Goal: Task Accomplishment & Management: Manage account settings

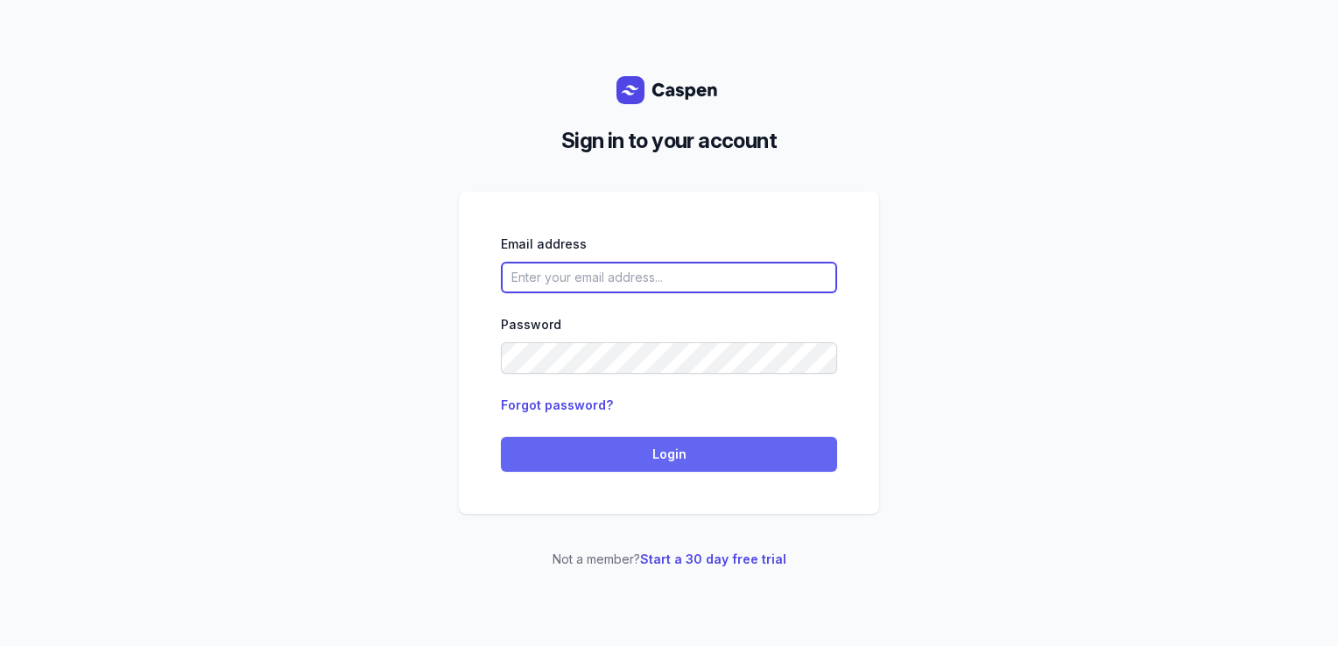
type input "[PERSON_NAME][EMAIL_ADDRESS][DOMAIN_NAME][PERSON_NAME]"
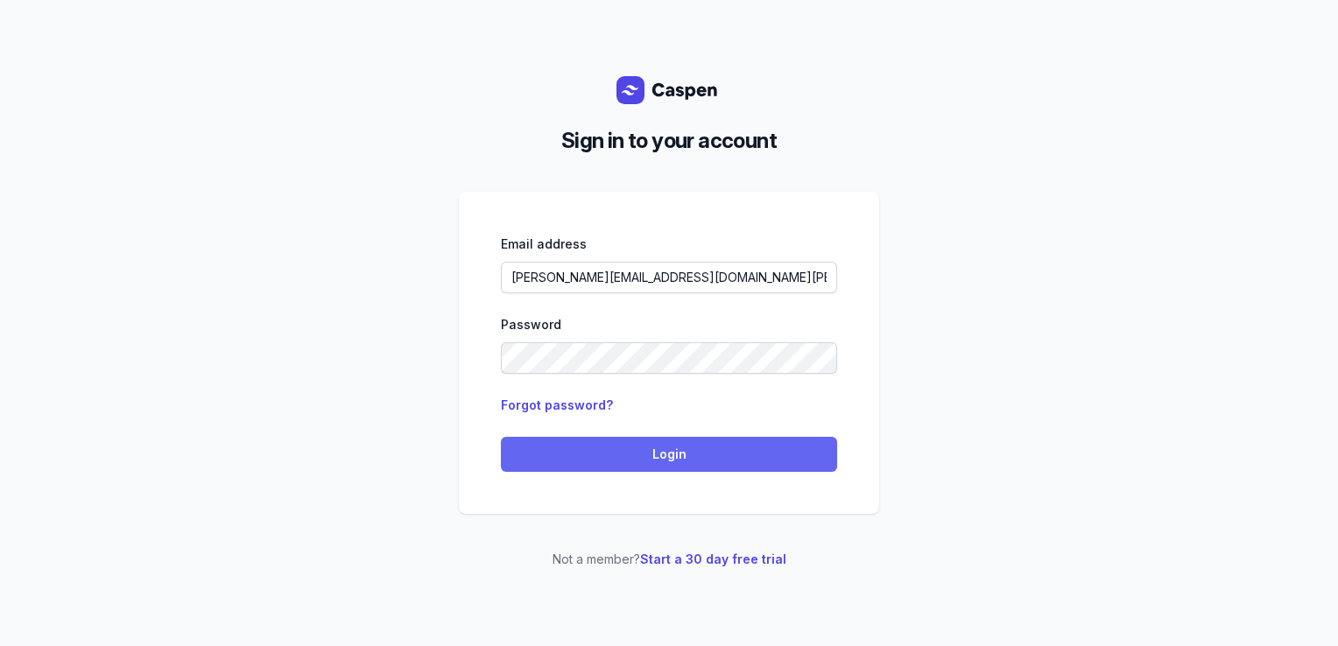
click at [584, 447] on span "Login" at bounding box center [669, 454] width 315 height 21
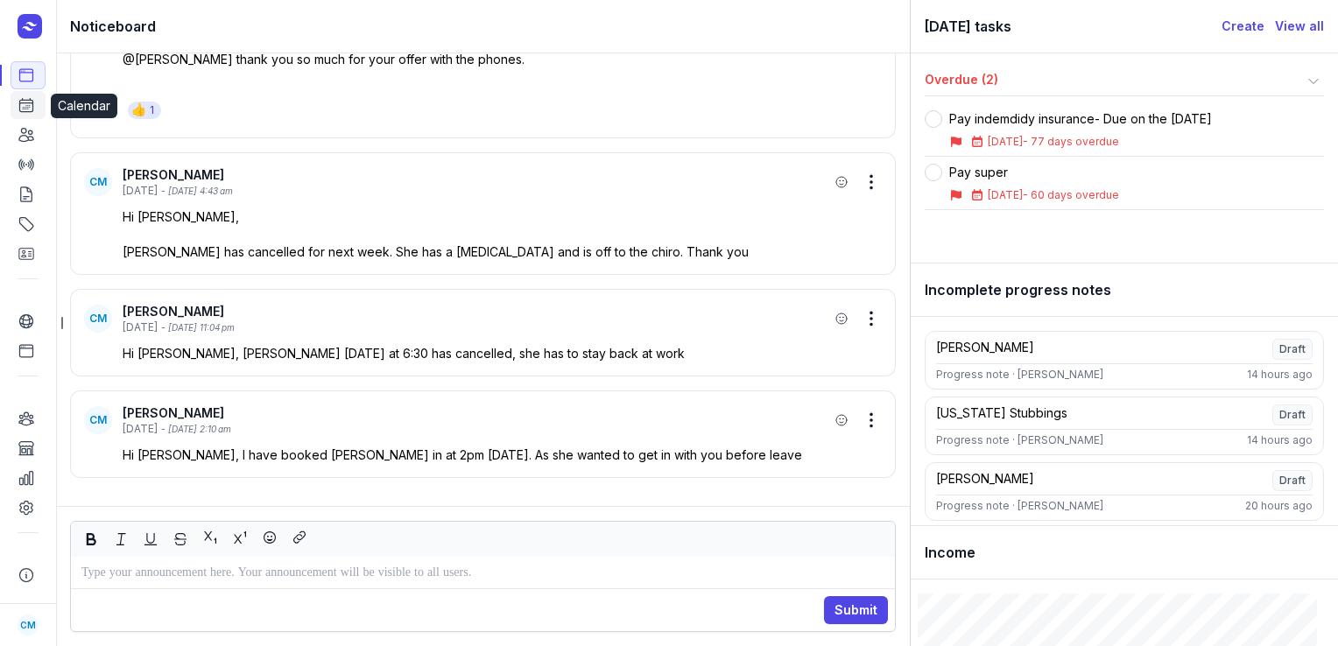
click at [18, 110] on icon at bounding box center [27, 105] width 18 height 18
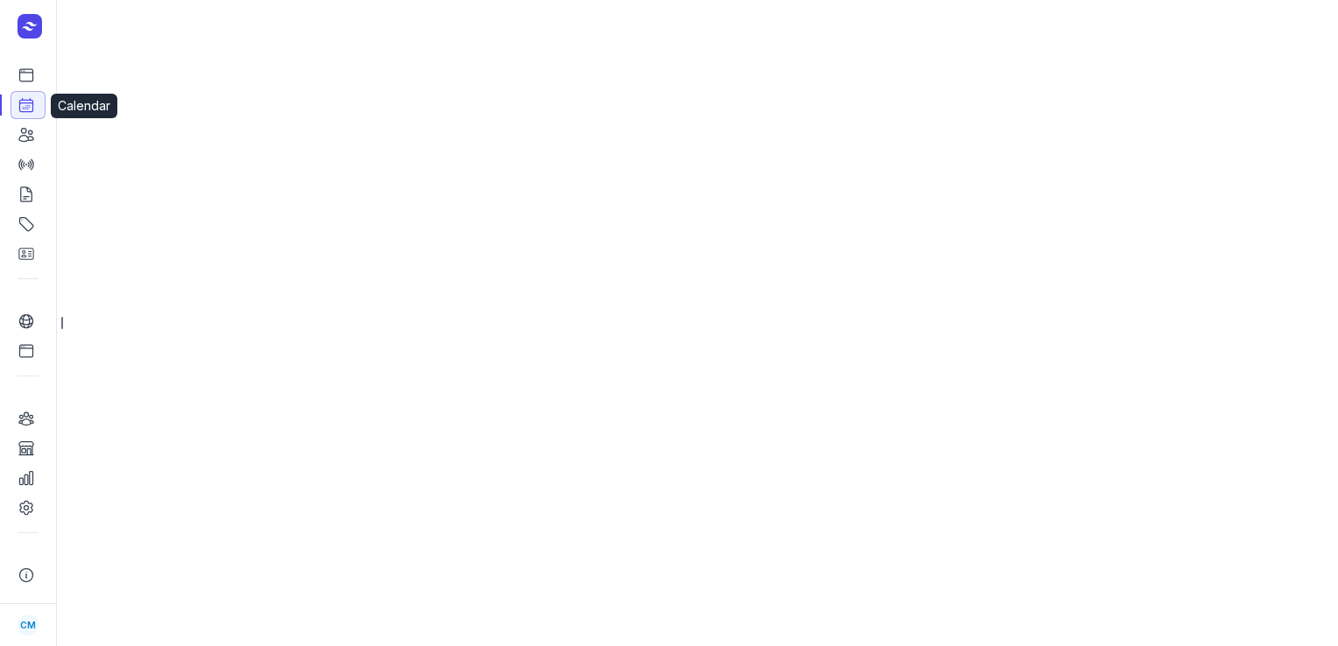
select select "week"
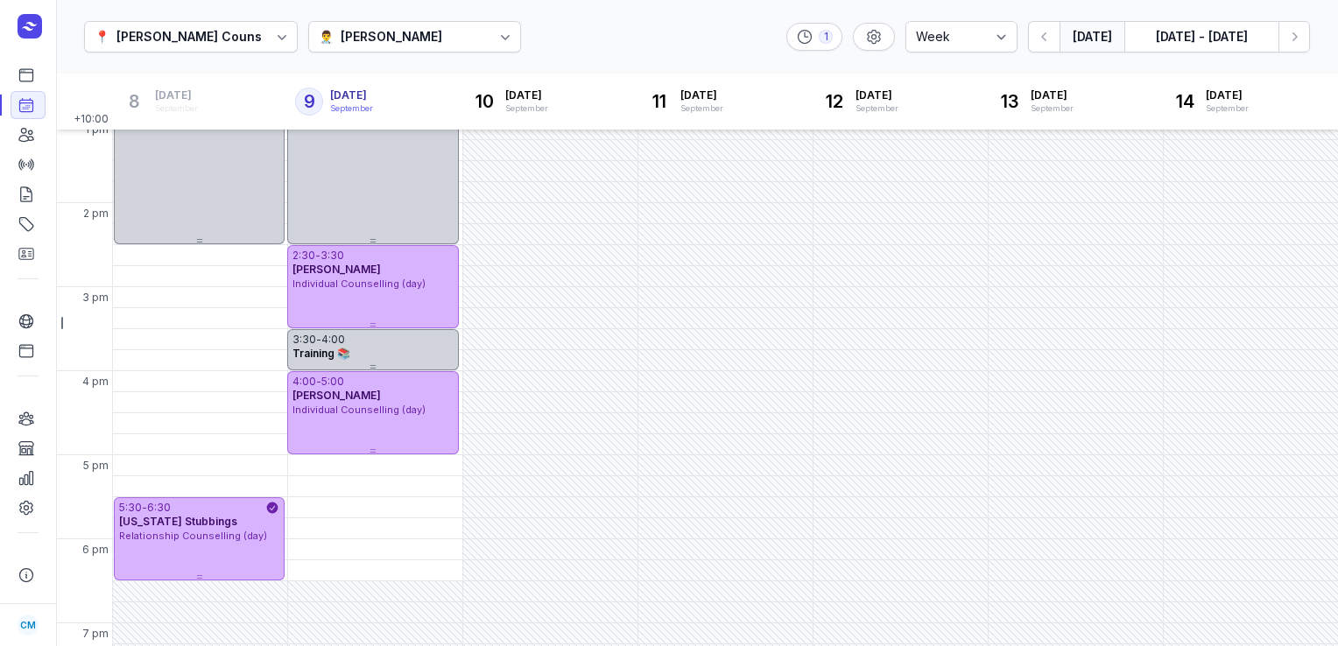
scroll to position [434, 0]
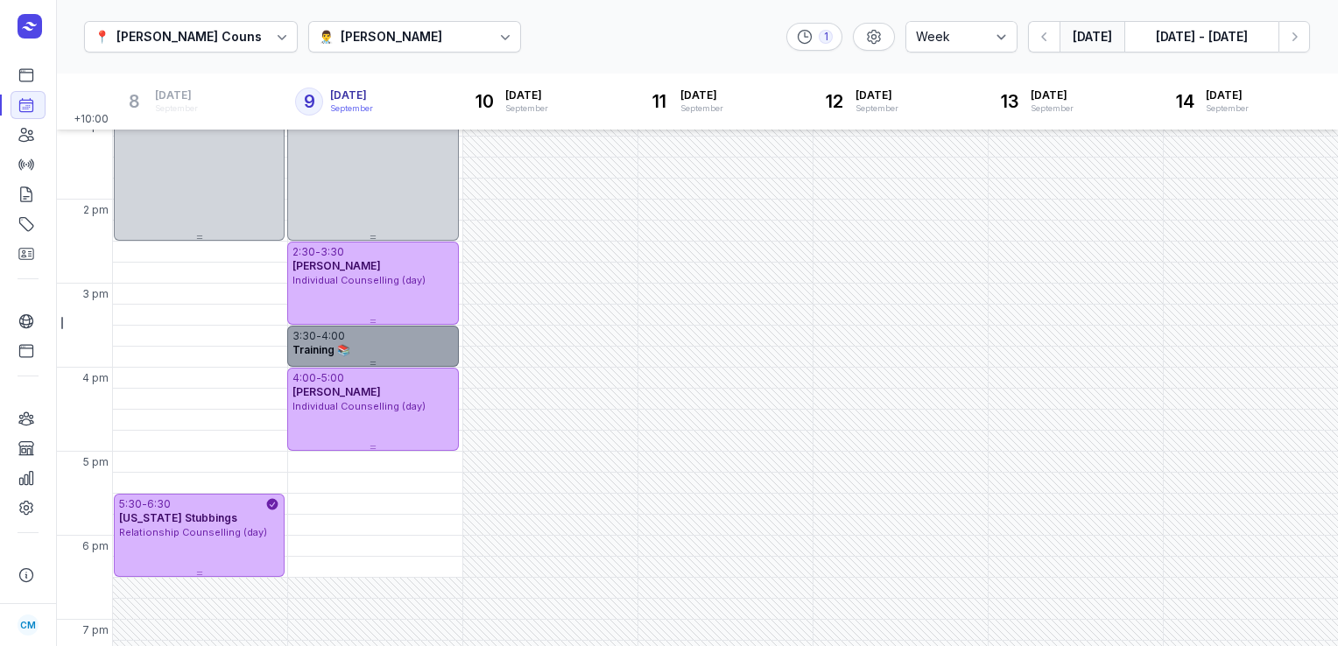
click at [319, 338] on div "-" at bounding box center [318, 336] width 5 height 14
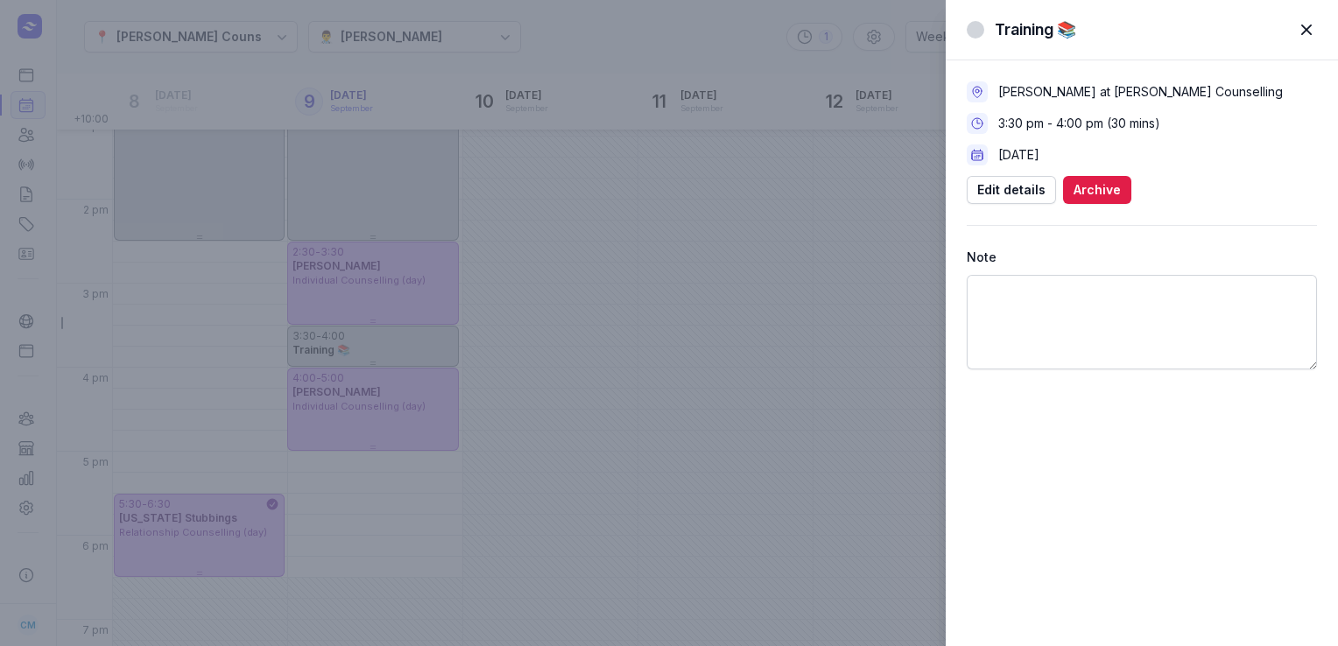
click at [1309, 32] on span "button" at bounding box center [1307, 30] width 39 height 39
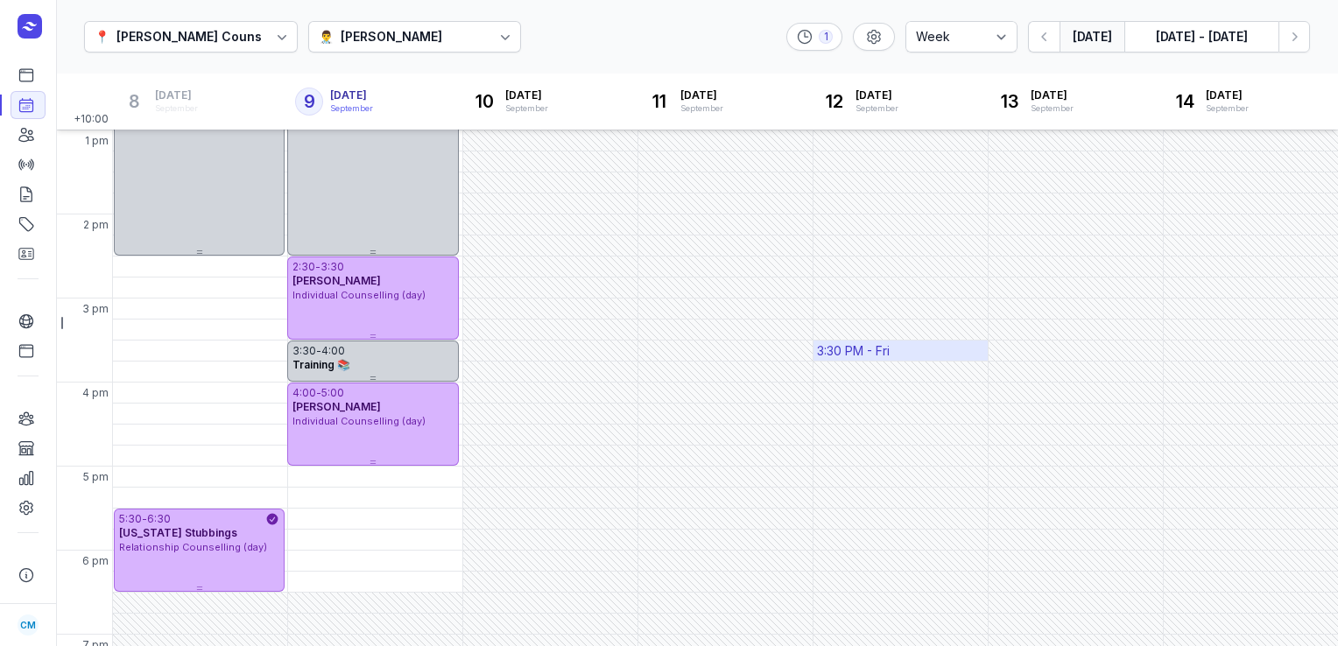
scroll to position [420, 0]
click at [1303, 39] on icon "button" at bounding box center [1295, 37] width 18 height 18
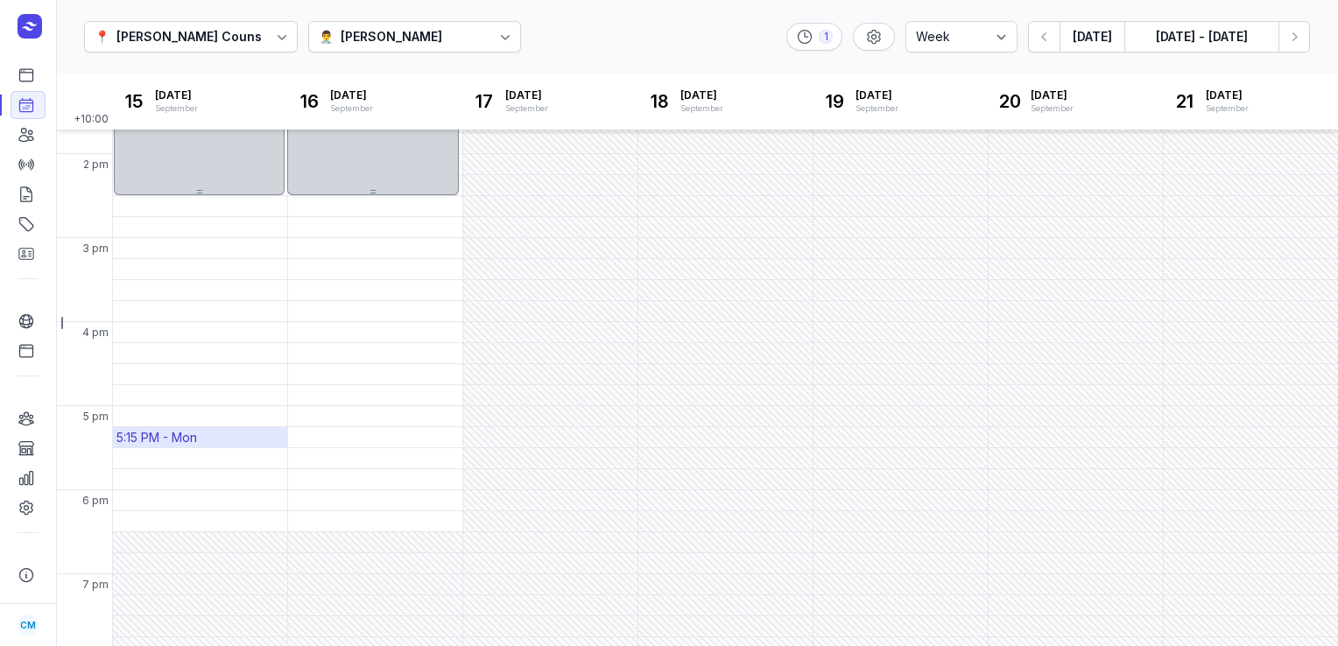
scroll to position [485, 0]
click at [1090, 36] on button "Today" at bounding box center [1092, 37] width 65 height 32
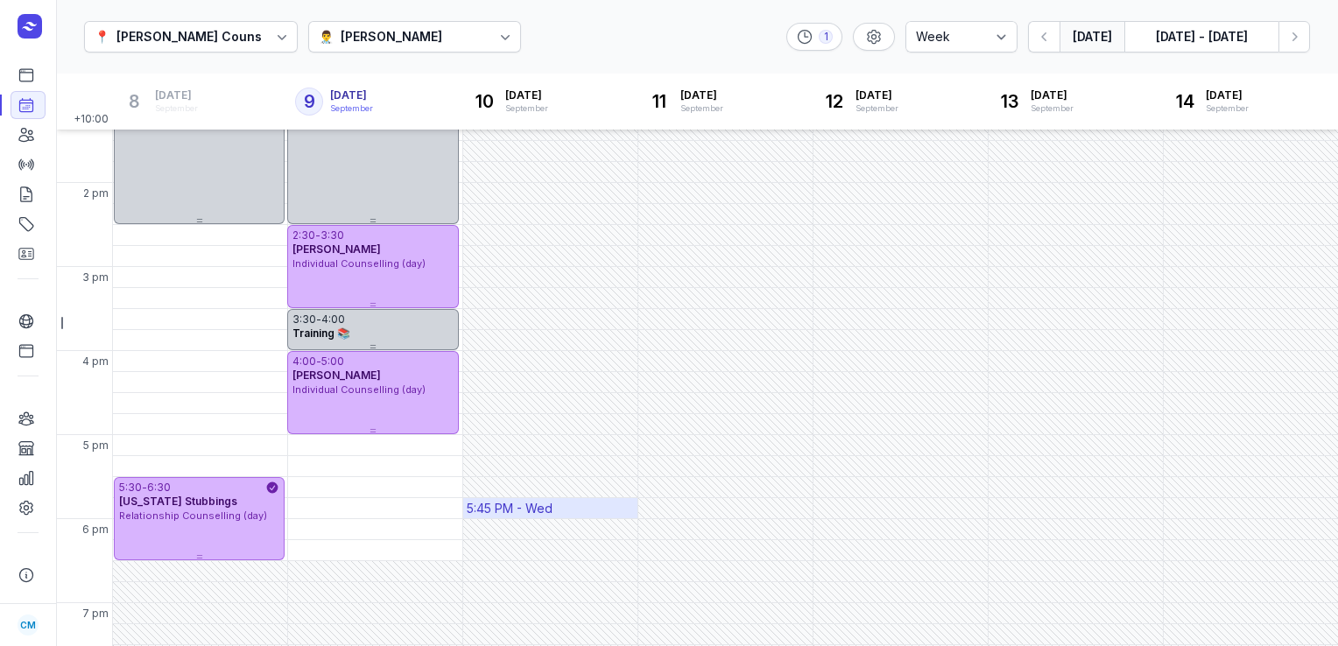
scroll to position [450, 0]
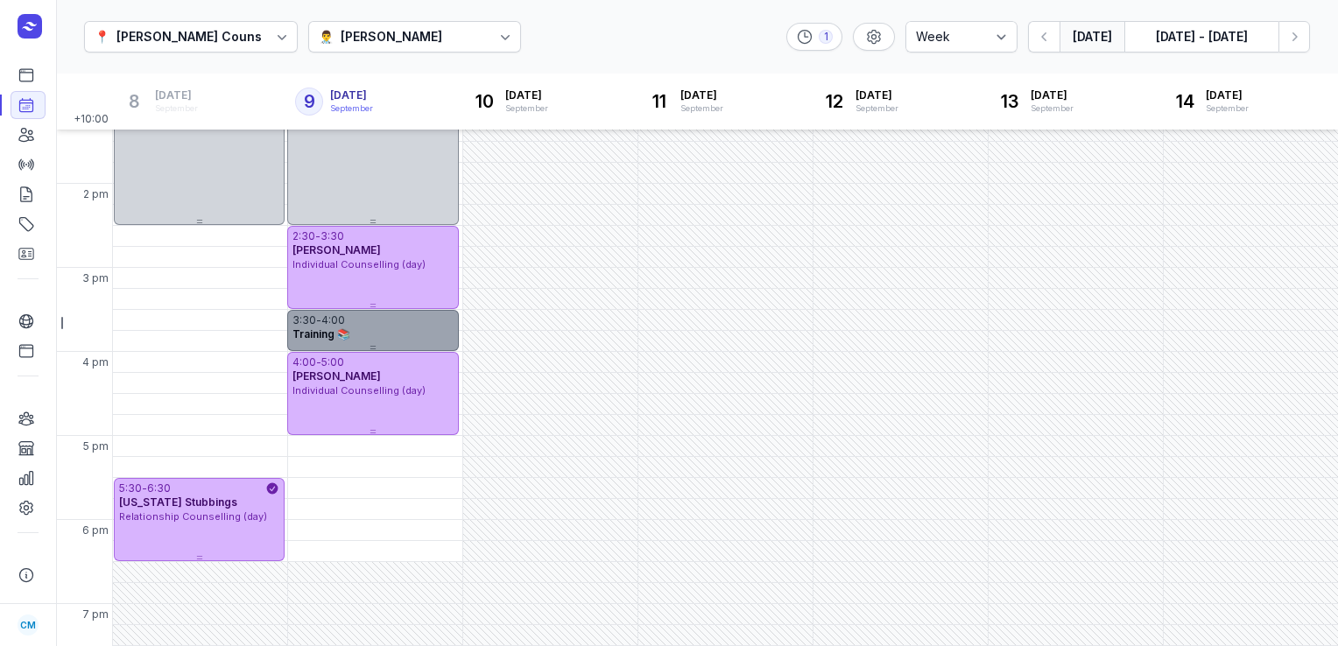
click at [406, 340] on div "Training 📚" at bounding box center [373, 335] width 160 height 14
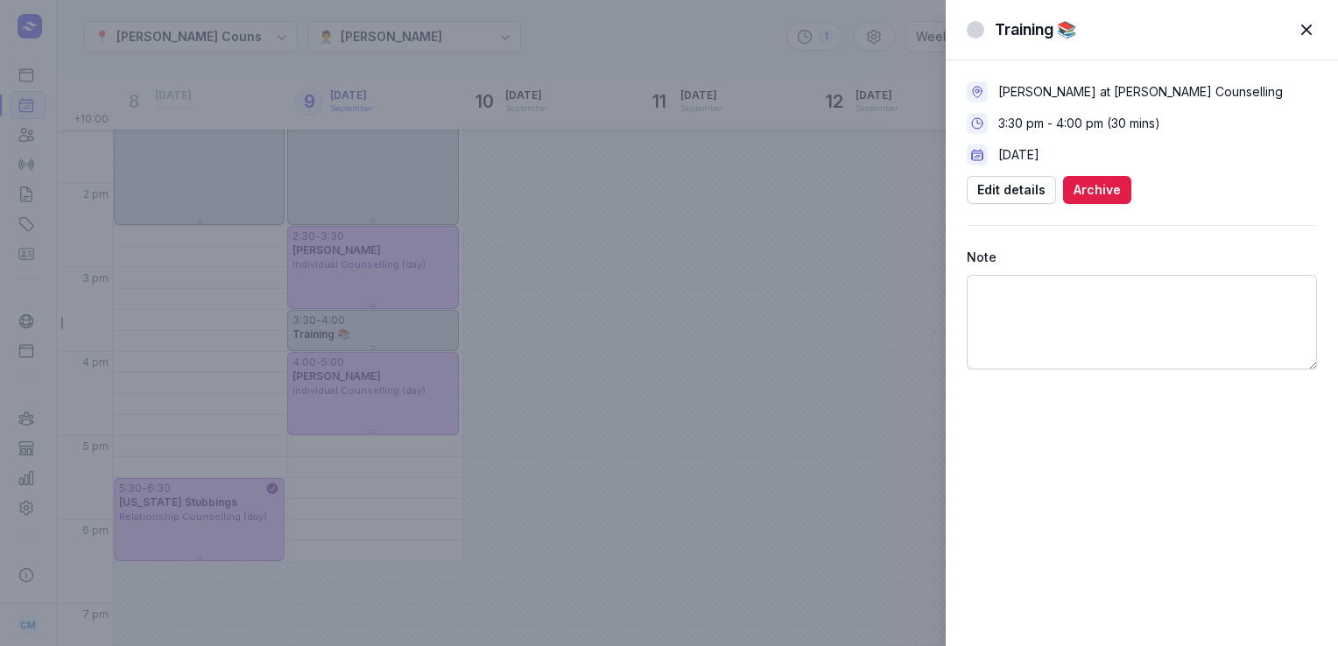
click at [1309, 30] on span "button" at bounding box center [1307, 30] width 39 height 39
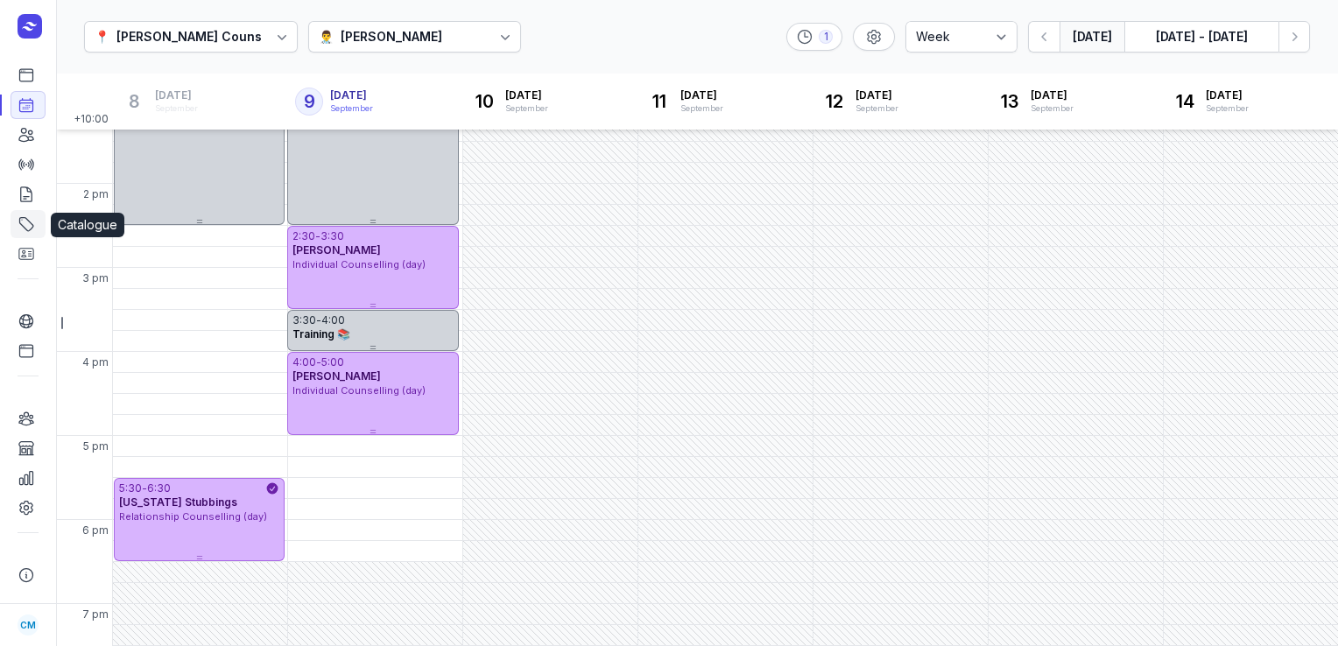
click at [26, 228] on icon at bounding box center [27, 224] width 18 height 18
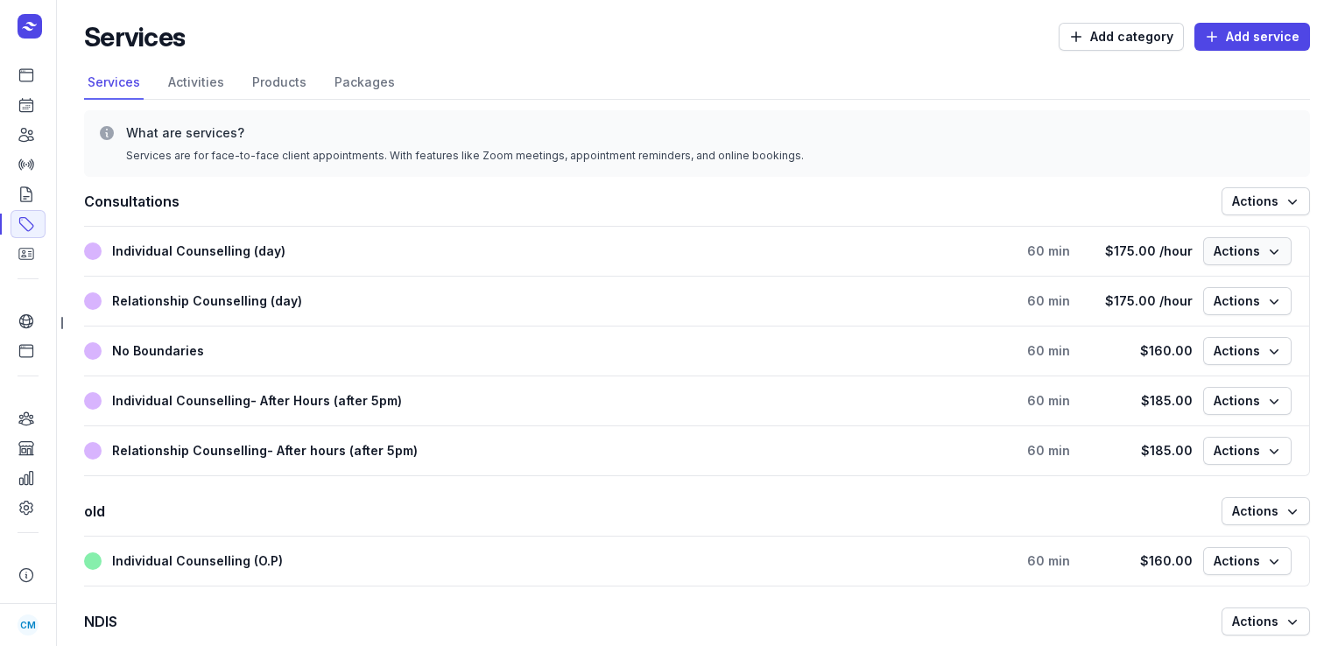
click at [1254, 260] on span "Actions" at bounding box center [1247, 251] width 67 height 21
click at [1187, 279] on button "Edit service" at bounding box center [1194, 288] width 196 height 25
select select
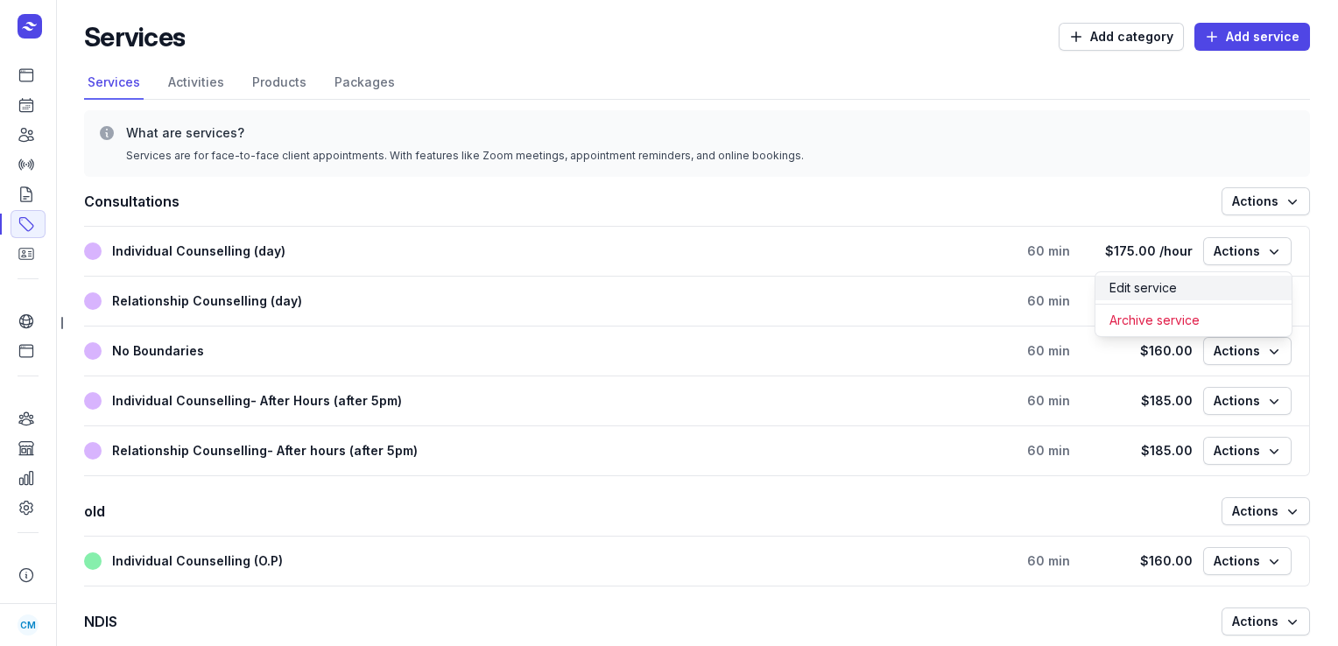
select select
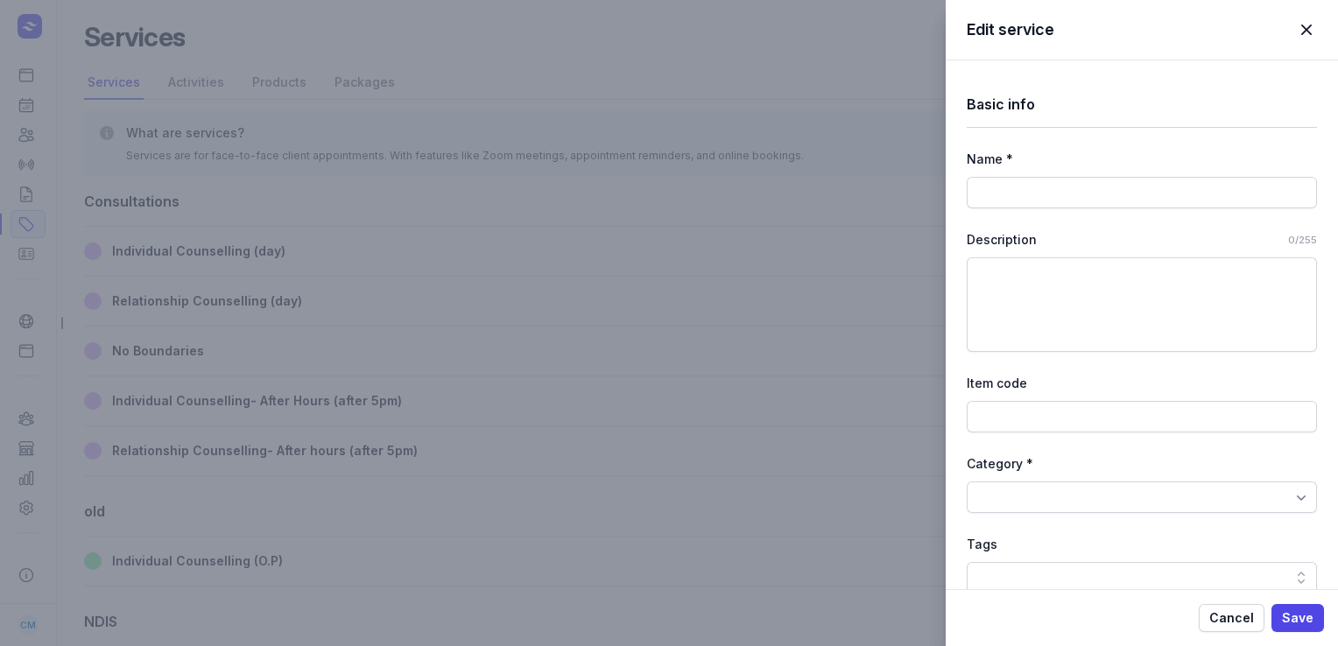
type input "Individual Counselling (day)"
select select "60"
select select "0"
type input "175.00"
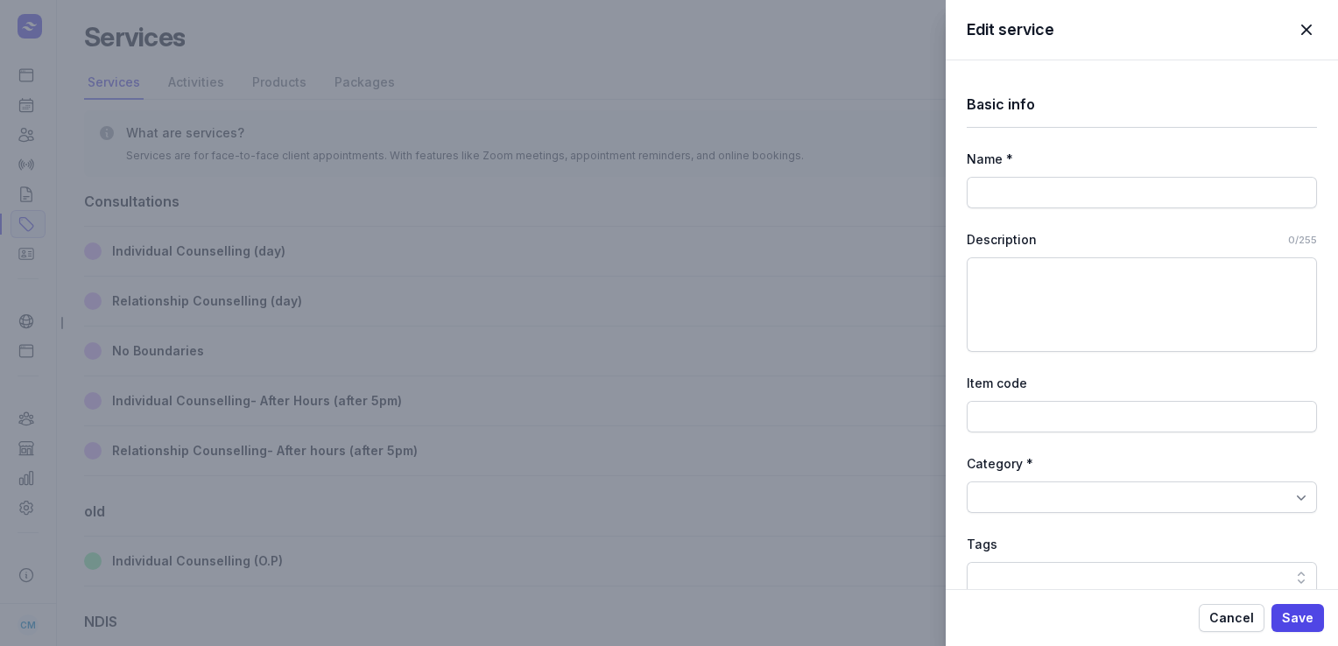
select select "hourly"
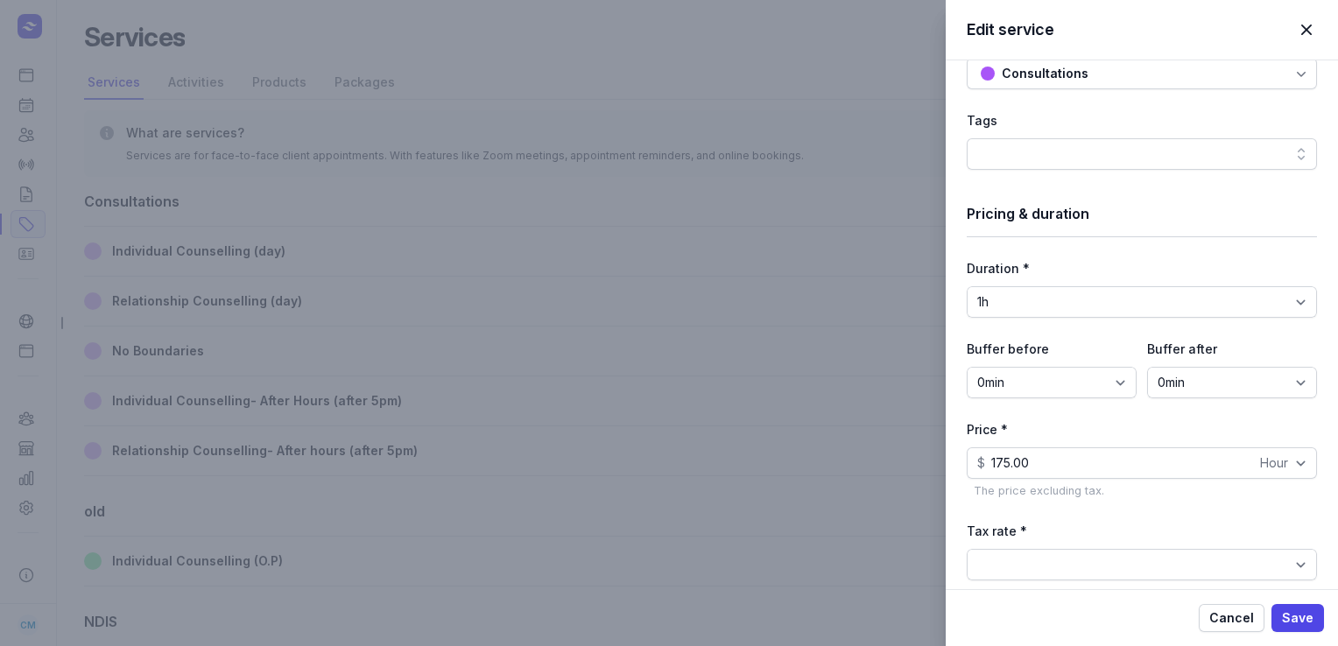
scroll to position [423, 0]
click at [1187, 279] on div "Duration * 15min 30min 45min 1h 1h 15min 1h 30min 1h 45min 2h 2h 15min 2h 30min…" at bounding box center [1142, 289] width 350 height 60
drag, startPoint x: 1187, startPoint y: 279, endPoint x: 1286, endPoint y: 301, distance: 101.4
click at [1286, 301] on select "15min 30min 45min 1h 1h 15min 1h 30min 1h 45min 2h 2h 15min 2h 30min 2h 45min 3…" at bounding box center [1142, 303] width 350 height 32
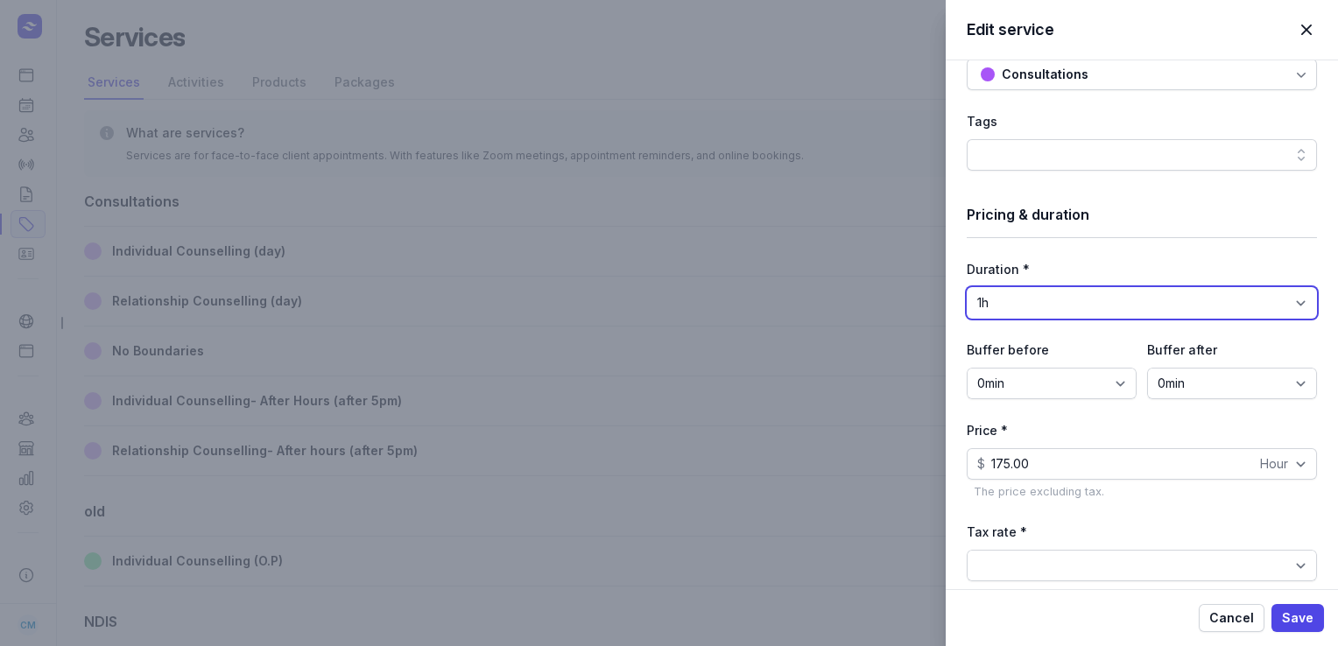
click at [1286, 301] on select "15min 30min 45min 1h 1h 15min 1h 30min 1h 45min 2h 2h 15min 2h 30min 2h 45min 3…" at bounding box center [1142, 303] width 350 height 32
click at [967, 287] on select "15min 30min 45min 1h 1h 15min 1h 30min 1h 45min 2h 2h 15min 2h 30min 2h 45min 3…" at bounding box center [1142, 303] width 350 height 32
click at [1225, 622] on span "Cancel" at bounding box center [1232, 618] width 45 height 21
select select
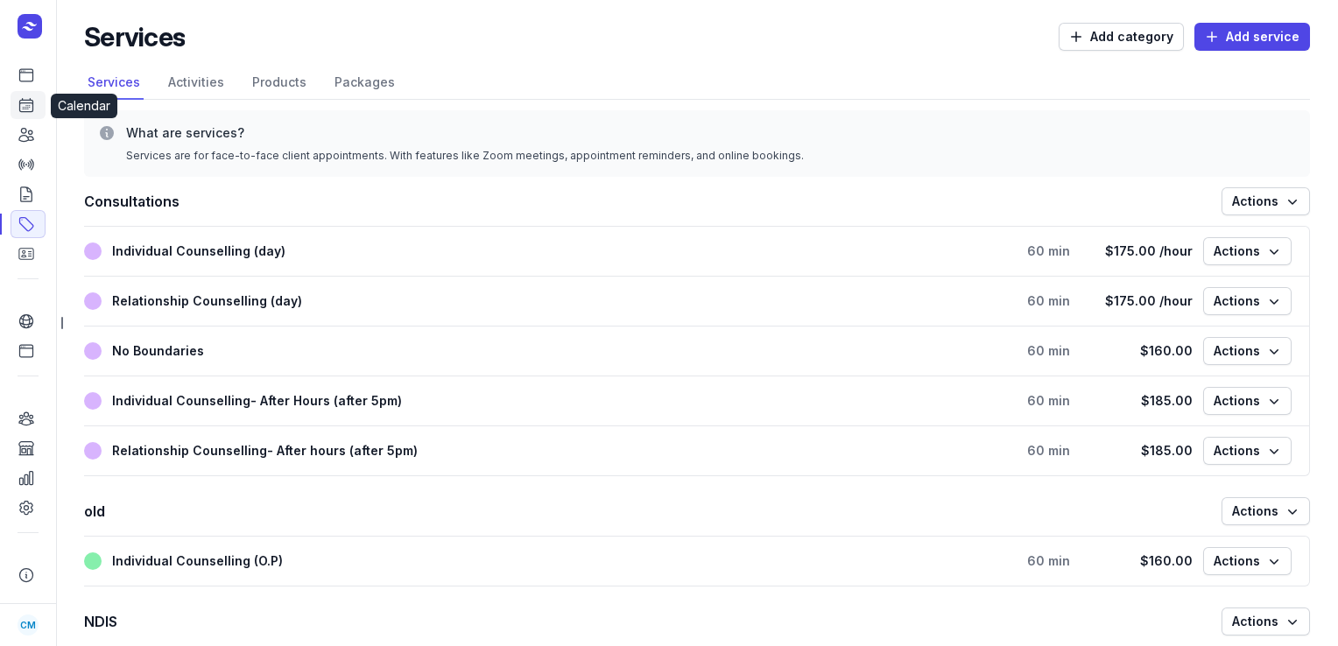
click at [21, 110] on icon at bounding box center [27, 105] width 18 height 18
select select "week"
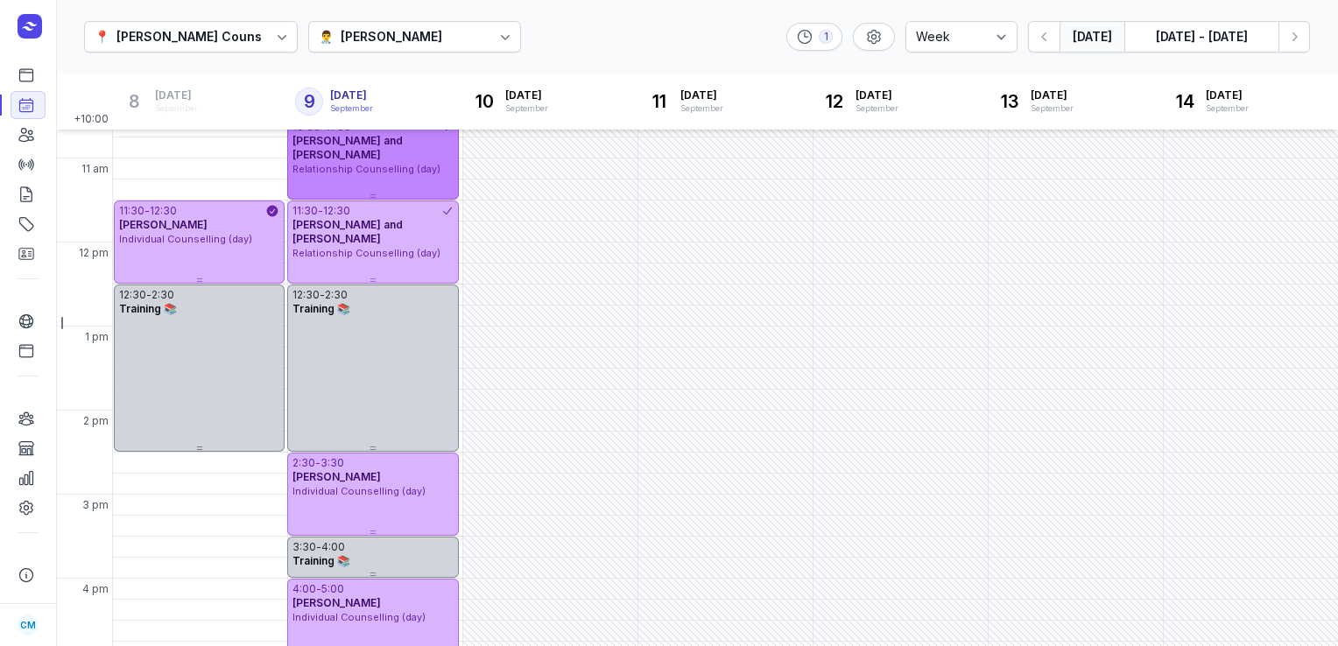
scroll to position [224, 0]
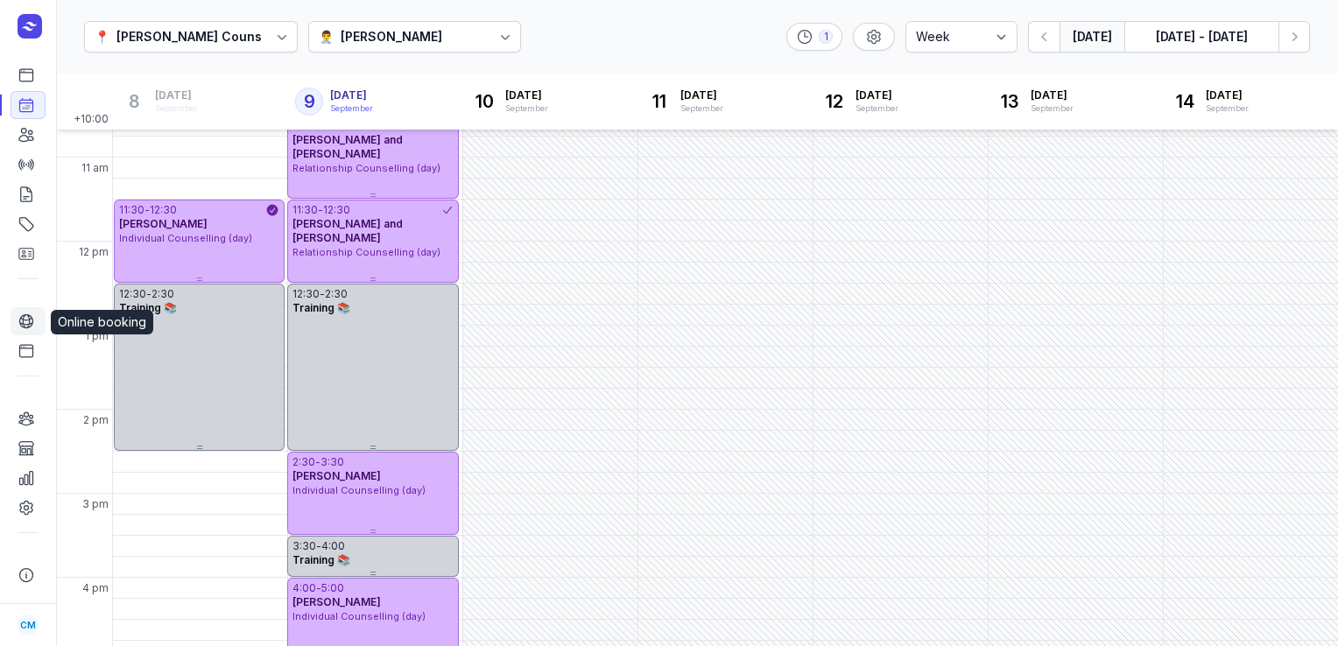
click at [19, 323] on icon at bounding box center [25, 321] width 13 height 13
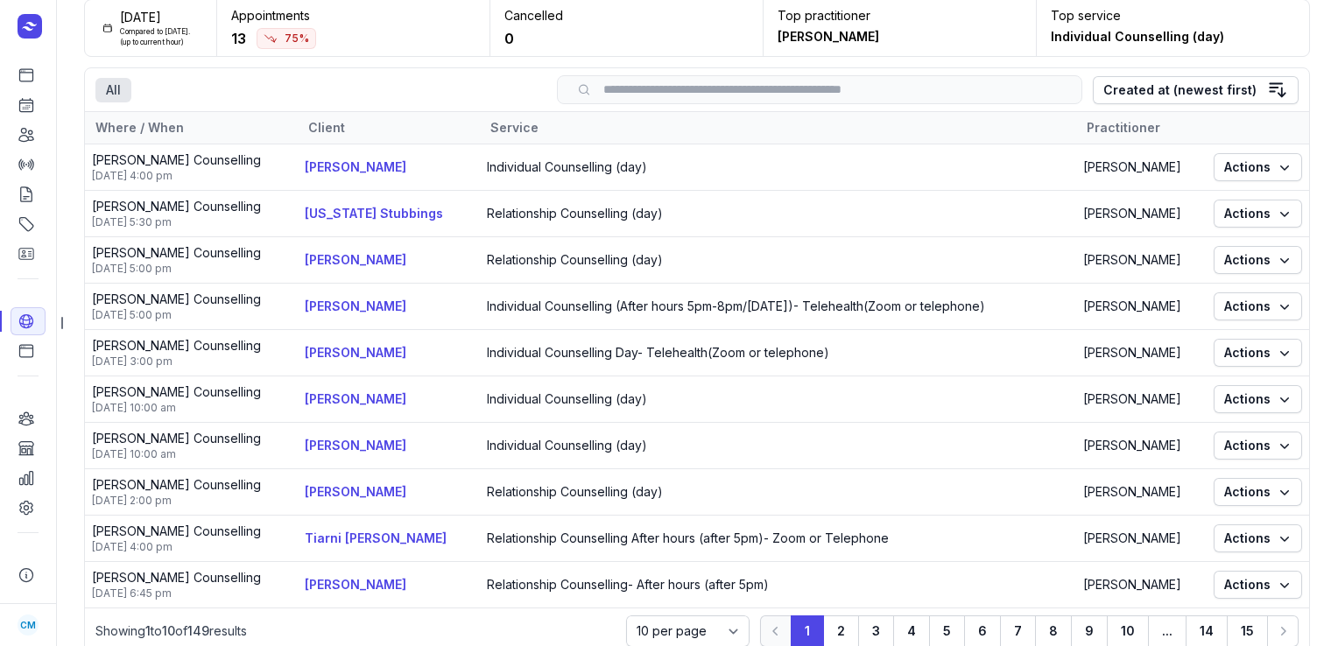
scroll to position [128, 0]
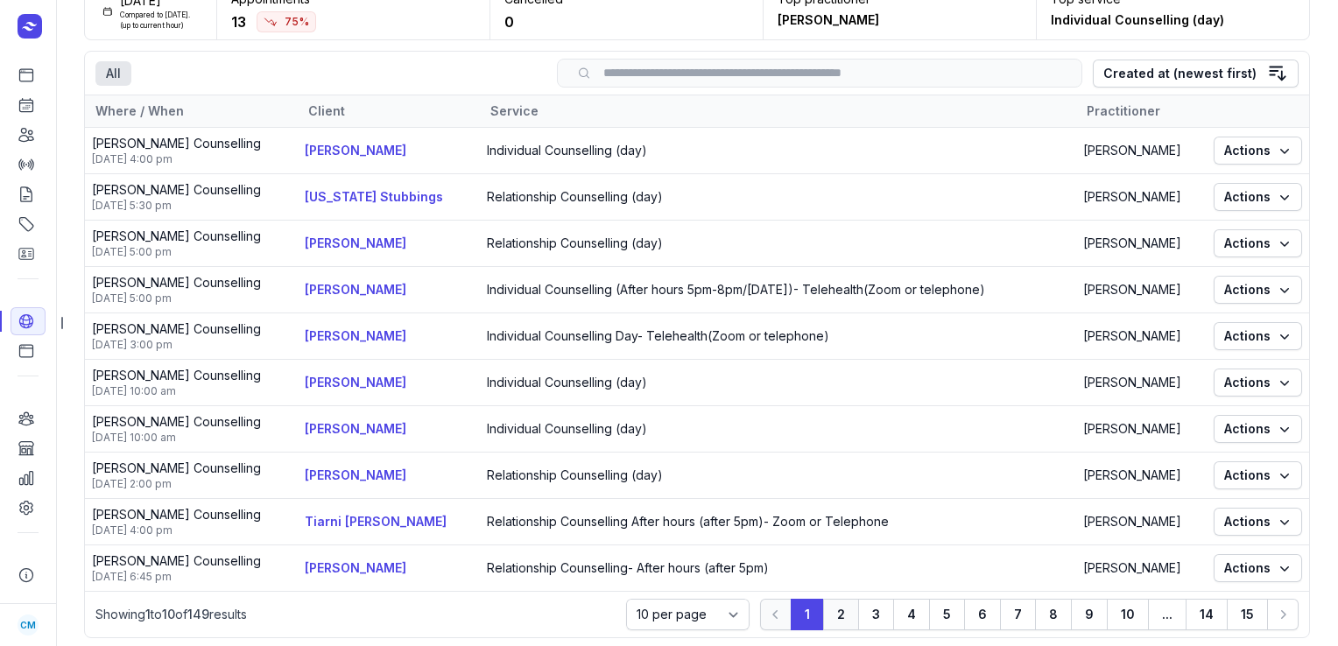
click at [830, 618] on button "2" at bounding box center [841, 615] width 36 height 32
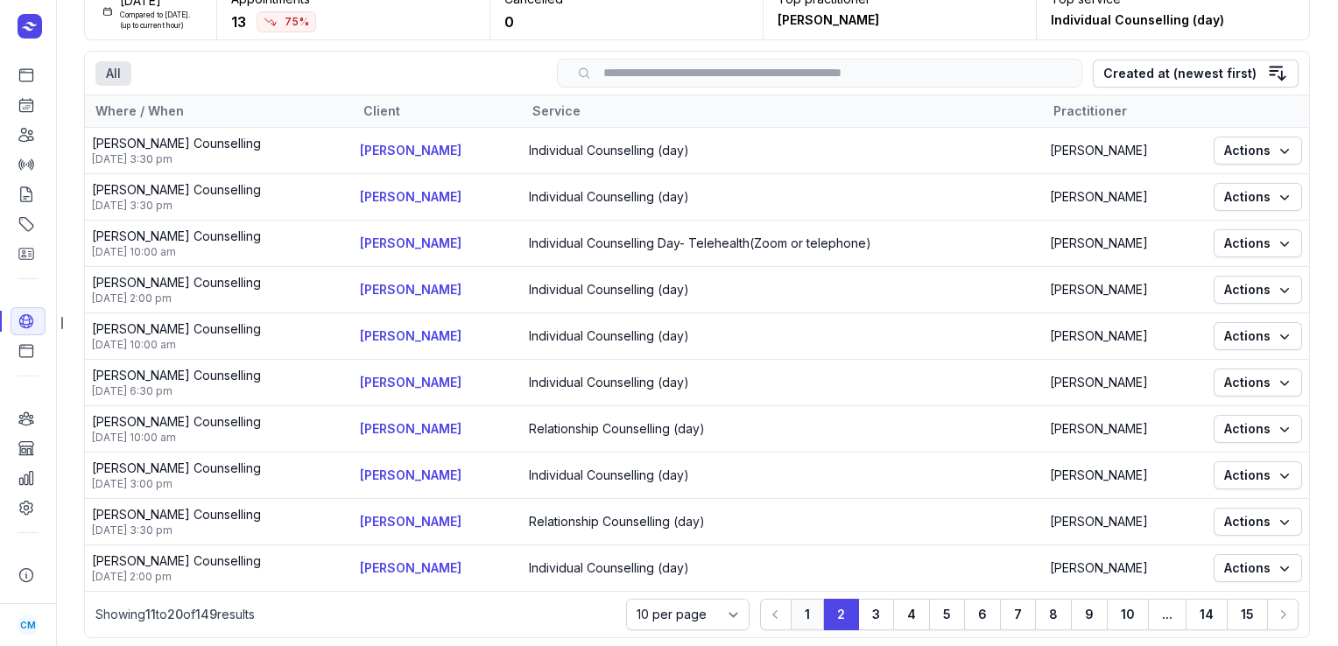
click at [801, 615] on button "1" at bounding box center [807, 615] width 33 height 32
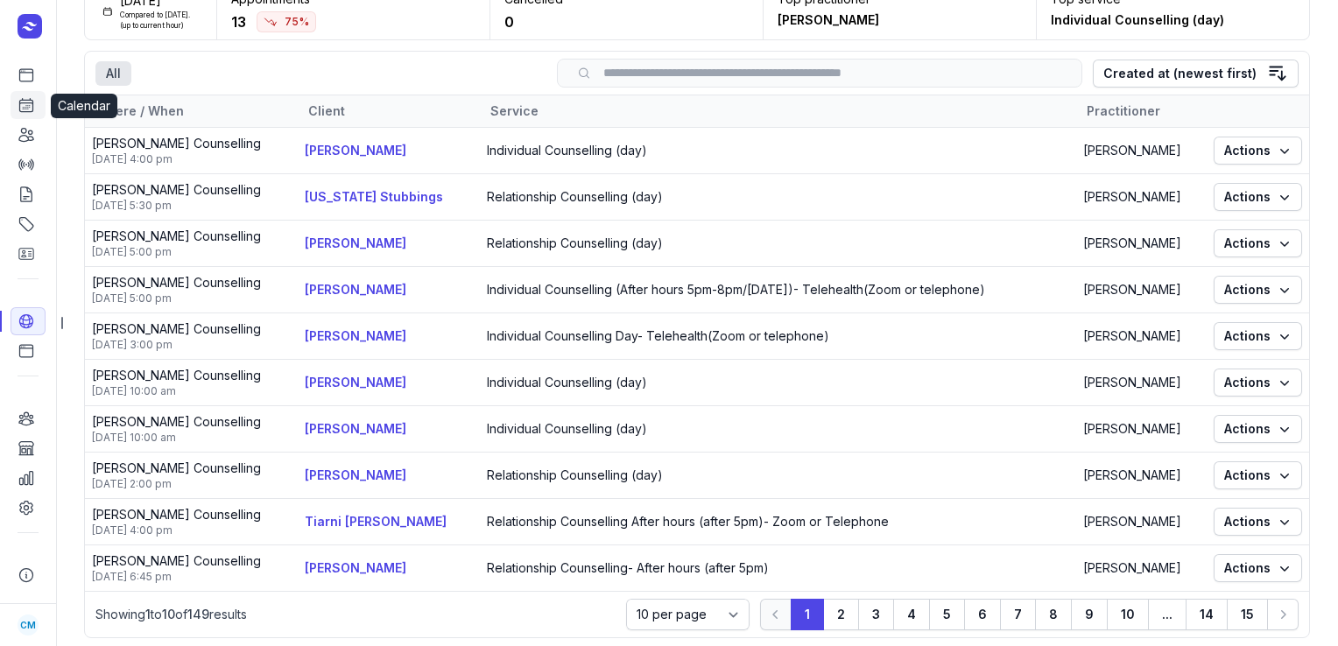
click at [14, 114] on link "Calendar" at bounding box center [28, 105] width 35 height 28
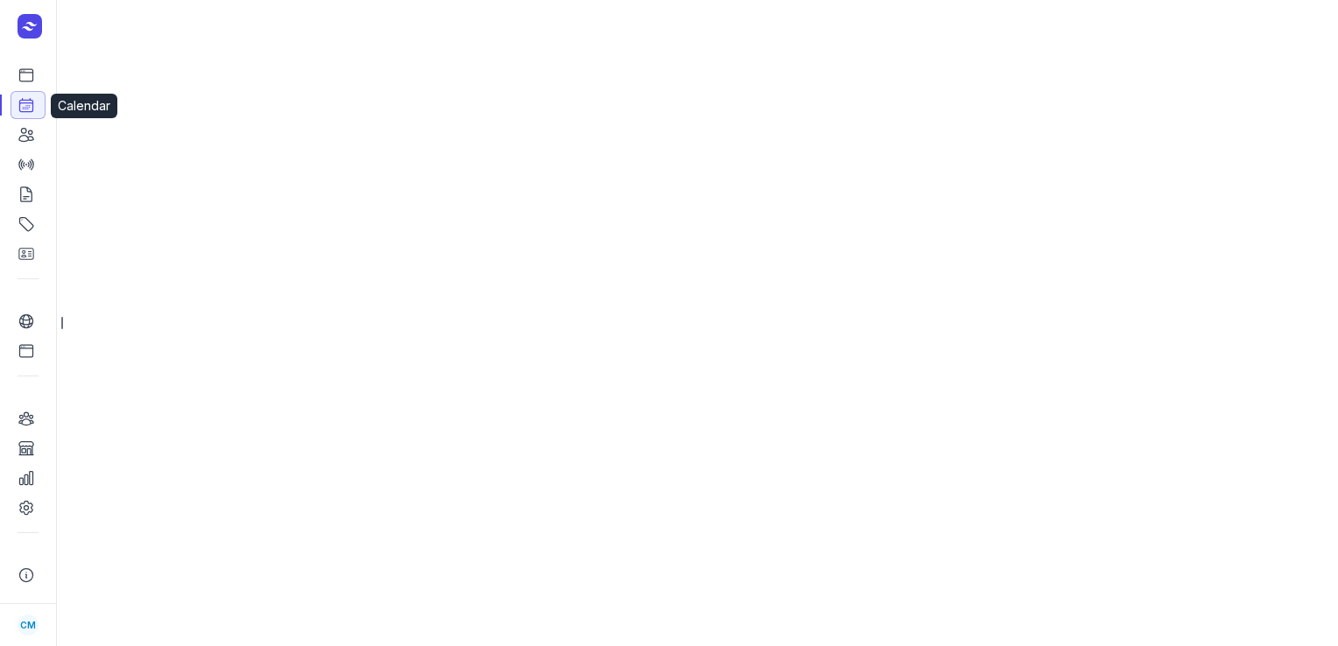
select select "week"
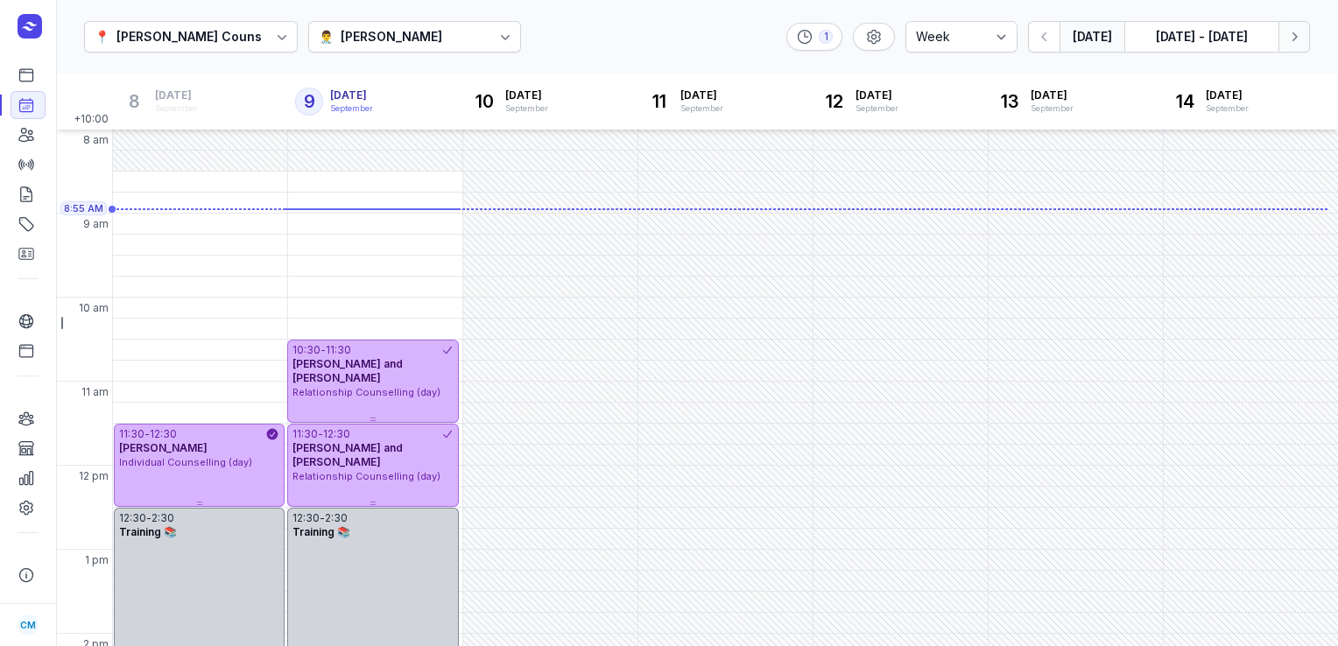
click at [1292, 29] on icon "button" at bounding box center [1295, 37] width 18 height 18
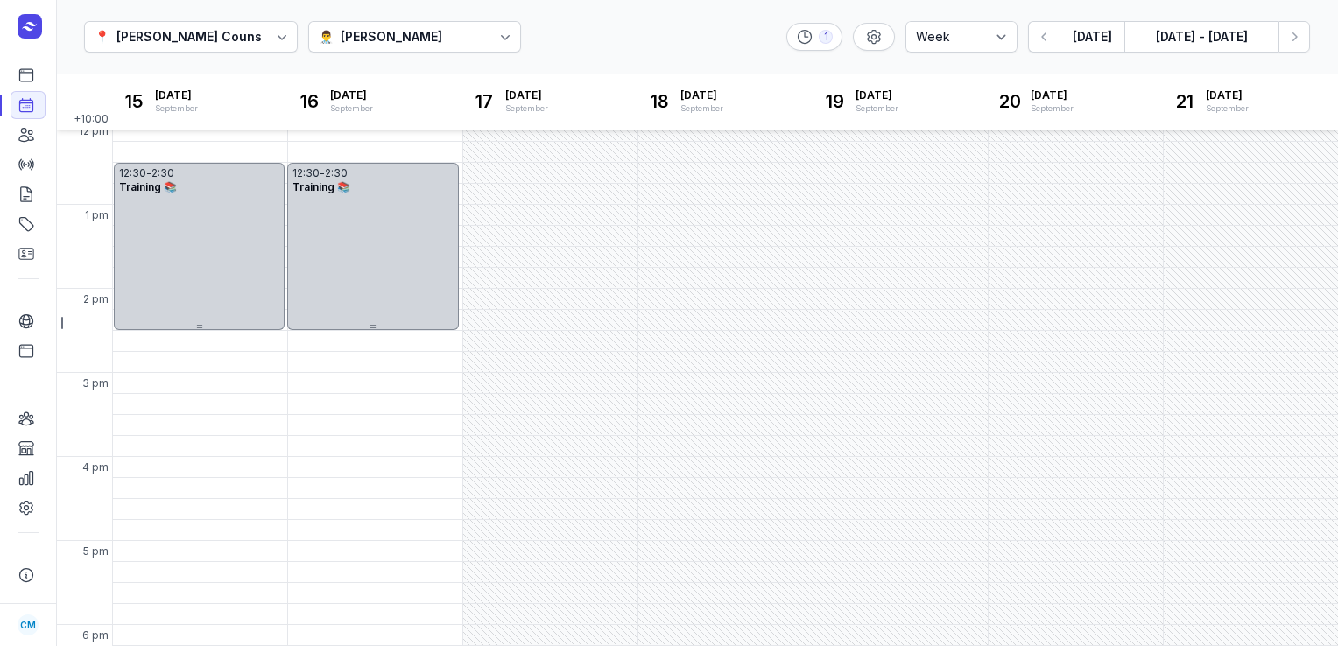
scroll to position [470, 0]
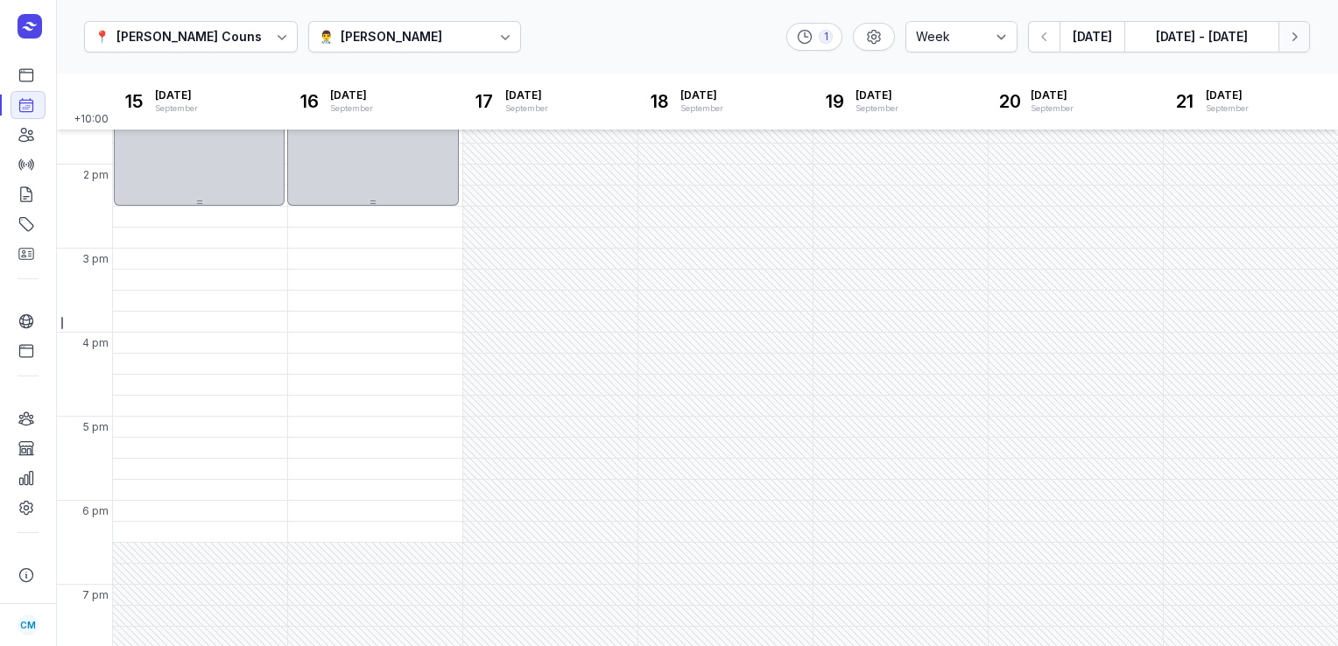
click at [1308, 43] on button "Next week" at bounding box center [1295, 37] width 32 height 32
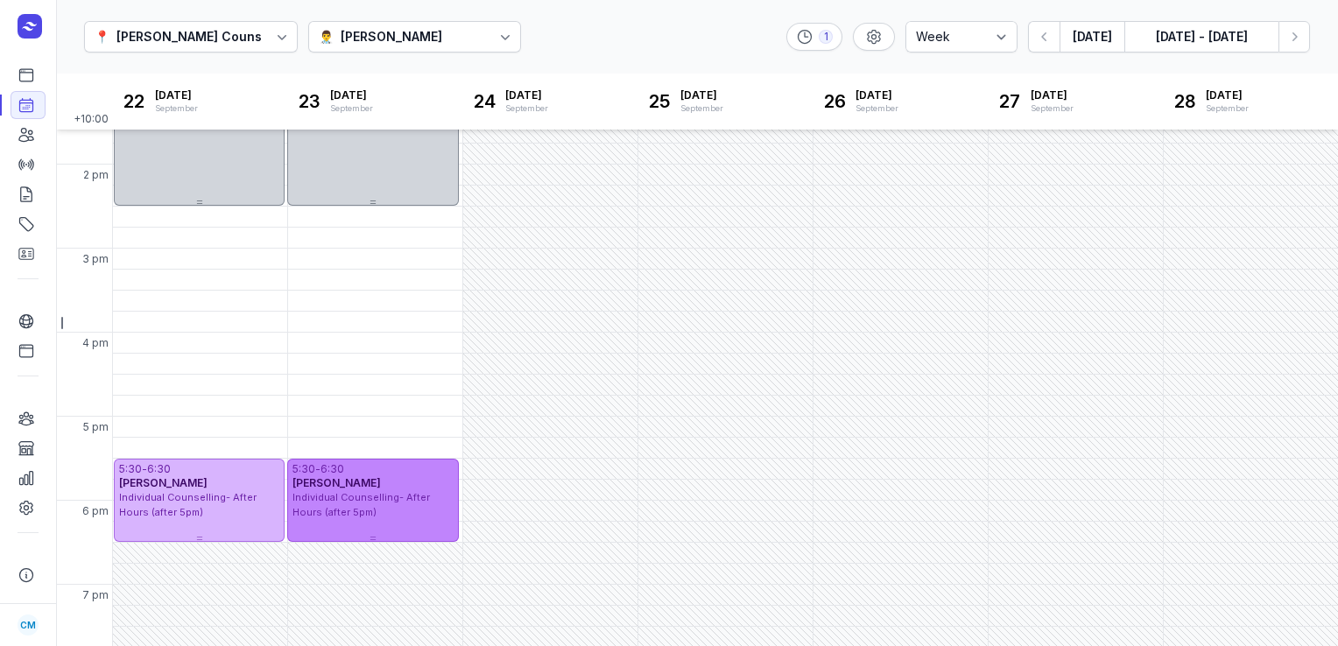
click at [376, 496] on span "Individual Counselling- After Hours (after 5pm)" at bounding box center [362, 504] width 138 height 27
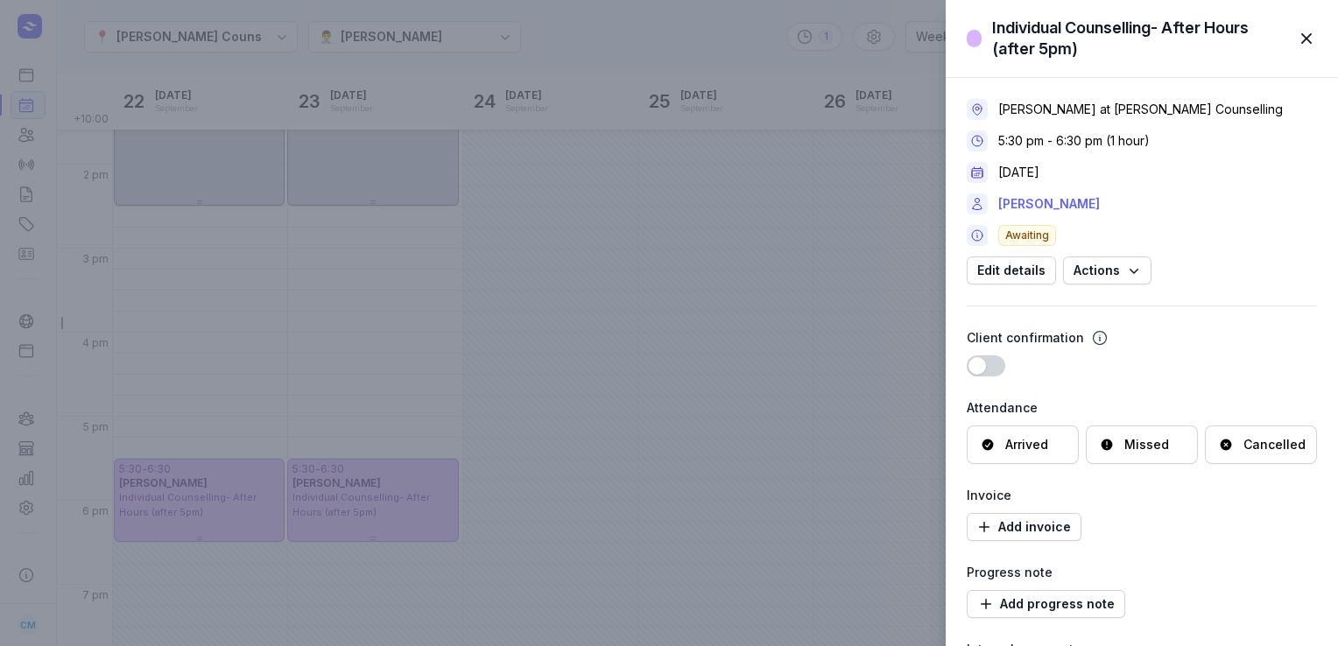
click at [1044, 208] on link "Ella Stubbings" at bounding box center [1050, 204] width 102 height 21
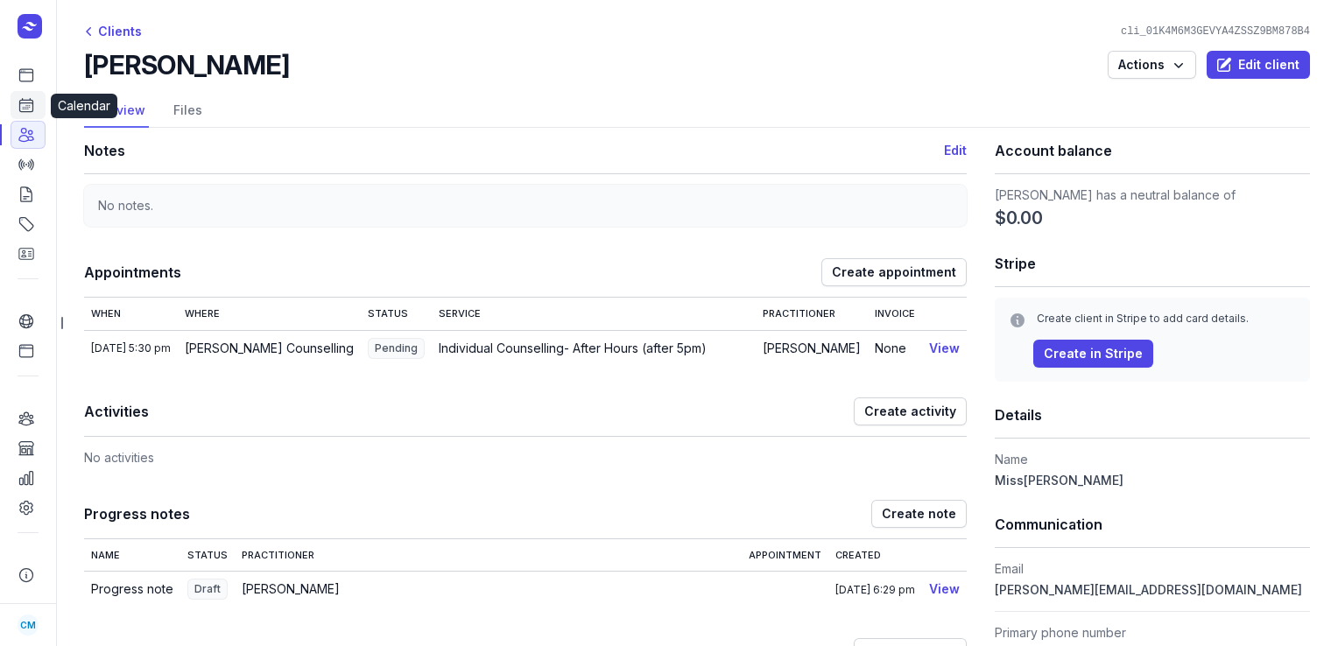
click at [26, 106] on icon at bounding box center [27, 105] width 18 height 18
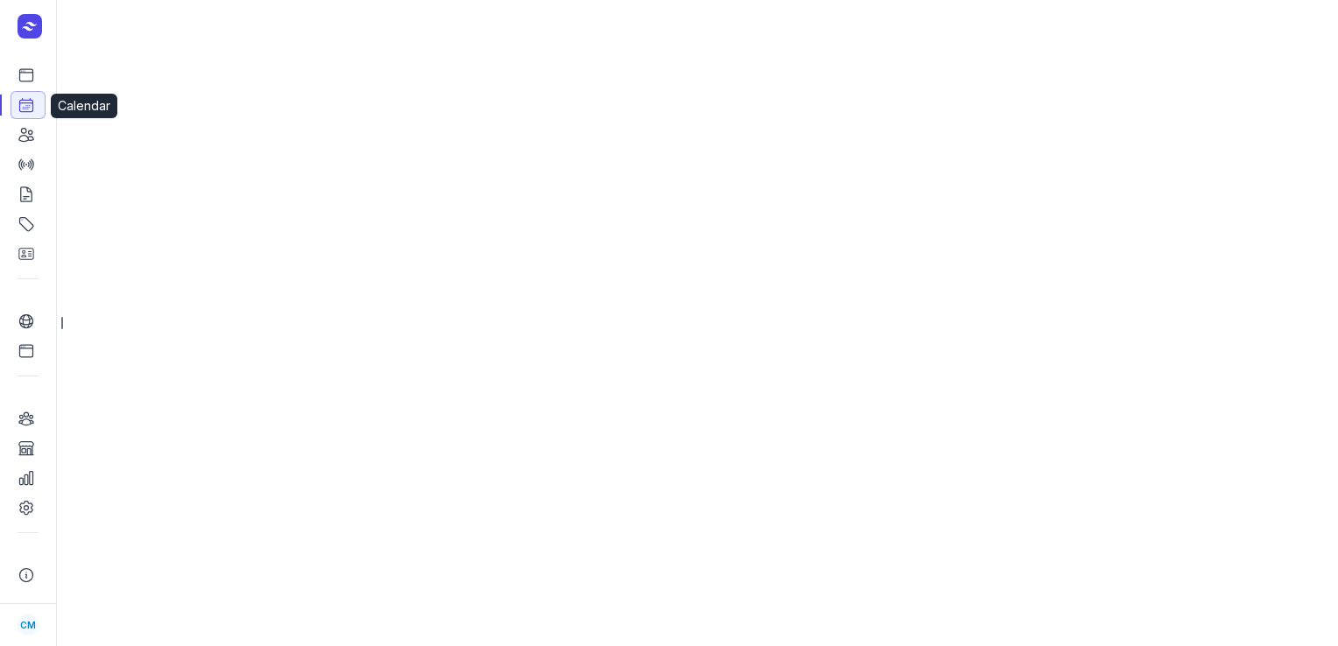
select select "week"
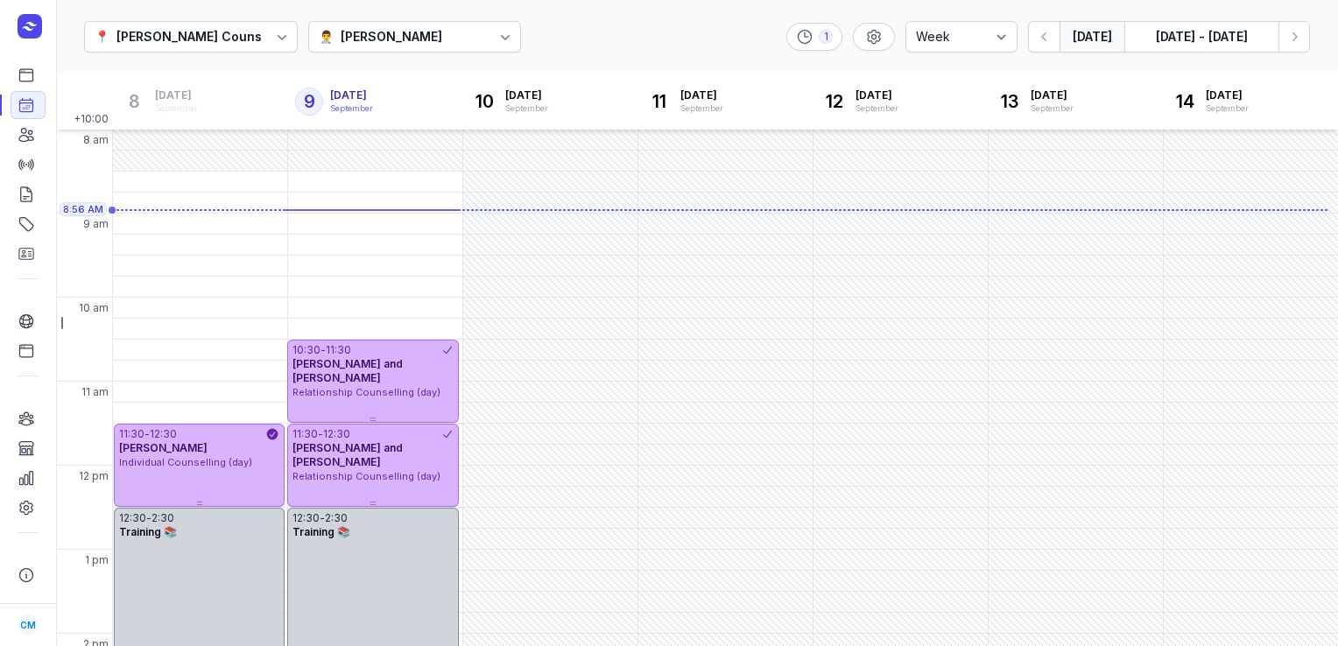
click at [378, 32] on div "Charlee Manaley" at bounding box center [392, 36] width 102 height 21
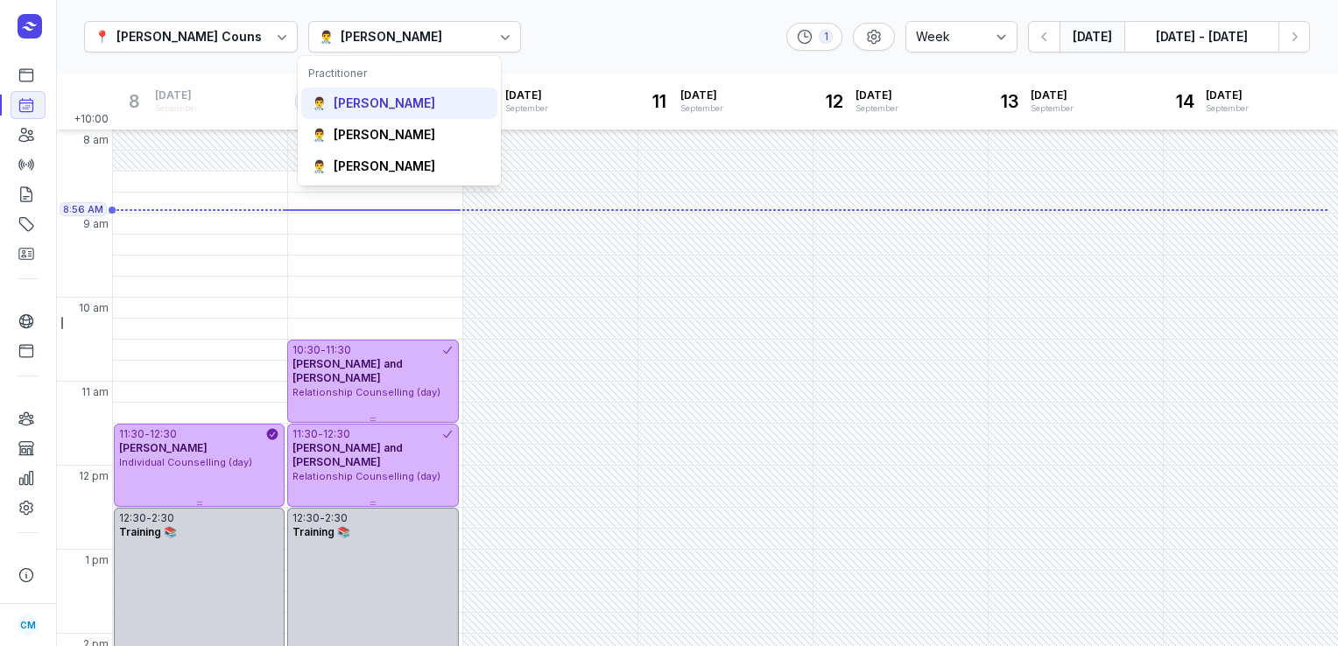
click at [369, 104] on div "Courtney McAliece" at bounding box center [385, 104] width 102 height 18
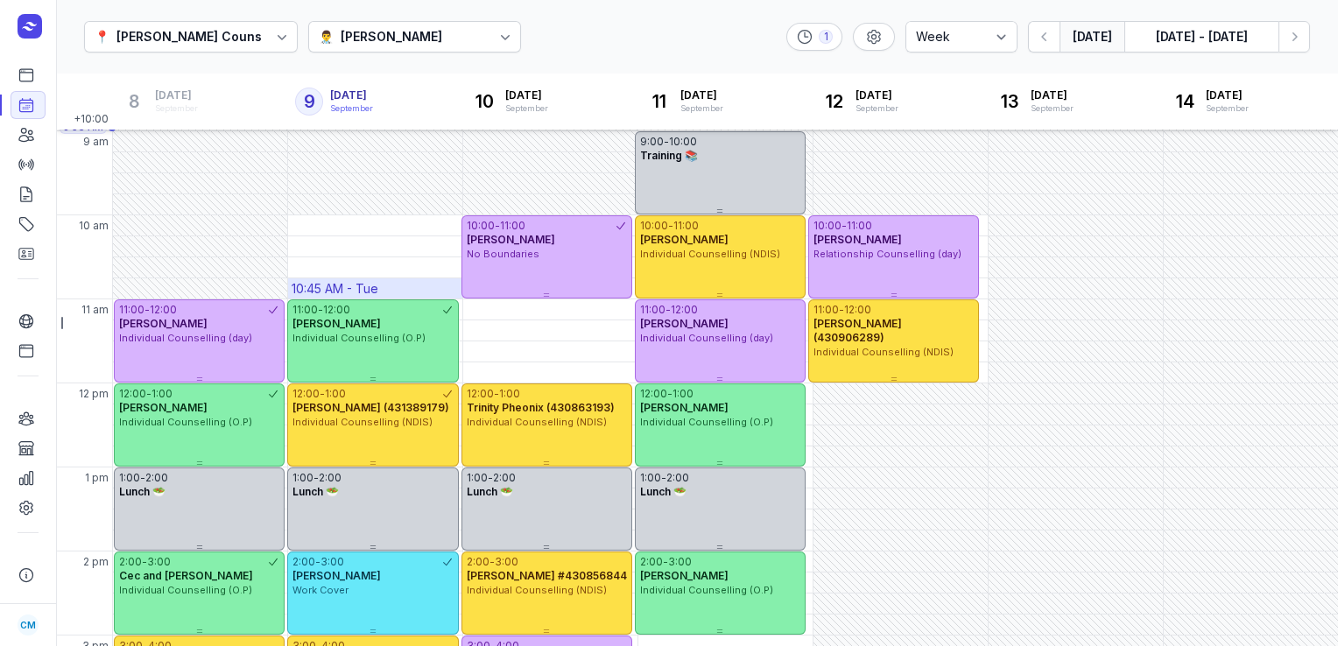
scroll to position [81, 0]
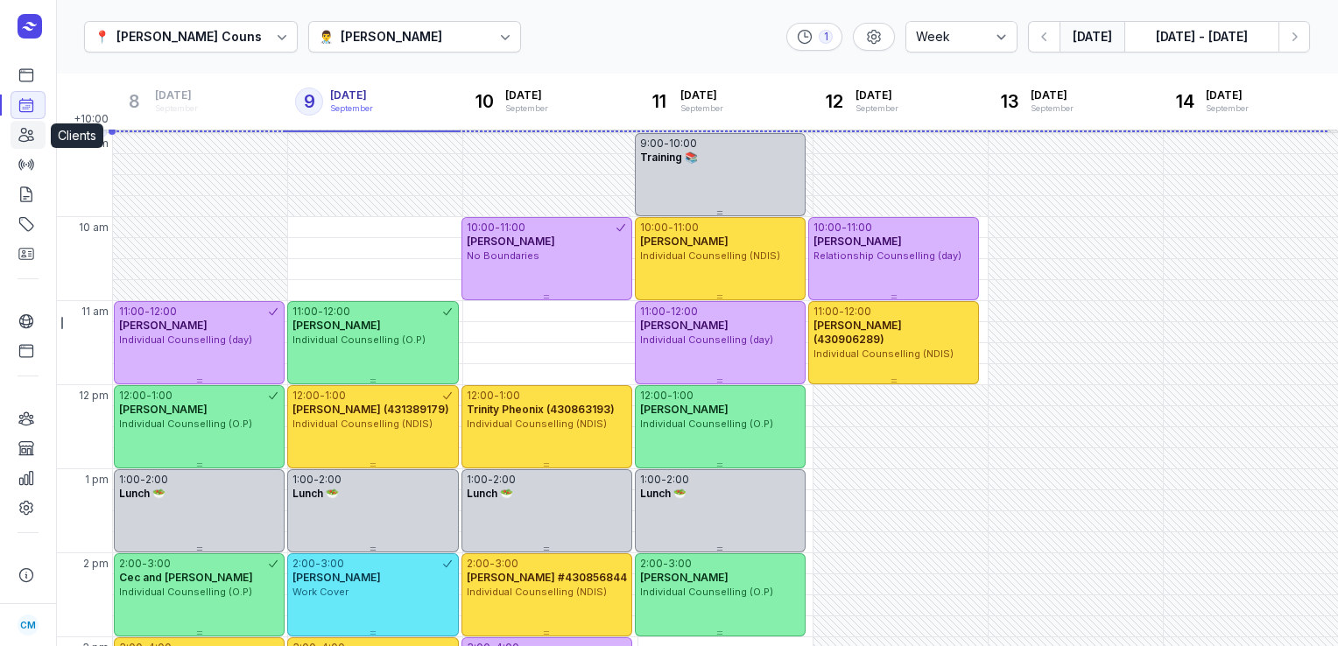
click at [18, 131] on icon at bounding box center [27, 135] width 18 height 18
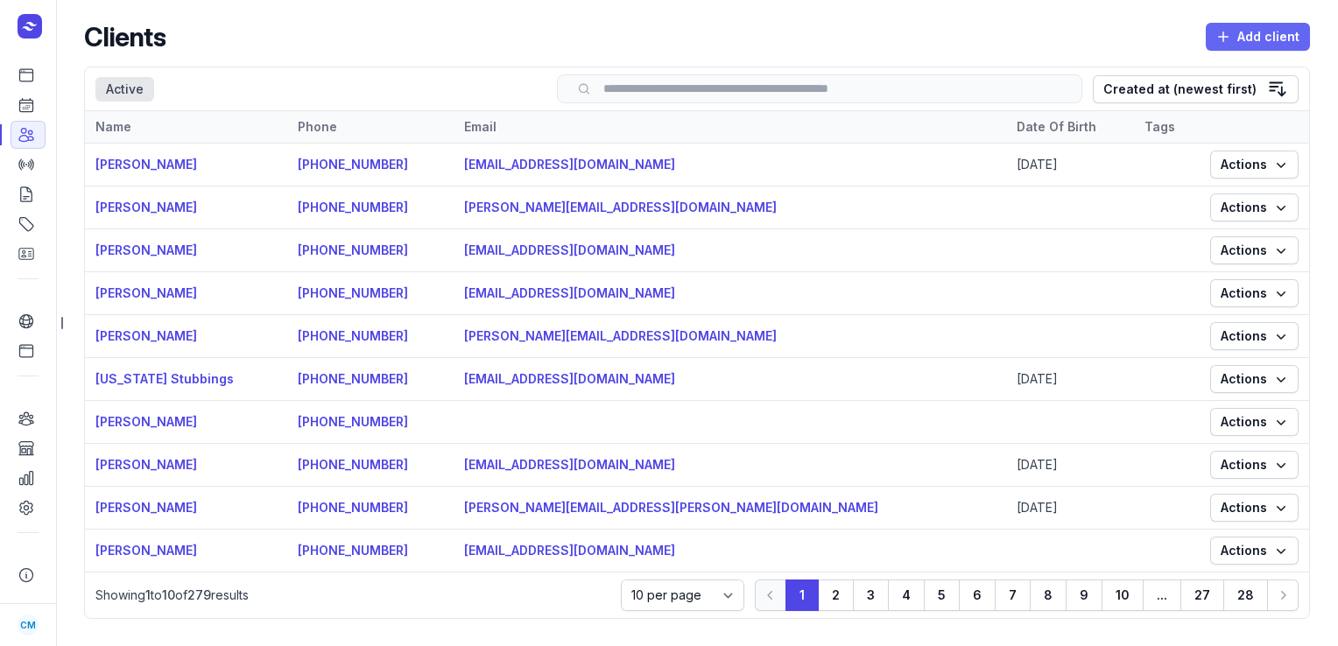
click at [1215, 36] on icon "button" at bounding box center [1224, 37] width 18 height 18
select select
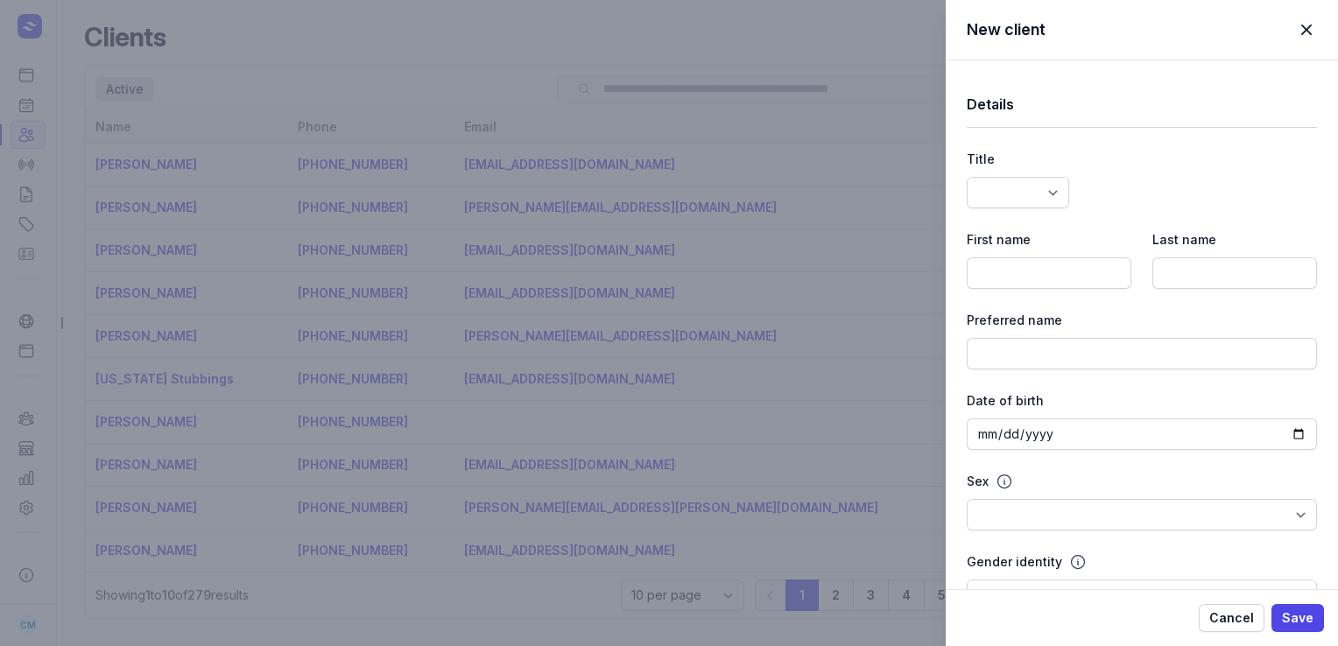
select select
click at [1062, 253] on div "First name" at bounding box center [1049, 259] width 165 height 60
click at [1063, 261] on input at bounding box center [1049, 274] width 165 height 32
paste input "Dannielle"
type input "Dannielle"
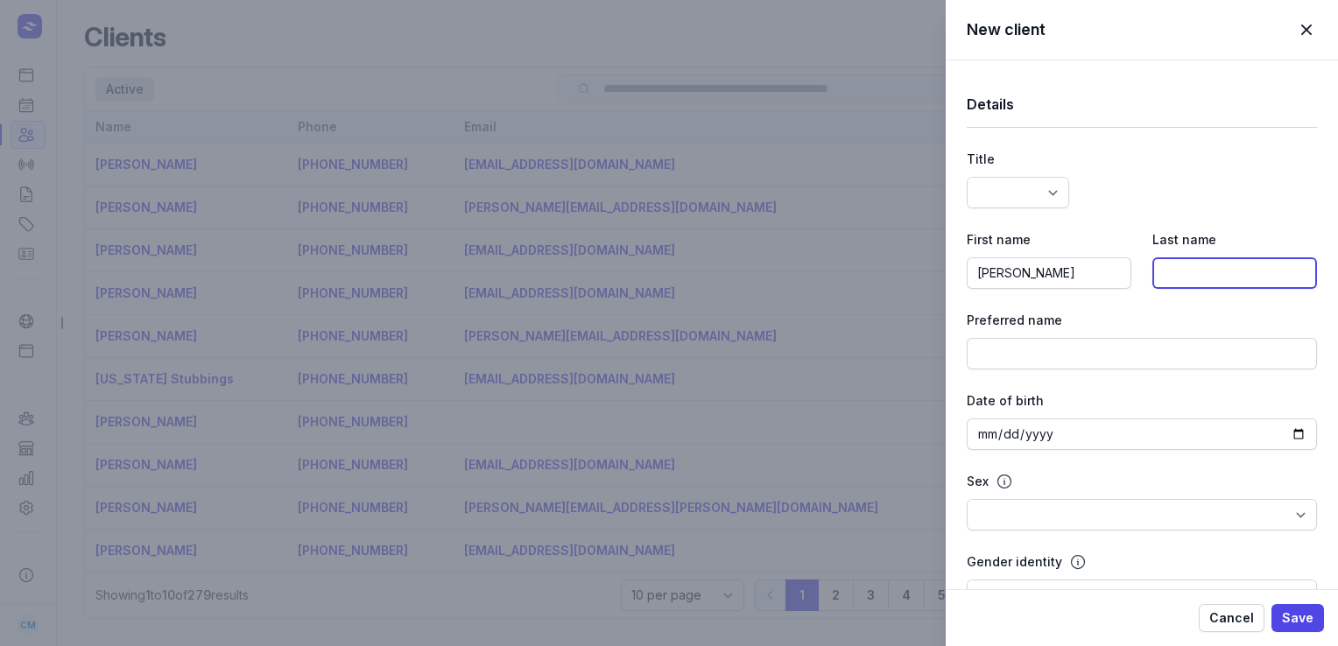
click at [1170, 264] on input at bounding box center [1235, 274] width 165 height 32
paste input "Thorman"
type input "Thorman"
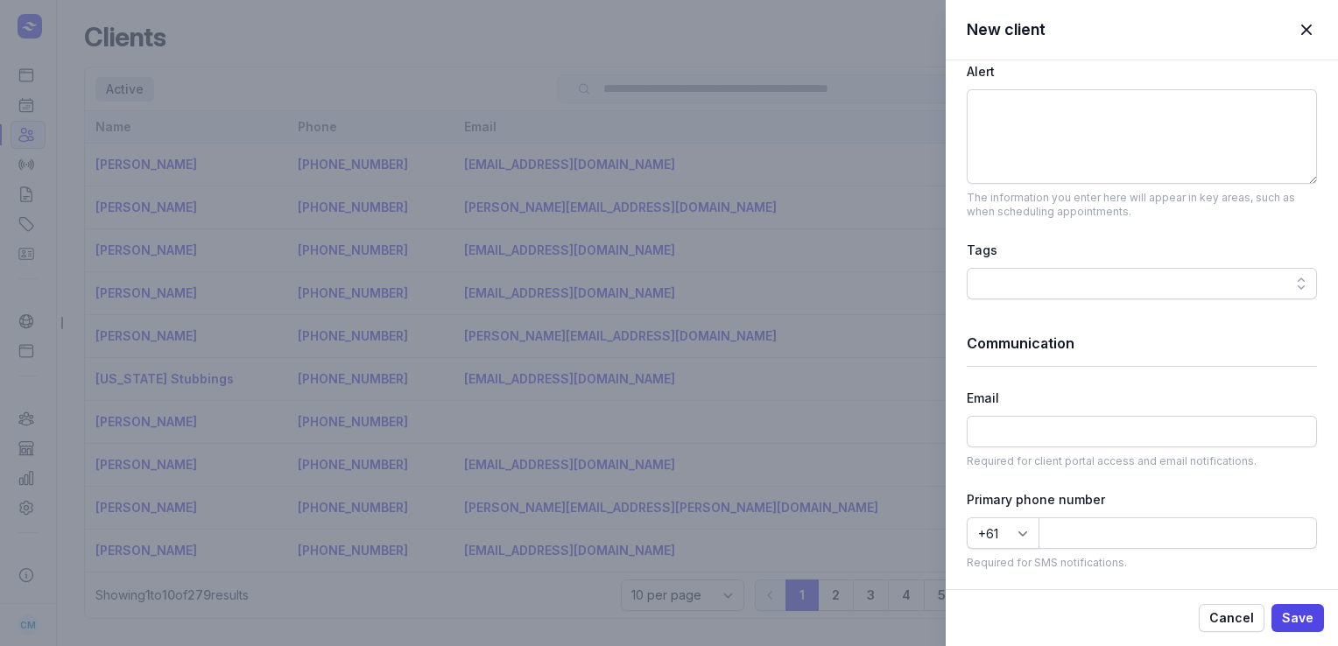
scroll to position [732, 0]
click at [1079, 424] on input at bounding box center [1142, 432] width 350 height 32
paste input "dannielleroset@gmail.com"
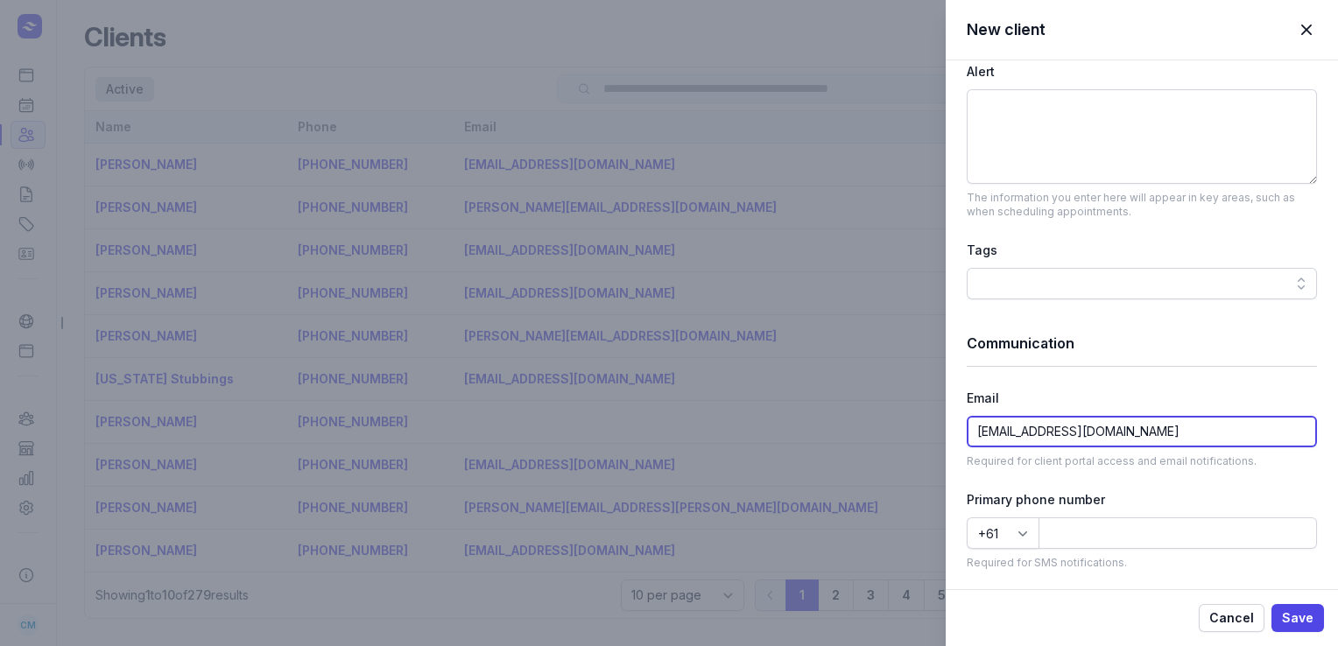
click at [1079, 424] on input "dannielleroset@gmail.com" at bounding box center [1142, 432] width 350 height 32
type input "dannielleroset@gmail.com"
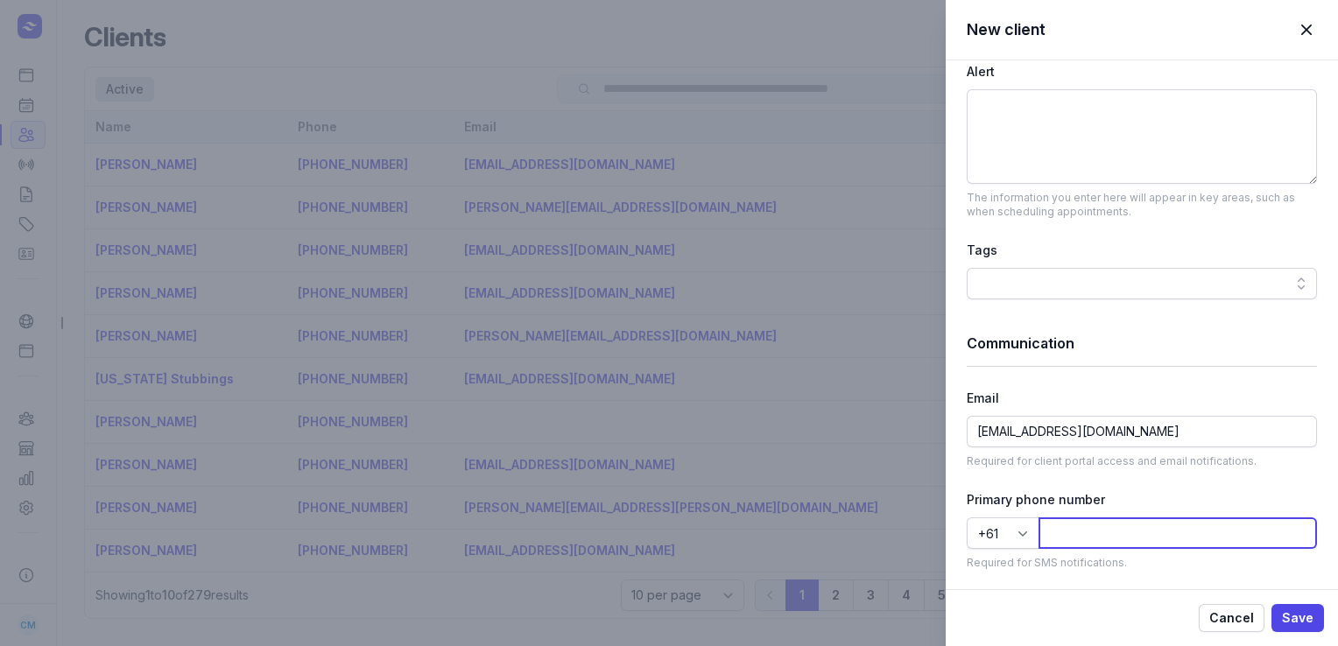
click at [1105, 528] on input at bounding box center [1178, 534] width 279 height 32
paste input "420534064"
type input "420534064"
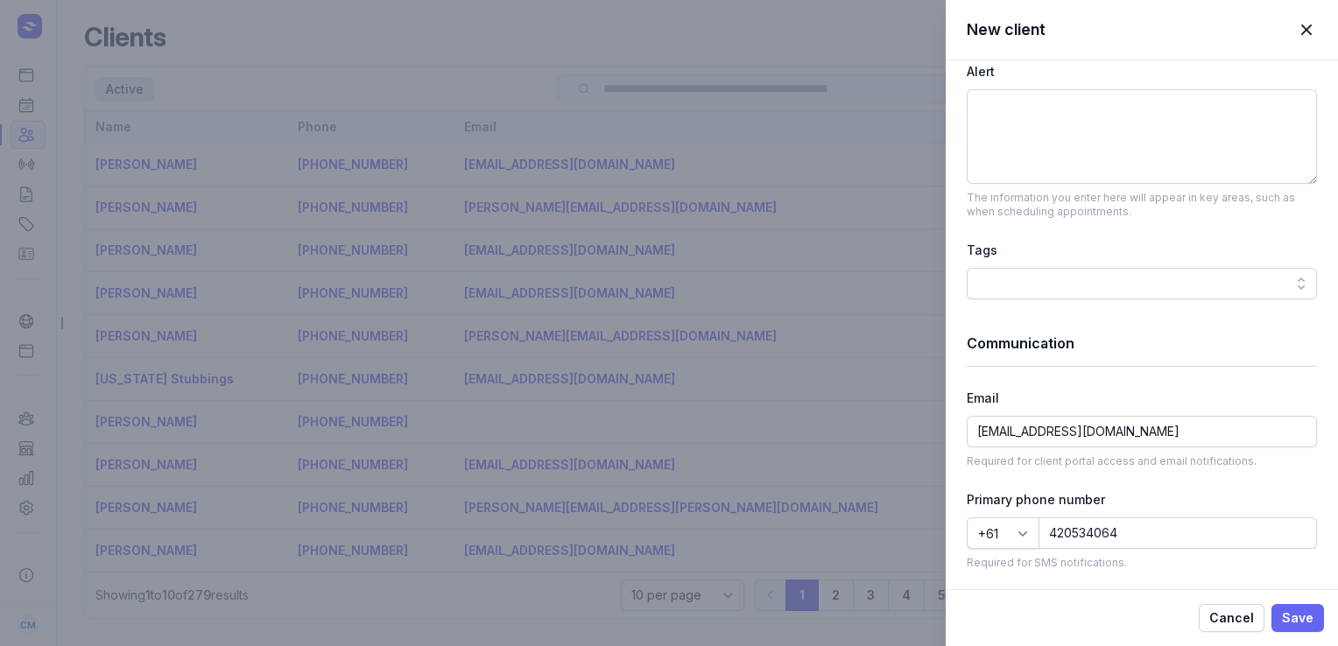
click at [1293, 606] on button "Save" at bounding box center [1298, 618] width 53 height 28
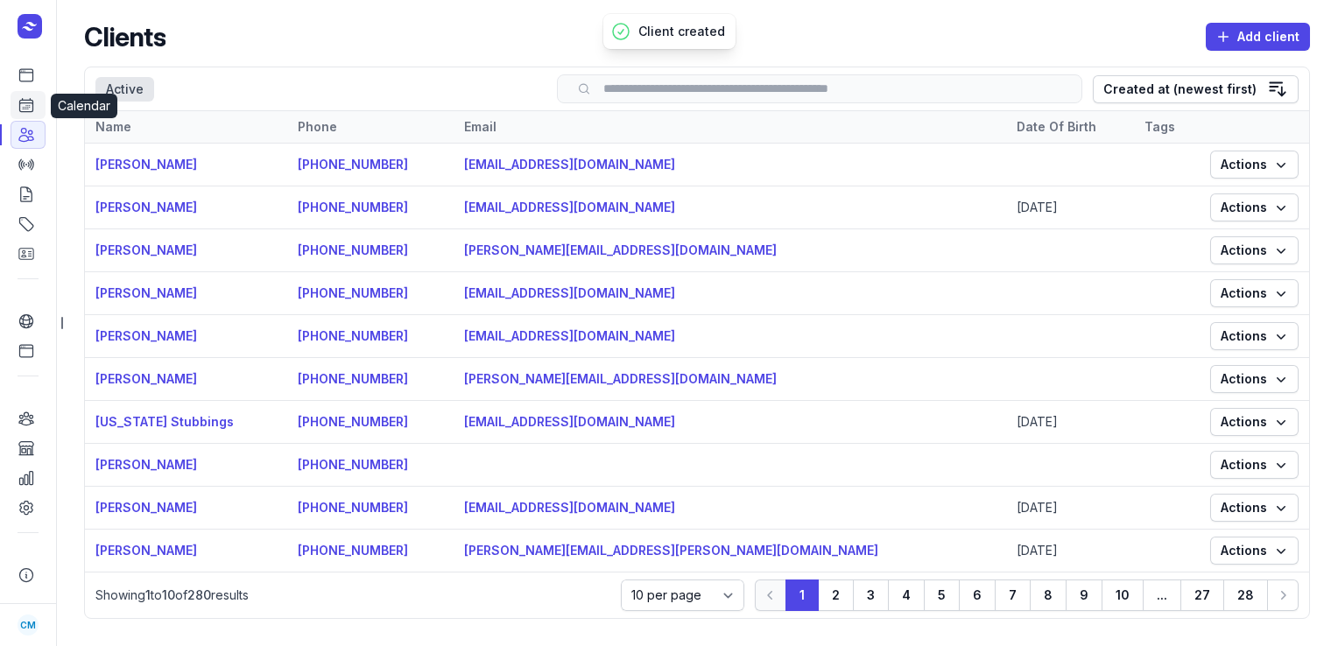
click at [22, 110] on icon at bounding box center [27, 105] width 18 height 18
select select "week"
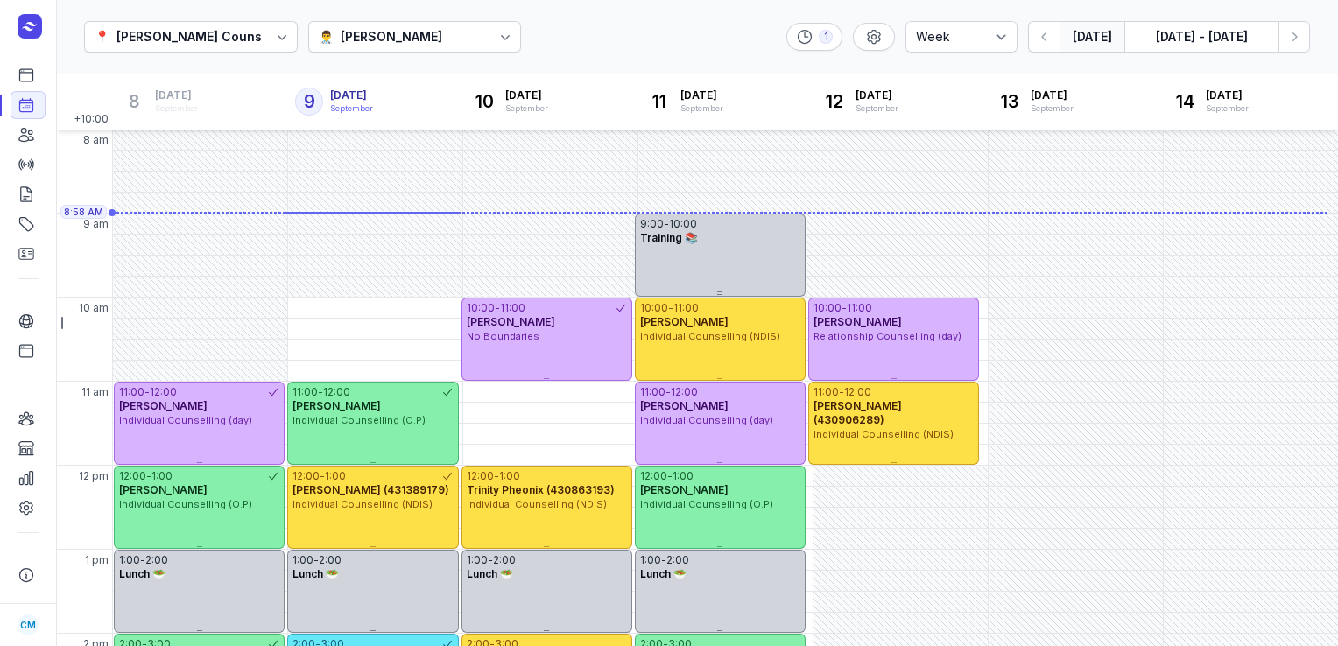
click at [402, 40] on div "Courtney McAliece" at bounding box center [392, 36] width 102 height 21
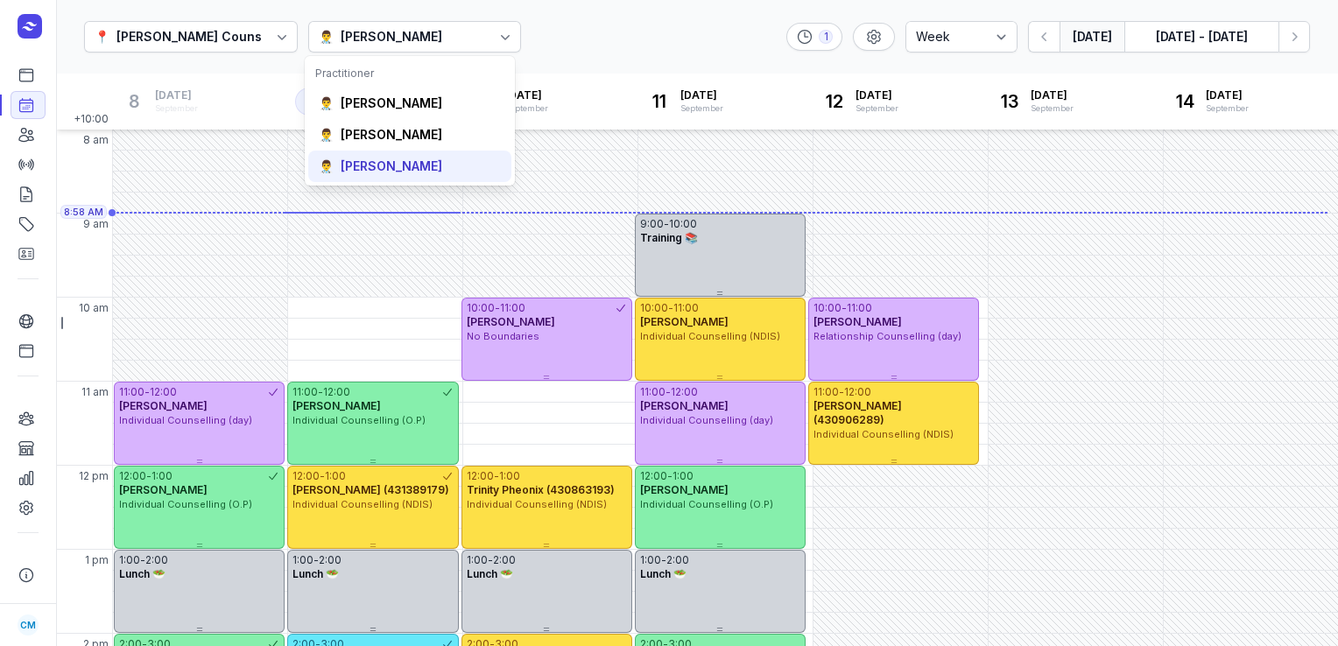
click at [359, 170] on div "Charlee Manaley" at bounding box center [392, 167] width 102 height 18
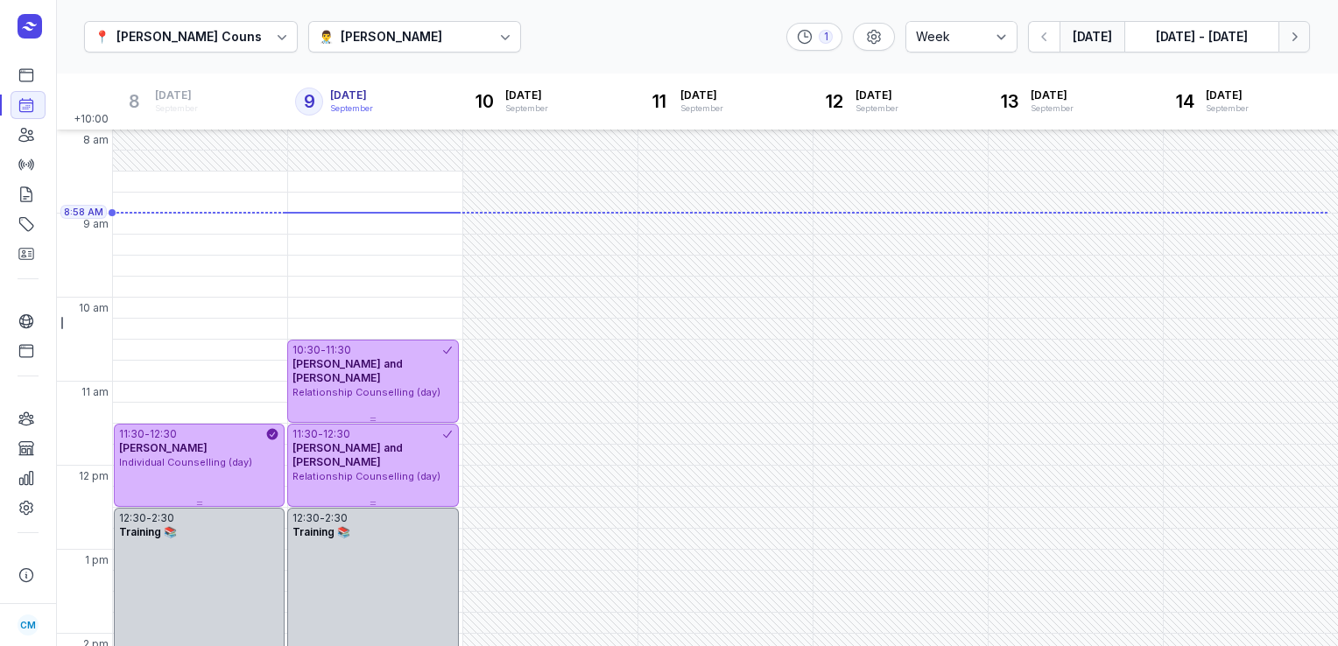
click at [1293, 35] on icon "button" at bounding box center [1295, 37] width 18 height 18
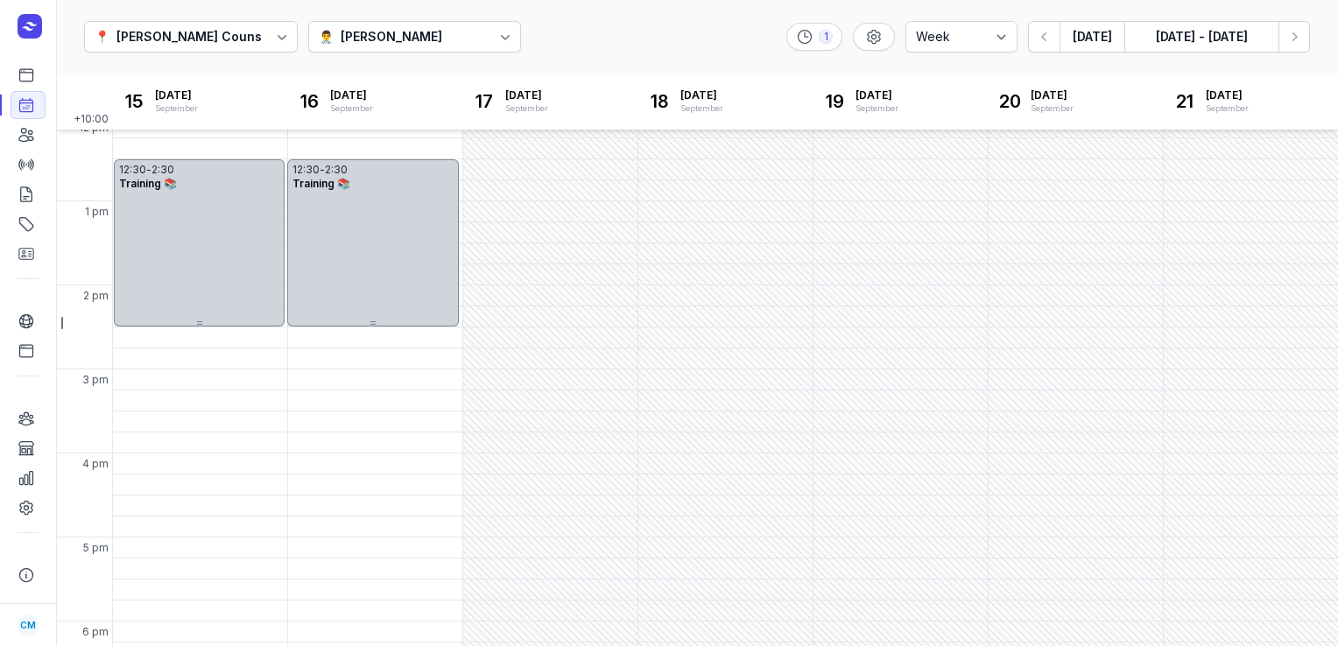
scroll to position [378, 0]
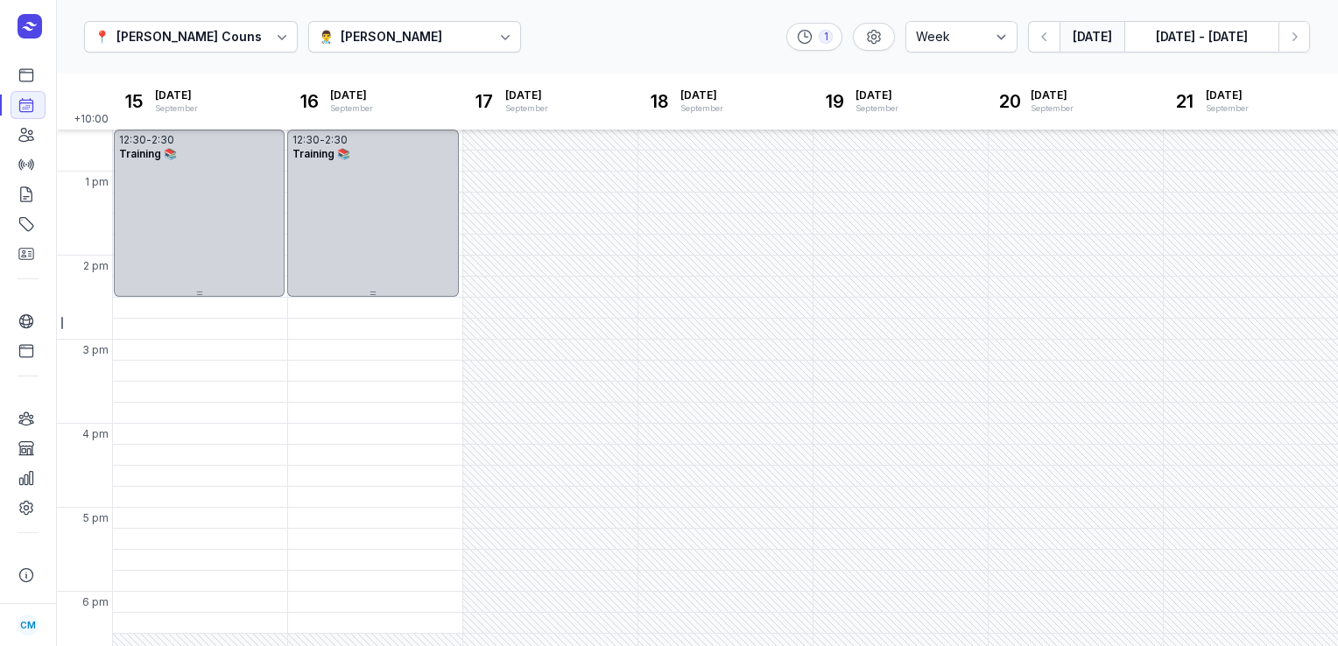
click at [1077, 33] on button "Today" at bounding box center [1092, 37] width 65 height 32
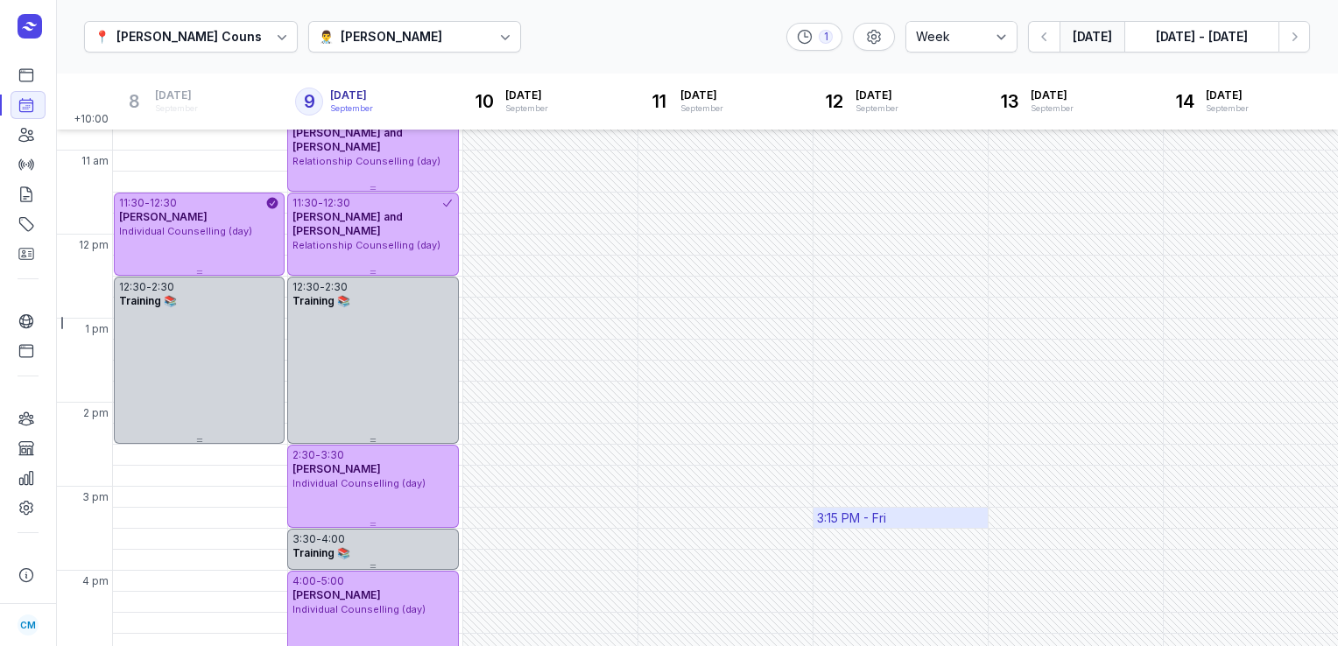
scroll to position [224, 0]
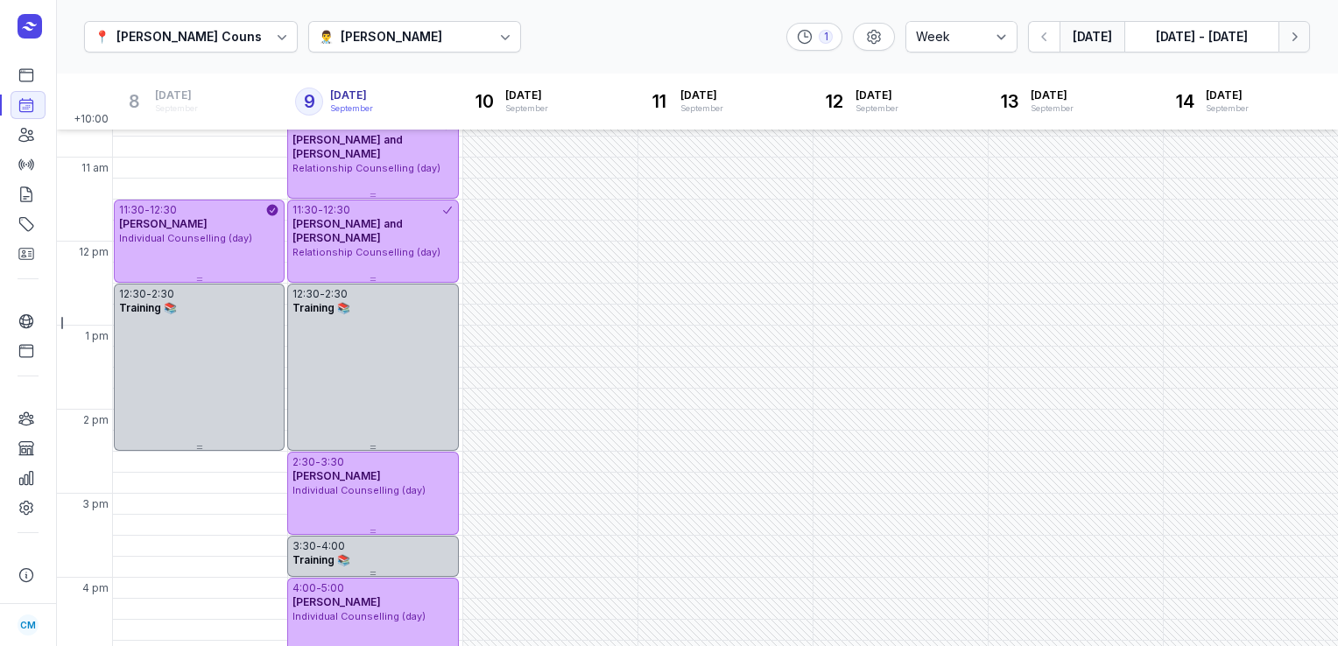
click at [1296, 35] on icon "button" at bounding box center [1295, 37] width 18 height 18
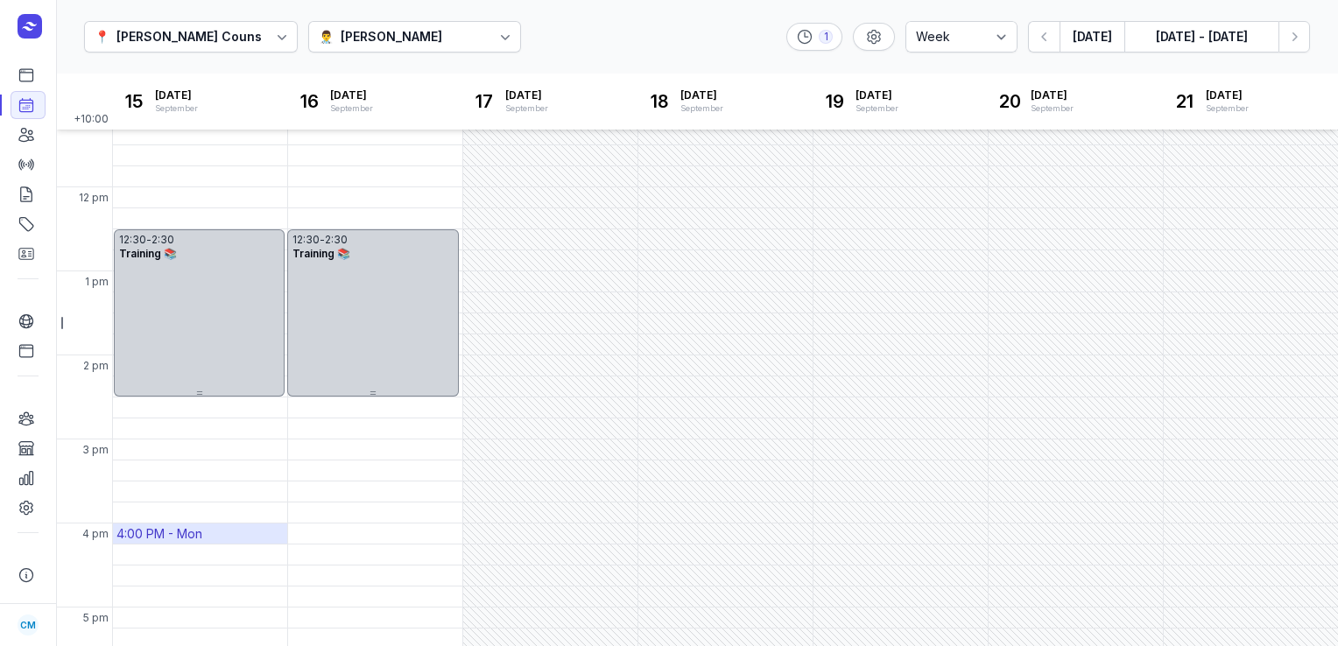
scroll to position [291, 0]
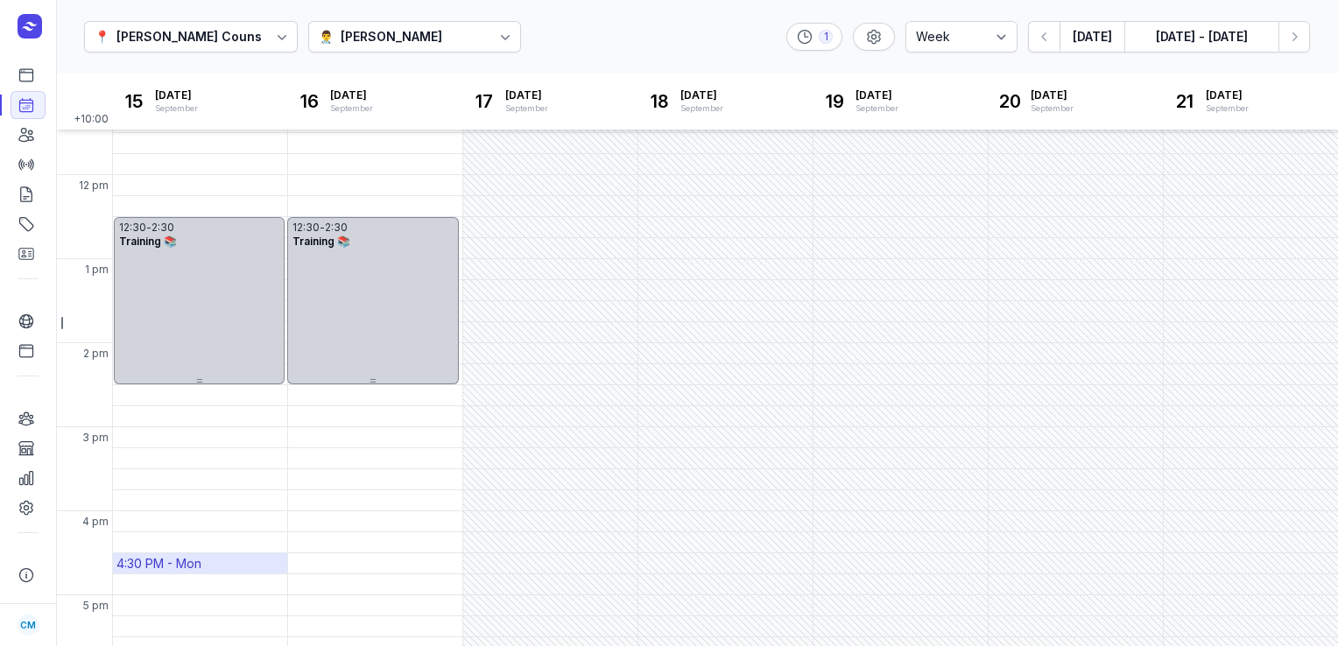
click at [145, 566] on div "4:30 PM - Mon" at bounding box center [158, 564] width 85 height 18
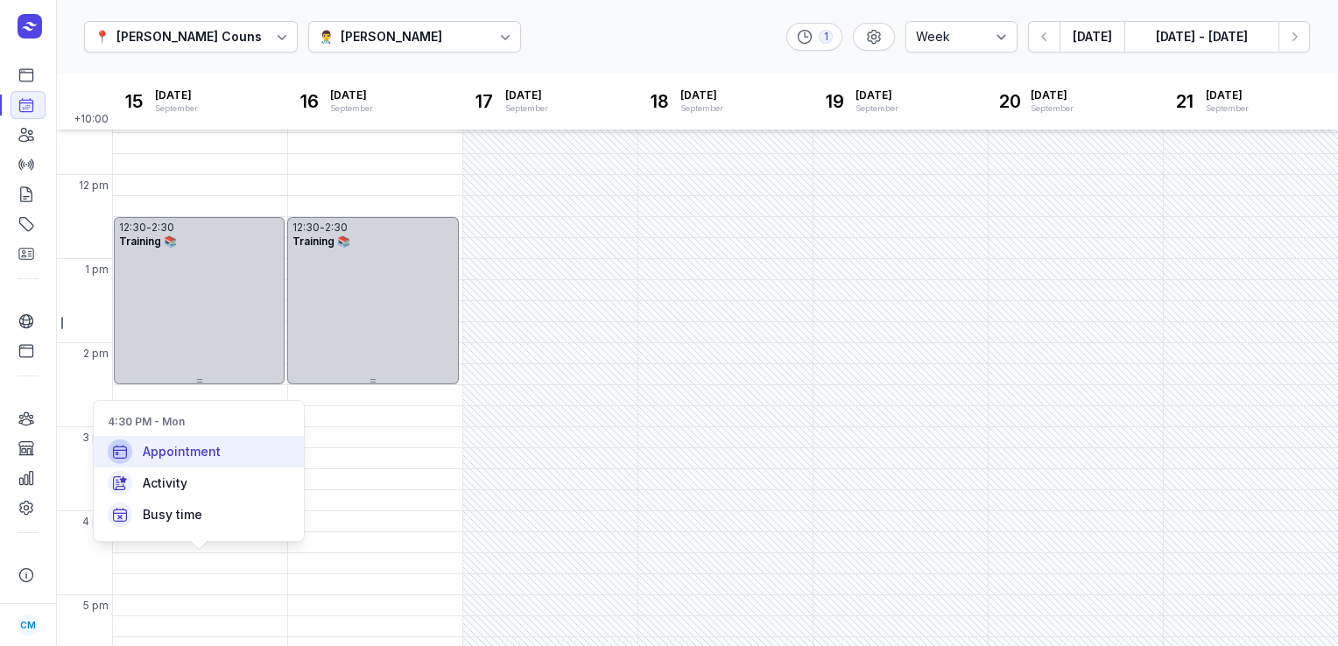
click at [192, 459] on span "Appointment" at bounding box center [182, 452] width 78 height 18
select select
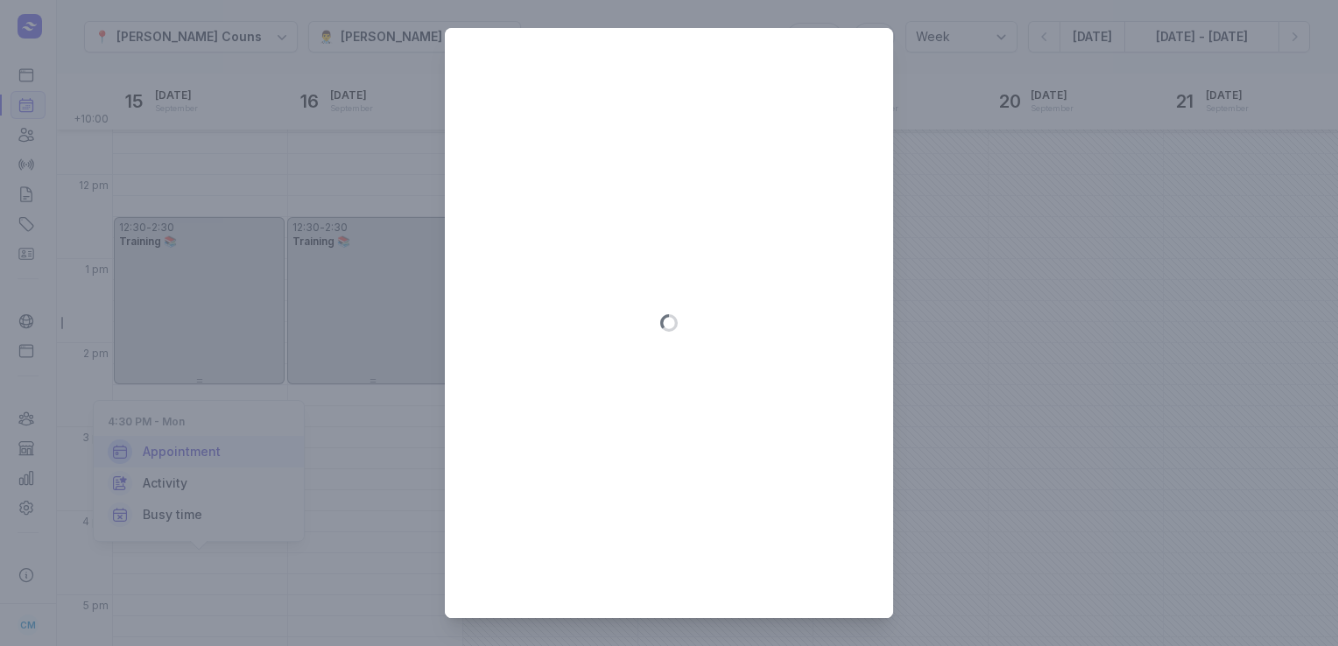
type input "2025-09-15"
select select "16:30"
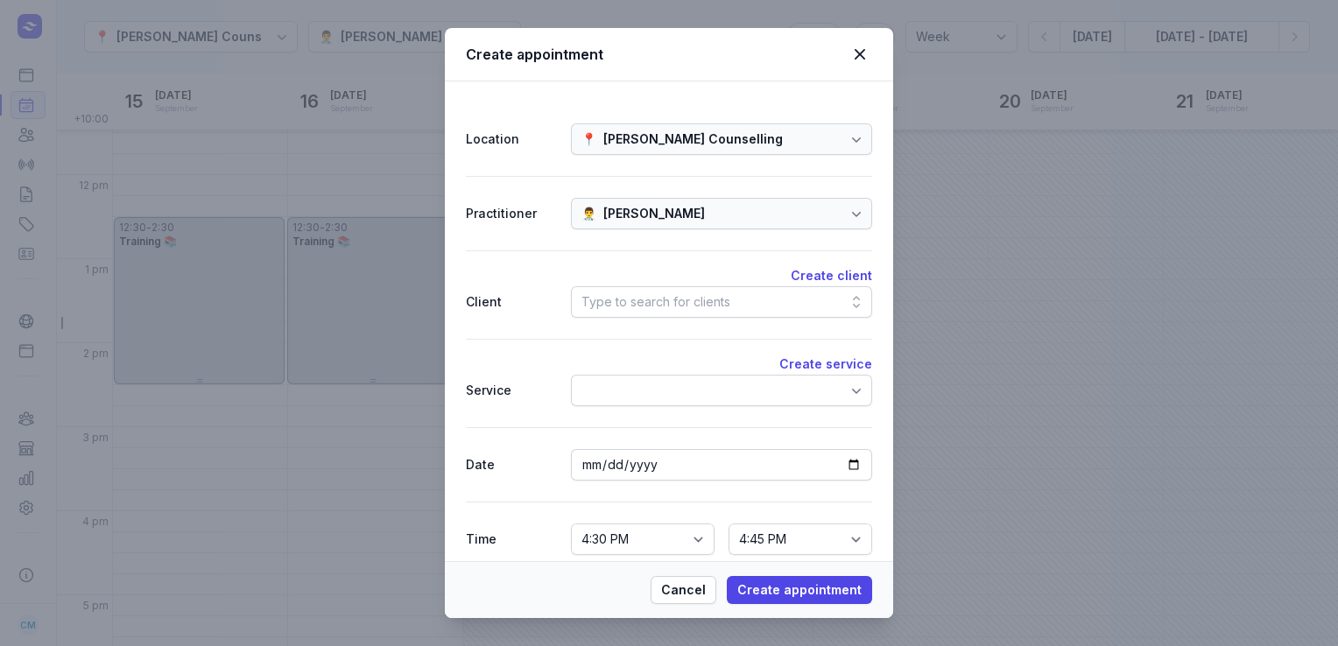
click at [650, 293] on div "Type to search for clients" at bounding box center [656, 302] width 149 height 21
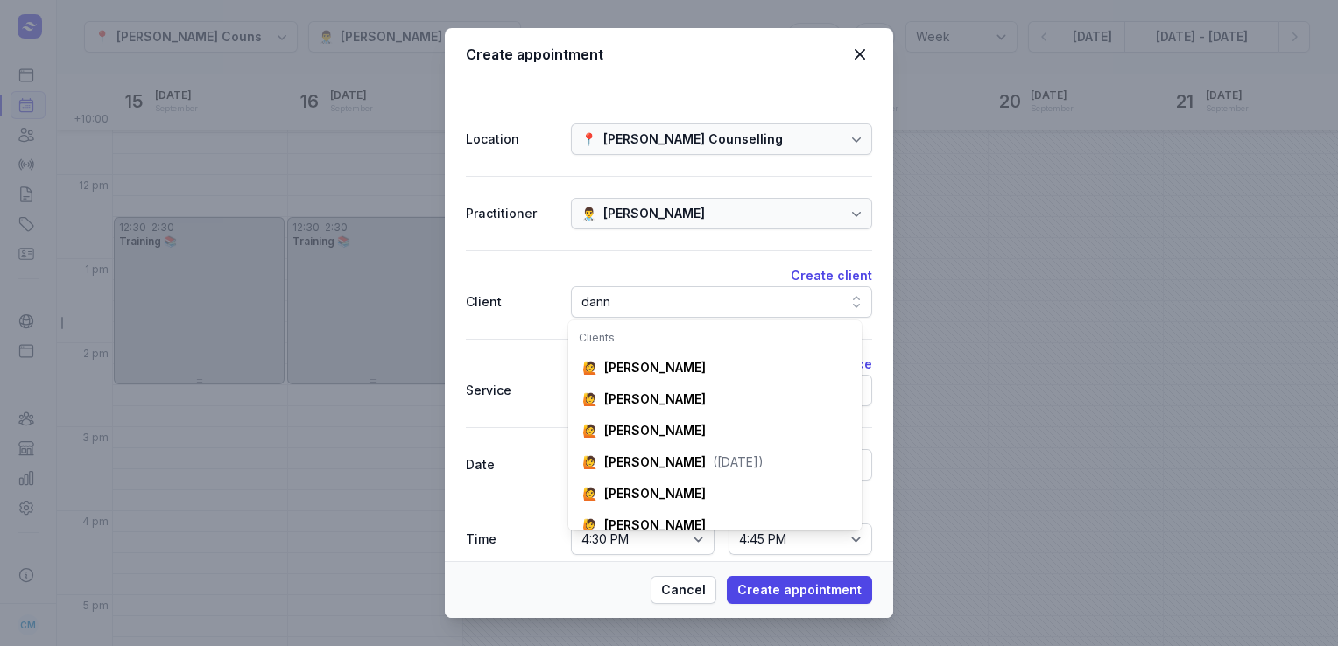
scroll to position [0, 26]
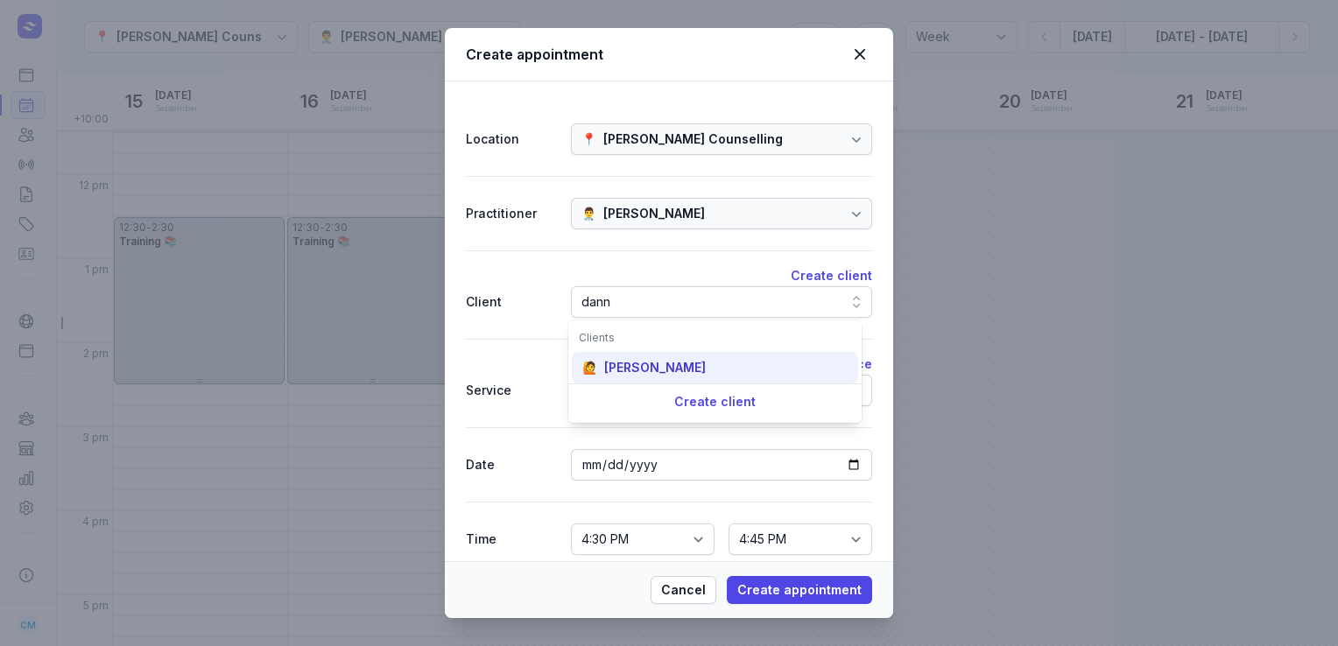
type input "dann"
click at [641, 370] on div "Dannielle Thorman" at bounding box center [655, 368] width 102 height 18
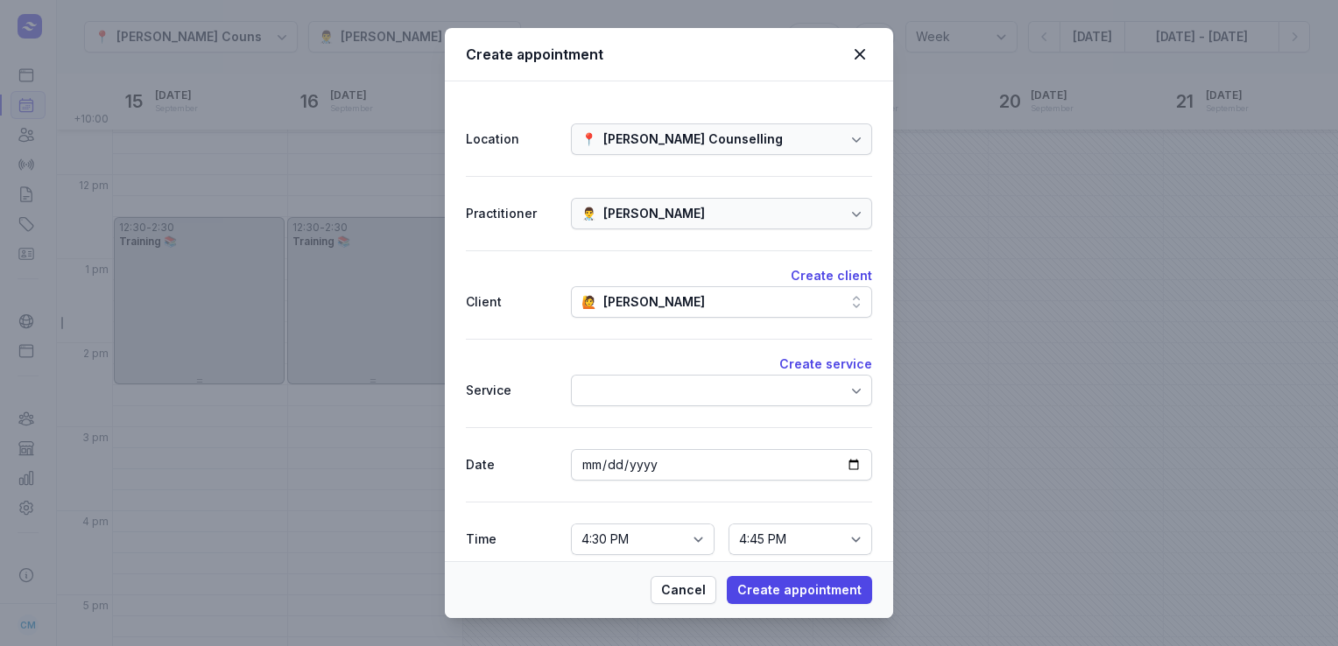
click at [641, 385] on div at bounding box center [721, 391] width 301 height 32
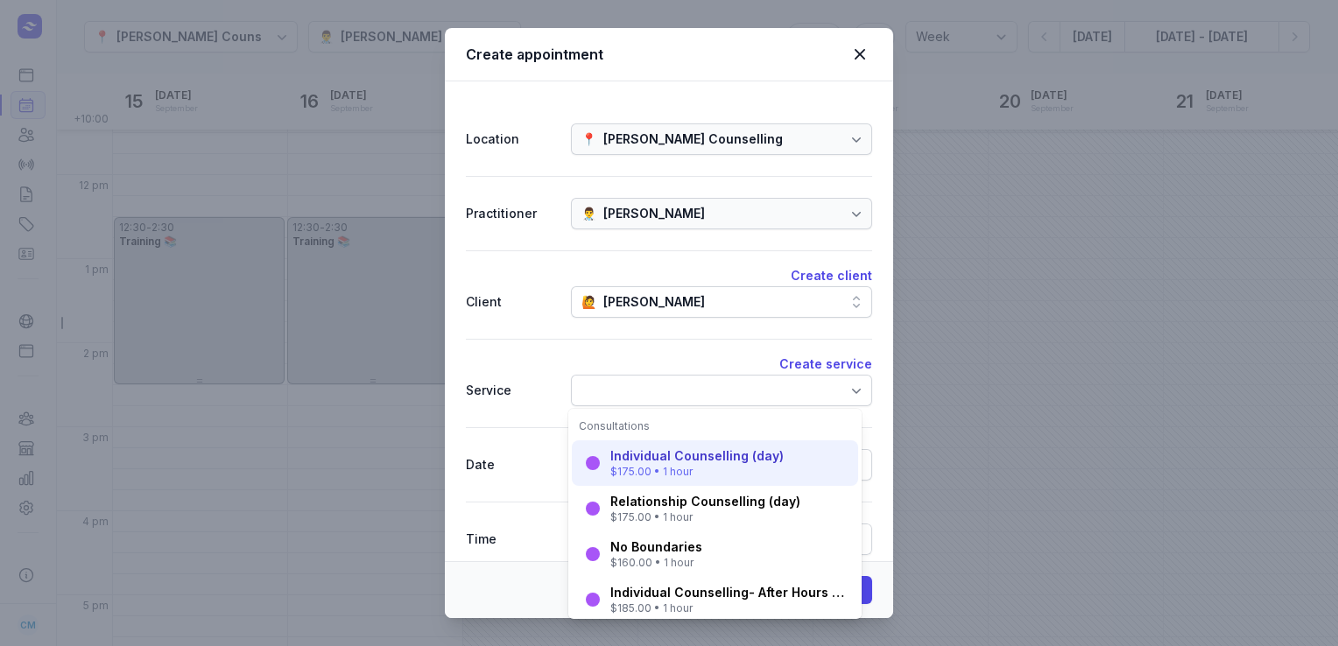
click at [645, 456] on div "Individual Counselling (day)" at bounding box center [697, 457] width 173 height 18
select select "17:30"
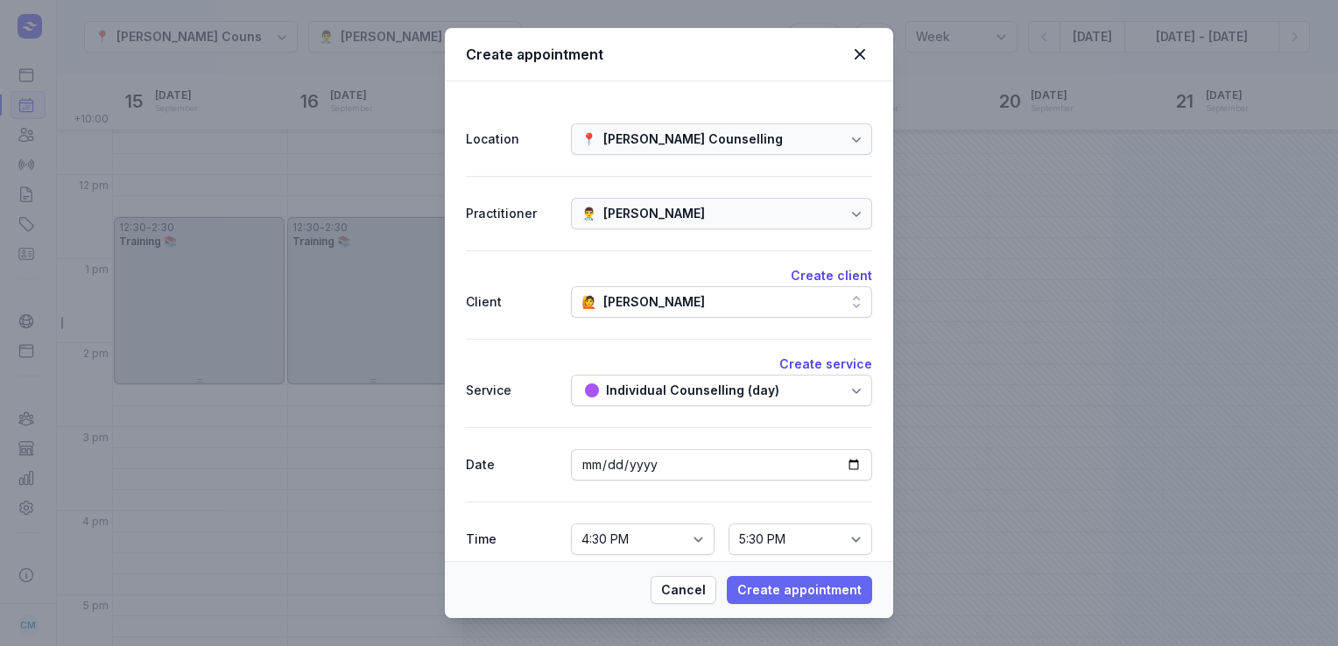
click at [802, 597] on span "Create appointment" at bounding box center [800, 590] width 124 height 21
select select
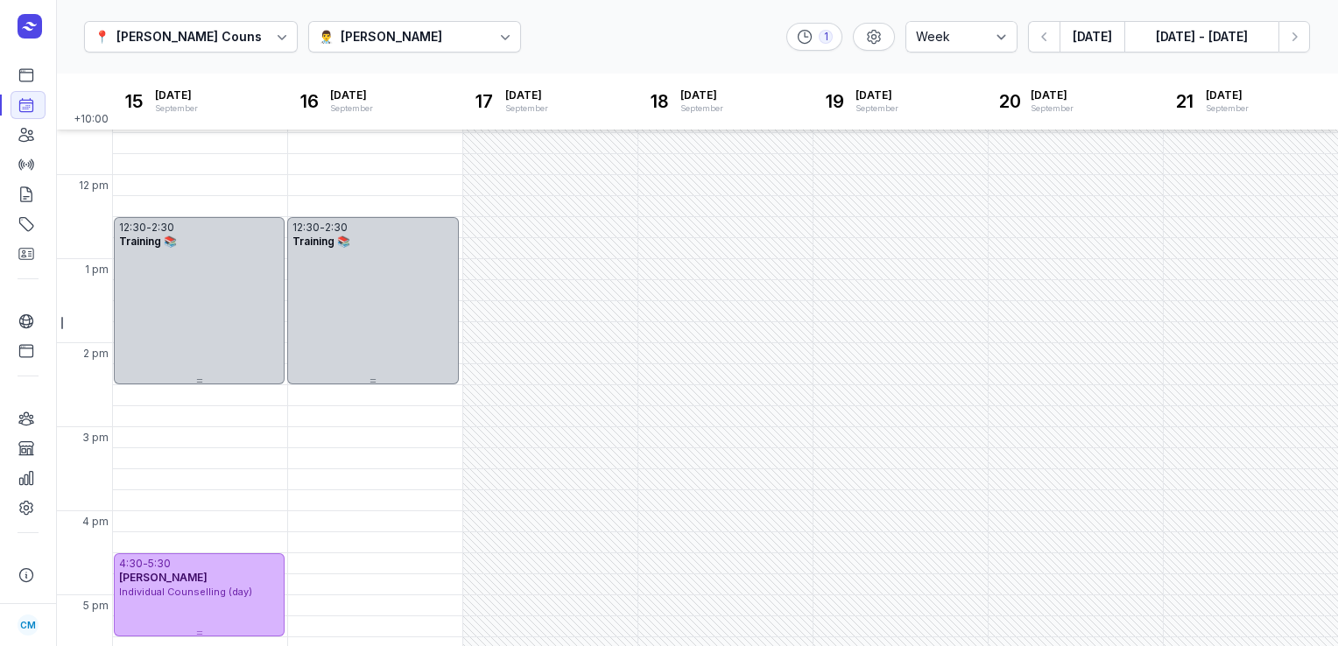
click at [424, 33] on div "Charlee Manaley" at bounding box center [392, 36] width 102 height 21
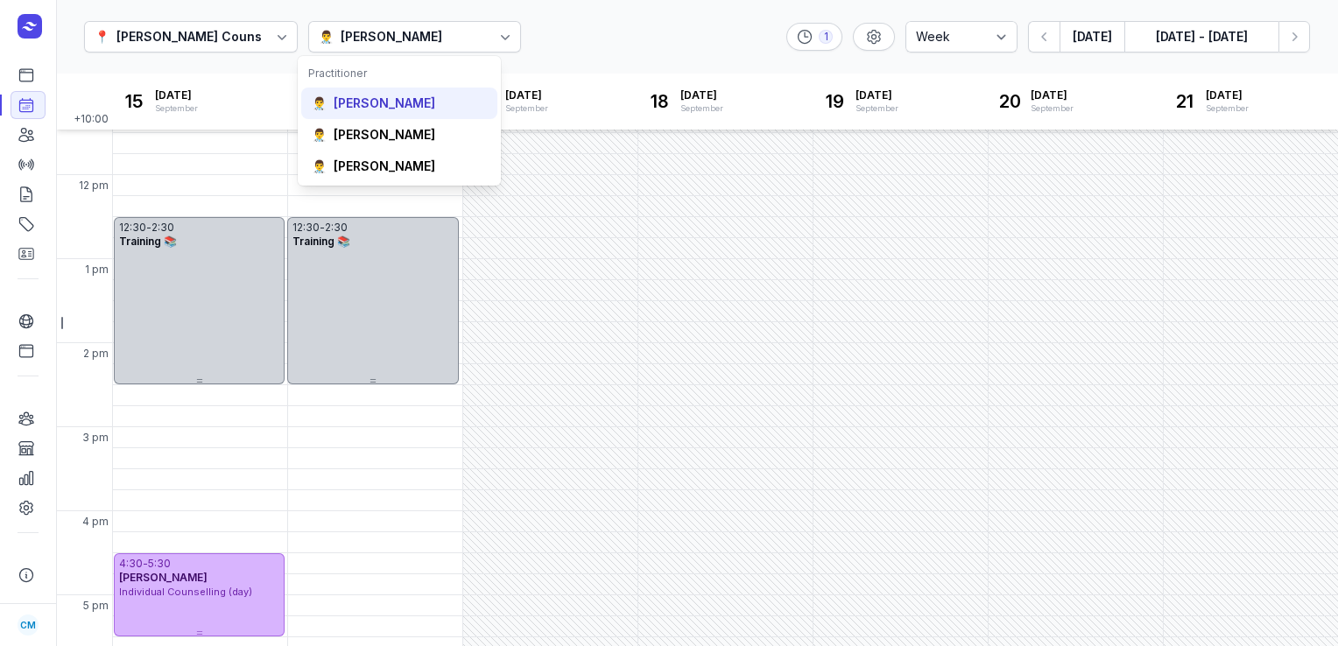
click at [385, 97] on div "Courtney McAliece" at bounding box center [385, 104] width 102 height 18
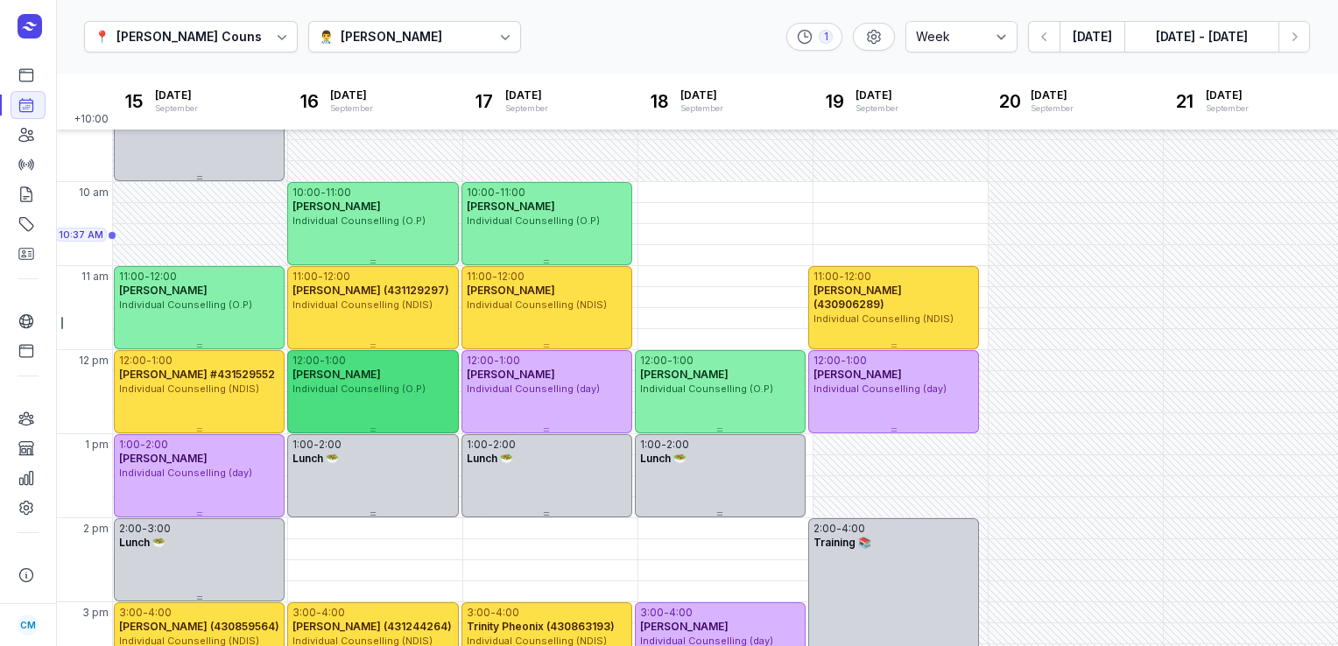
scroll to position [110, 0]
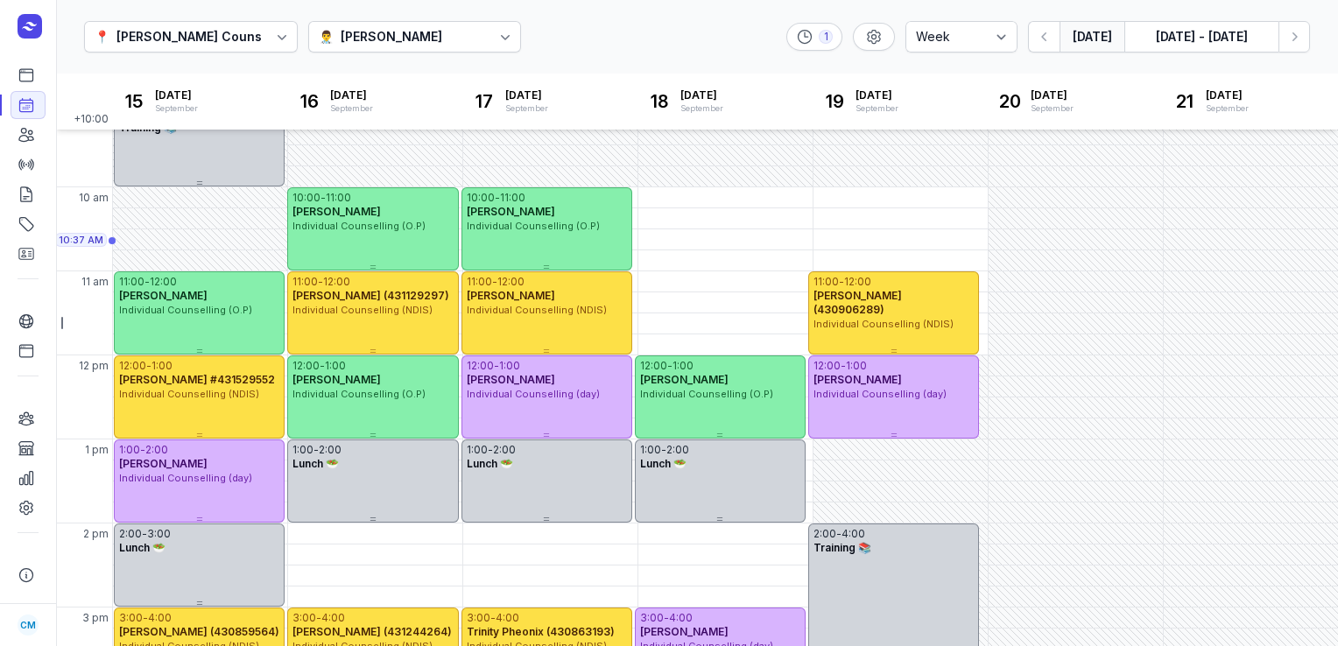
click at [1105, 46] on button "Today" at bounding box center [1092, 37] width 65 height 32
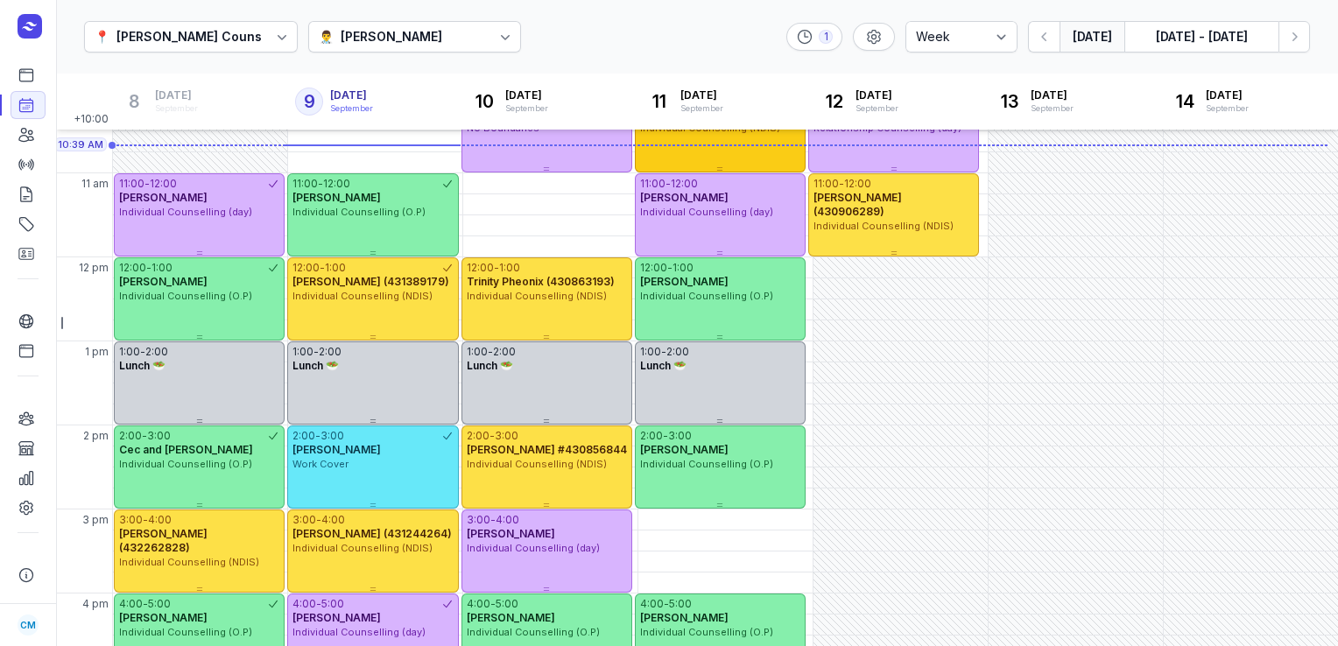
scroll to position [214, 0]
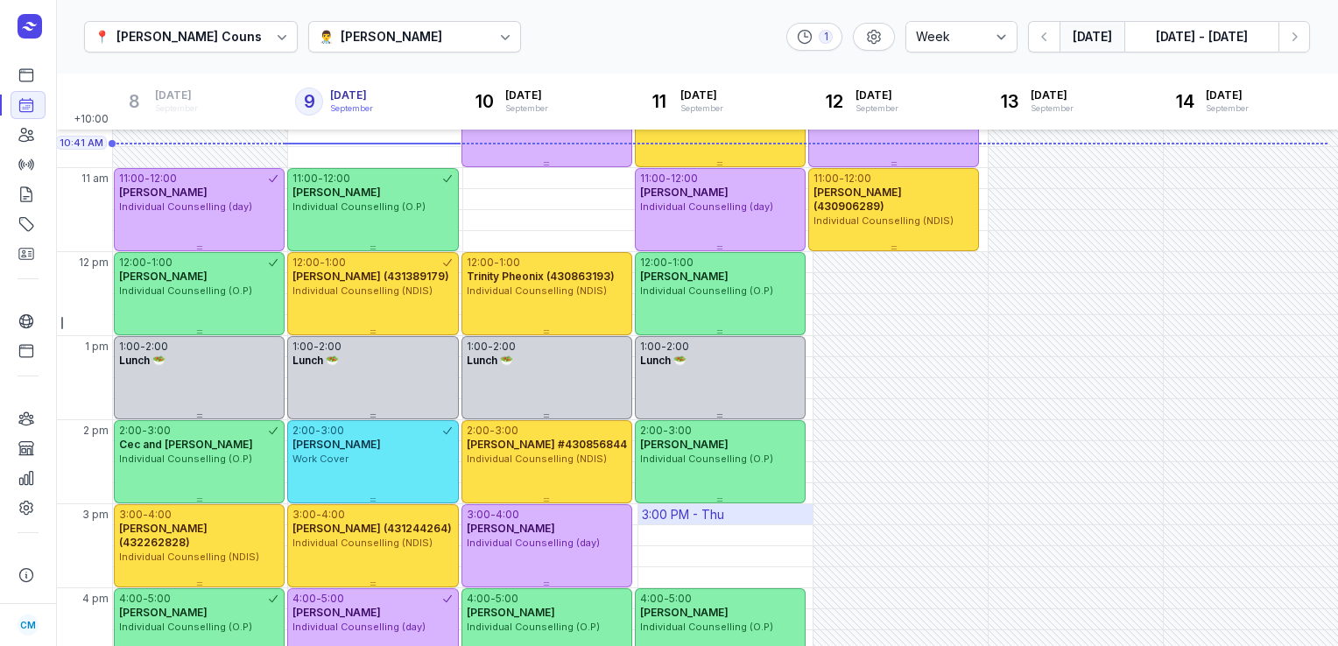
click at [669, 516] on div "3:00 PM - Thu" at bounding box center [683, 515] width 82 height 18
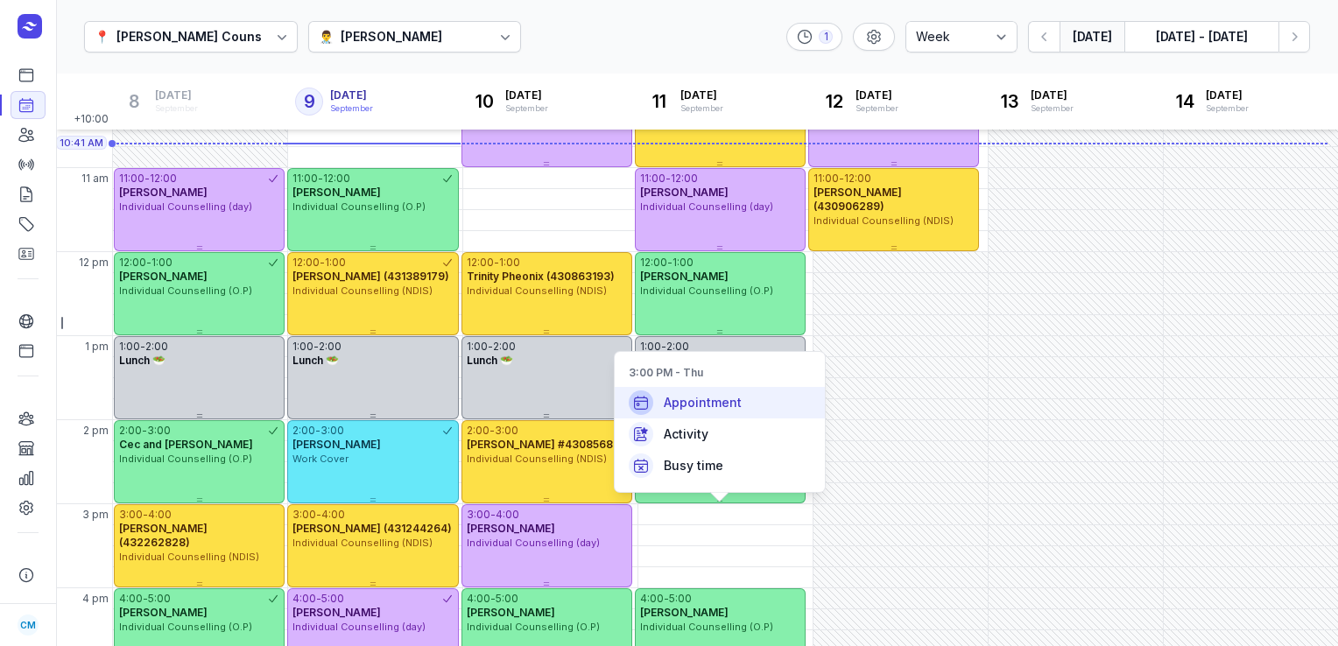
click at [694, 407] on span "Appointment" at bounding box center [703, 403] width 78 height 18
select select
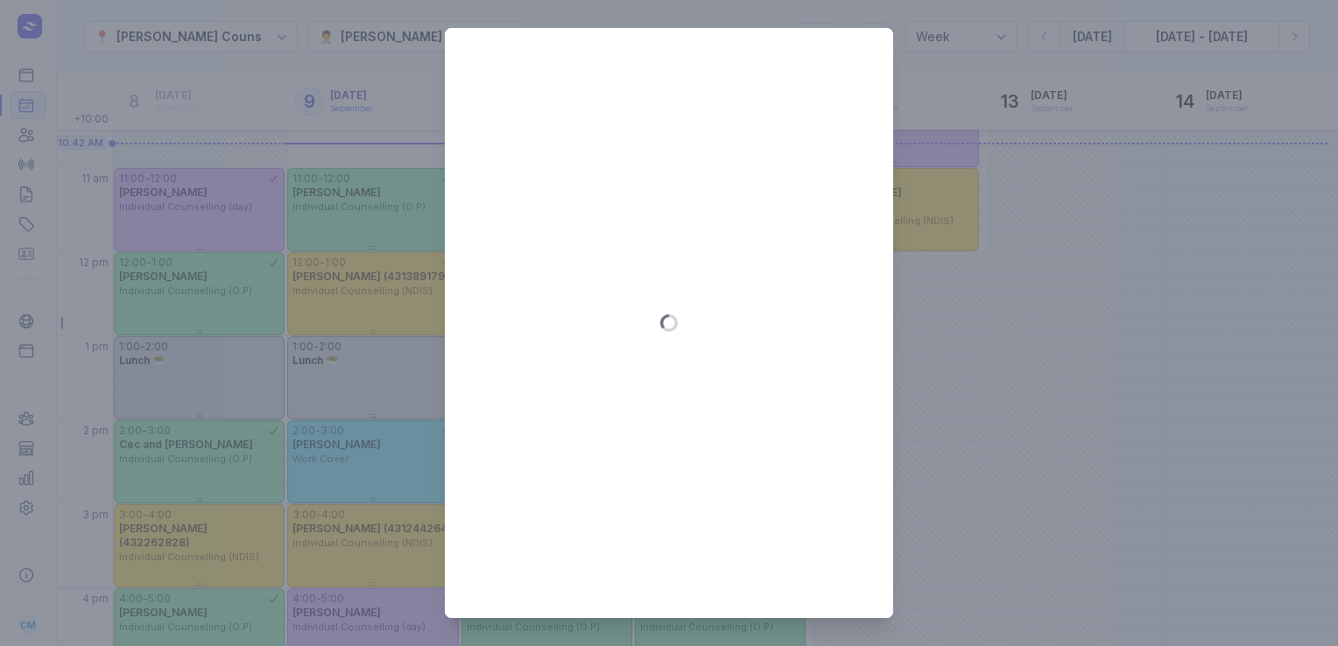
type input "2025-09-11"
select select "15:00"
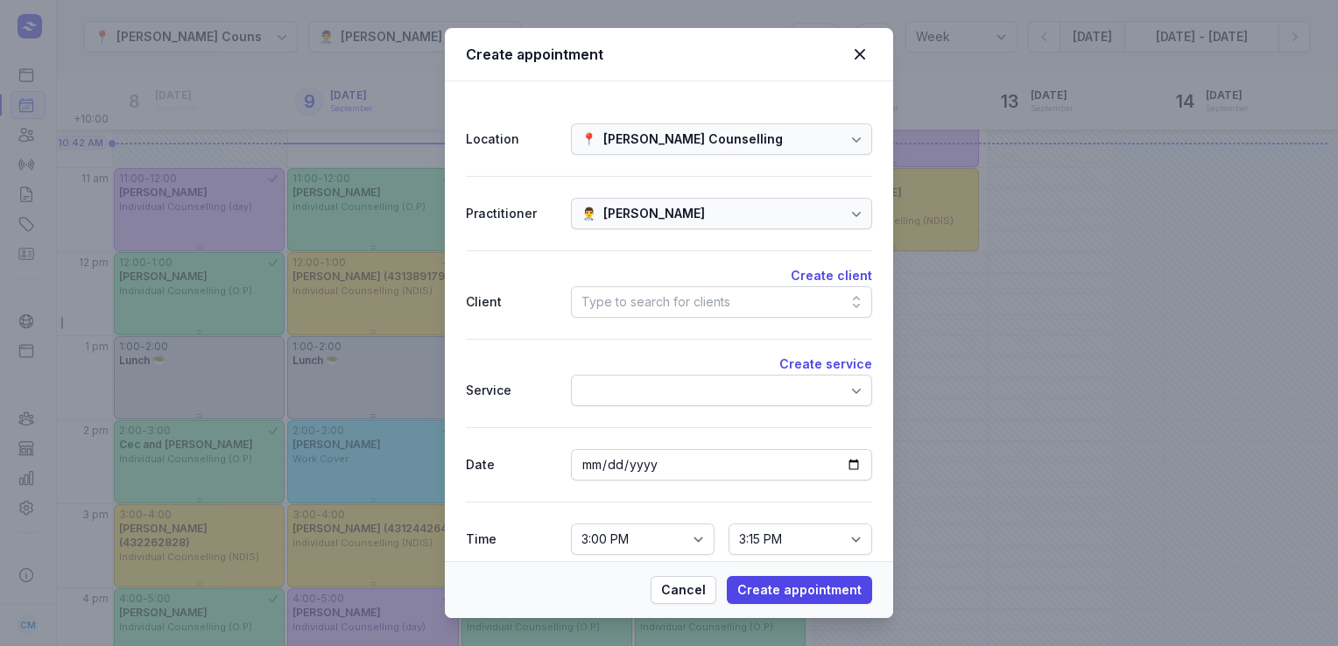
click at [637, 296] on div "Type to search for clients" at bounding box center [656, 302] width 149 height 21
click at [862, 50] on icon at bounding box center [860, 54] width 21 height 21
select select
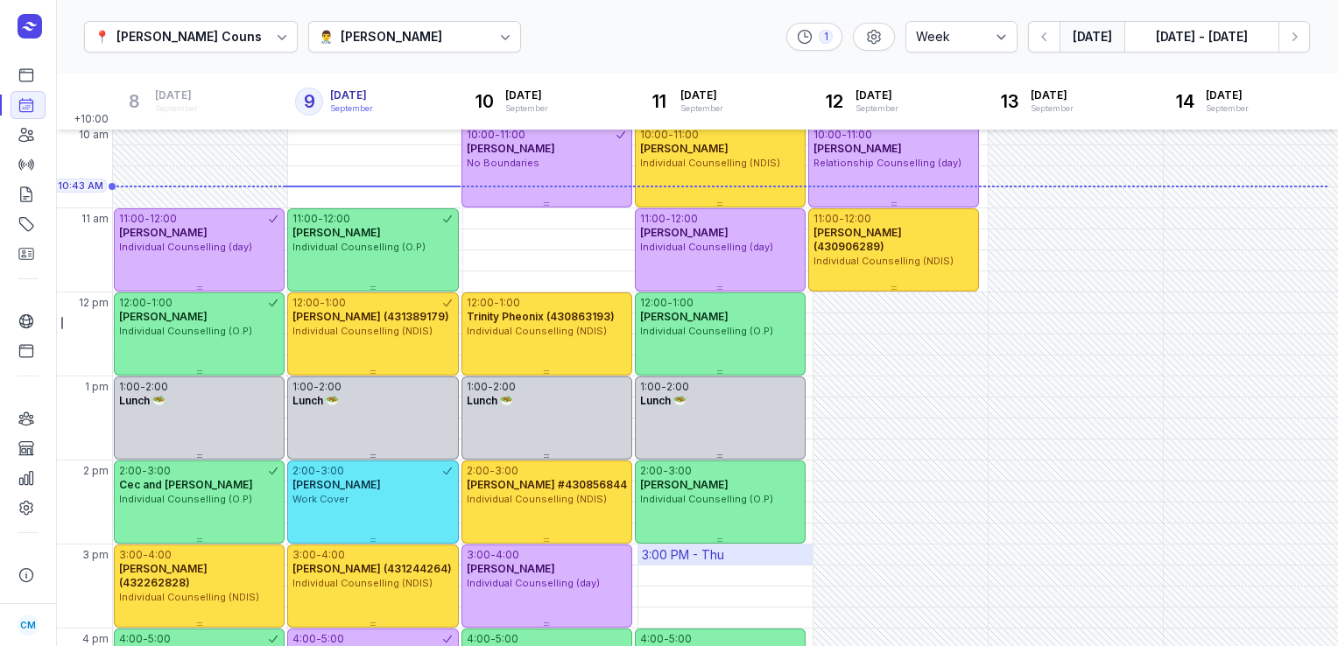
scroll to position [175, 0]
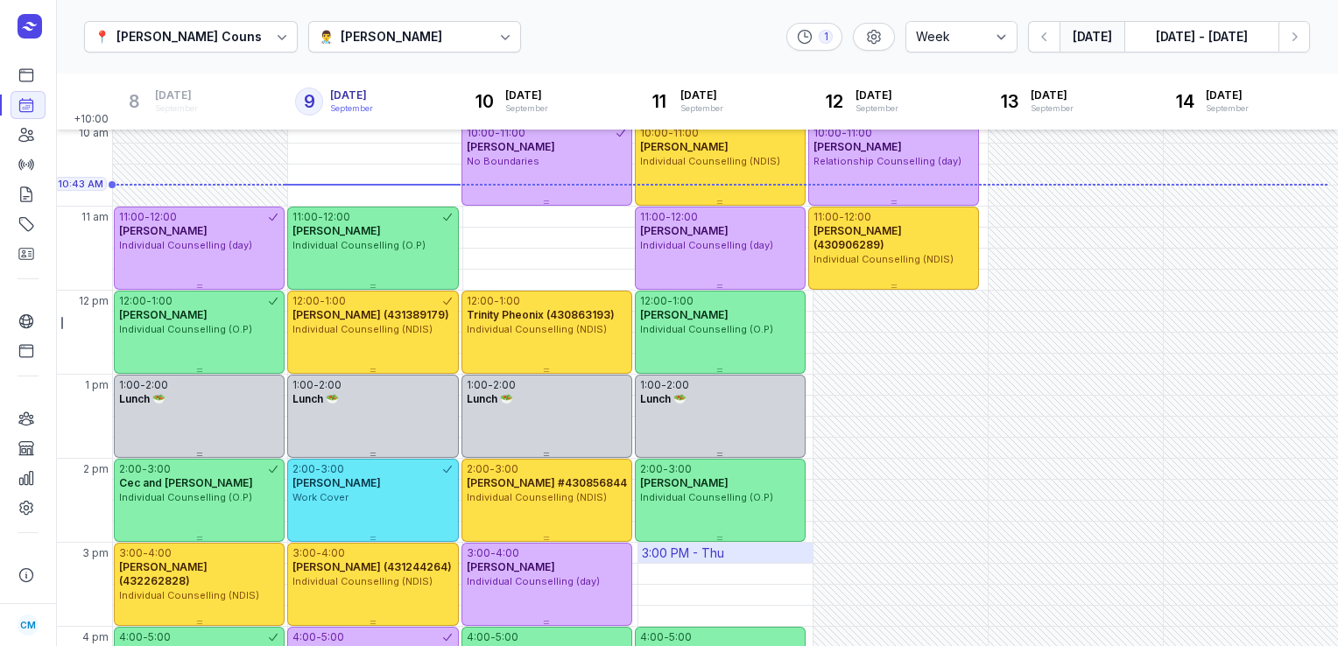
click at [662, 554] on div "3:00 PM - Thu" at bounding box center [683, 554] width 82 height 18
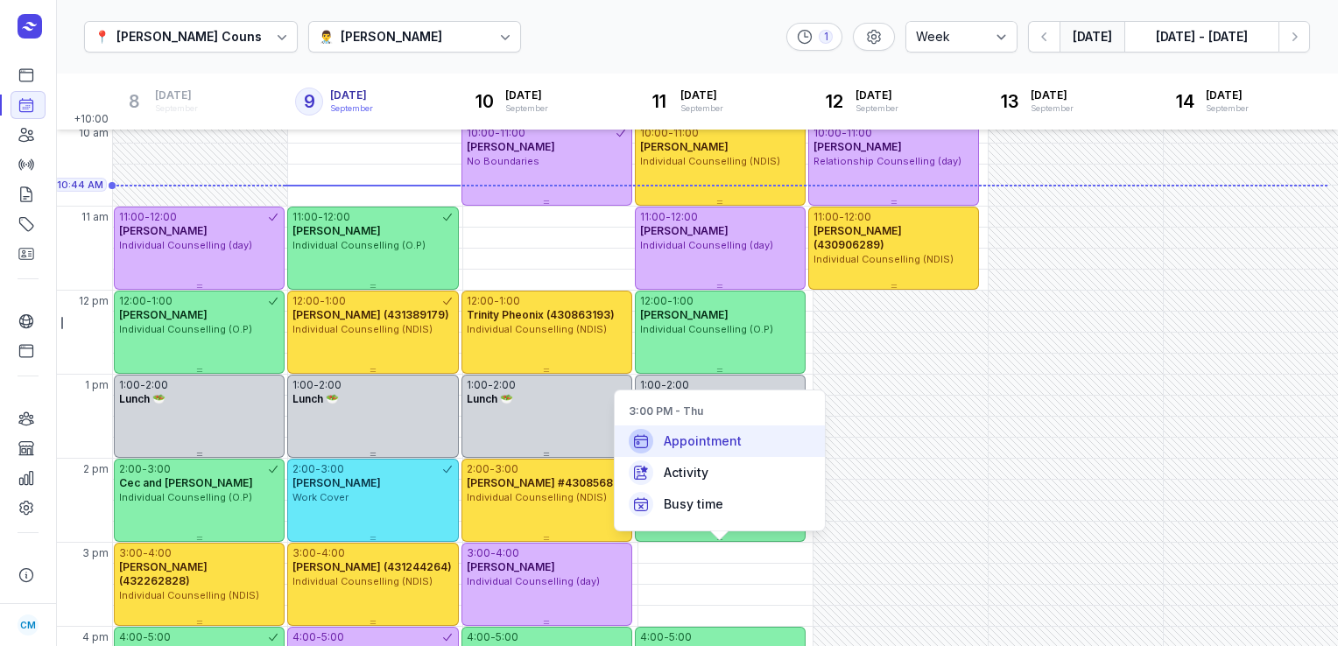
click at [717, 449] on span "Appointment" at bounding box center [703, 442] width 78 height 18
select select
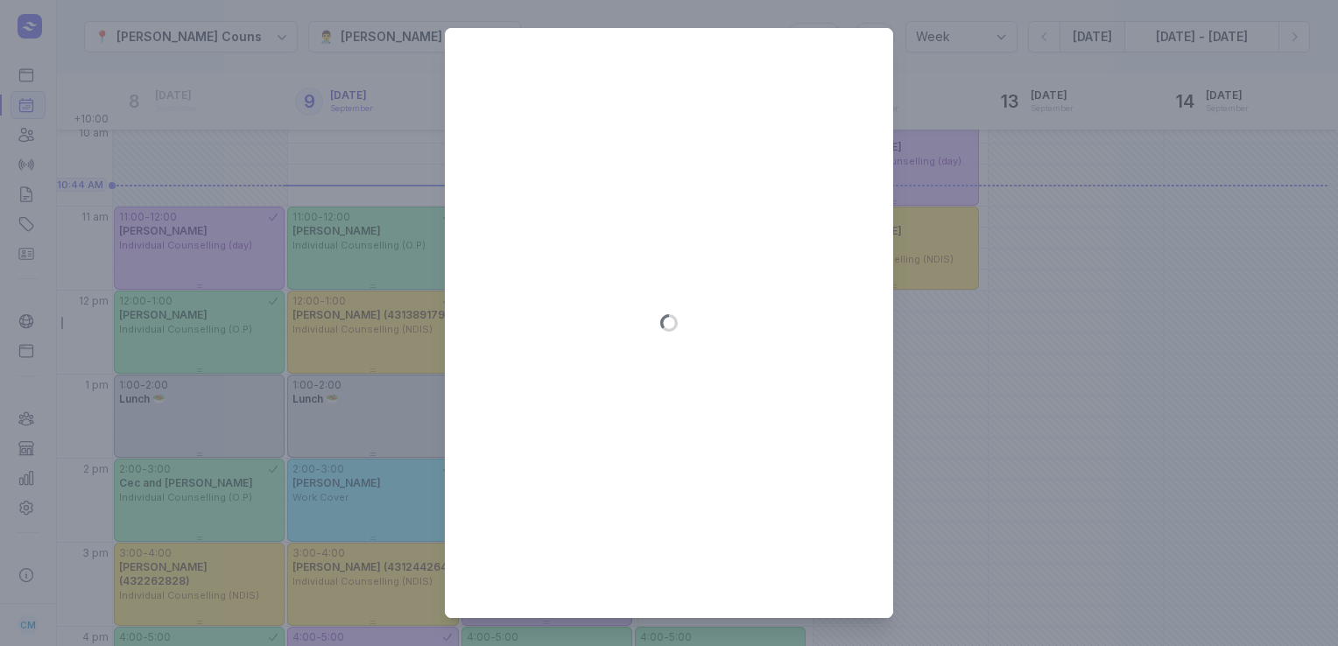
type input "2025-09-11"
select select "15:00"
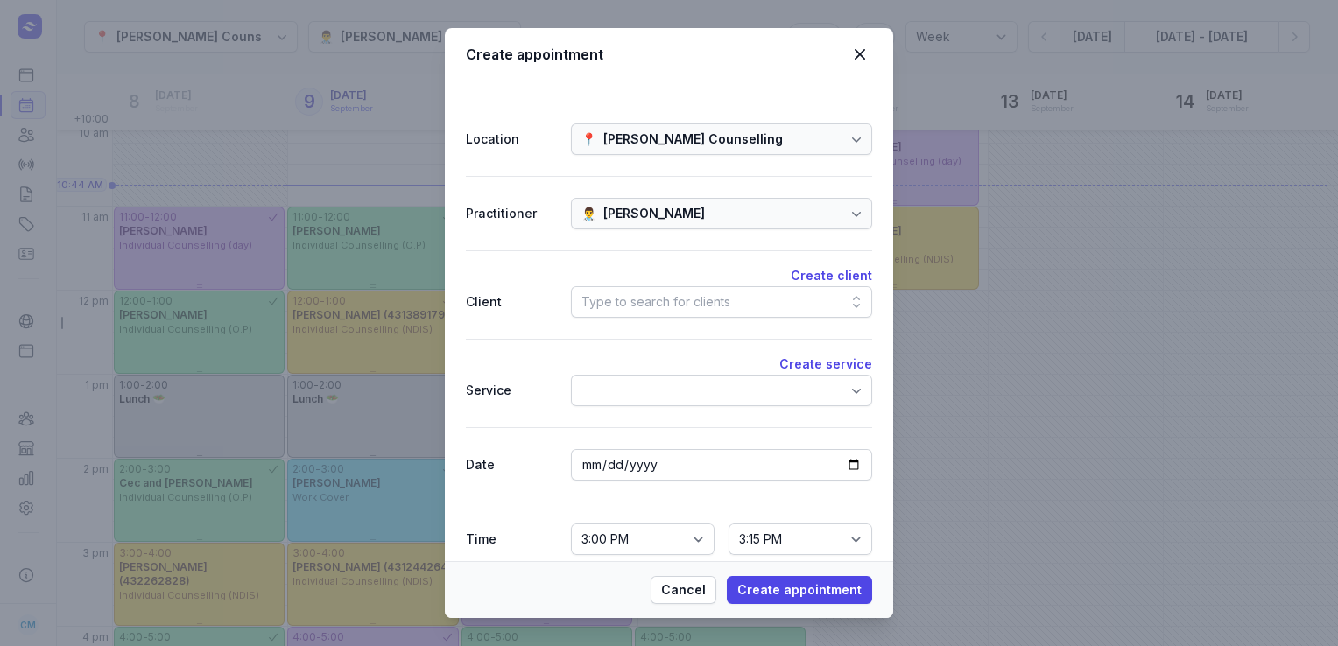
click at [697, 293] on div "Type to search for clients" at bounding box center [656, 302] width 149 height 21
type input "b"
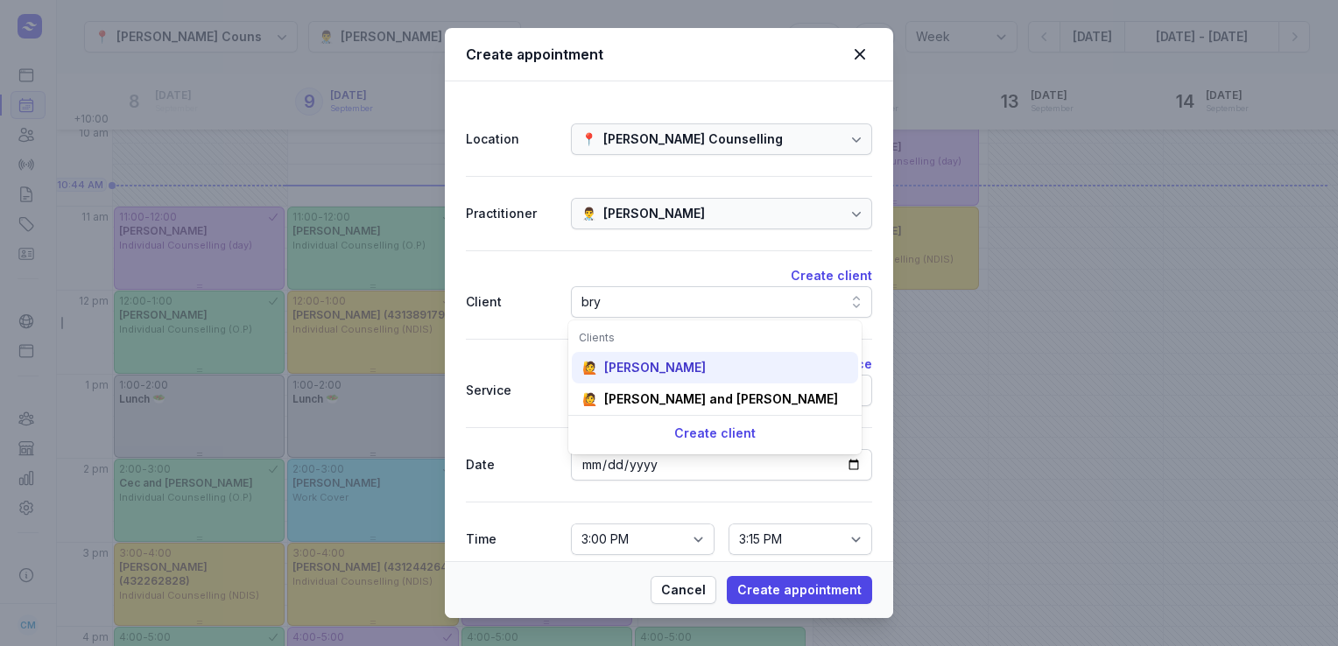
type input "bry"
click at [673, 360] on div "Bryron Muchena" at bounding box center [655, 368] width 102 height 18
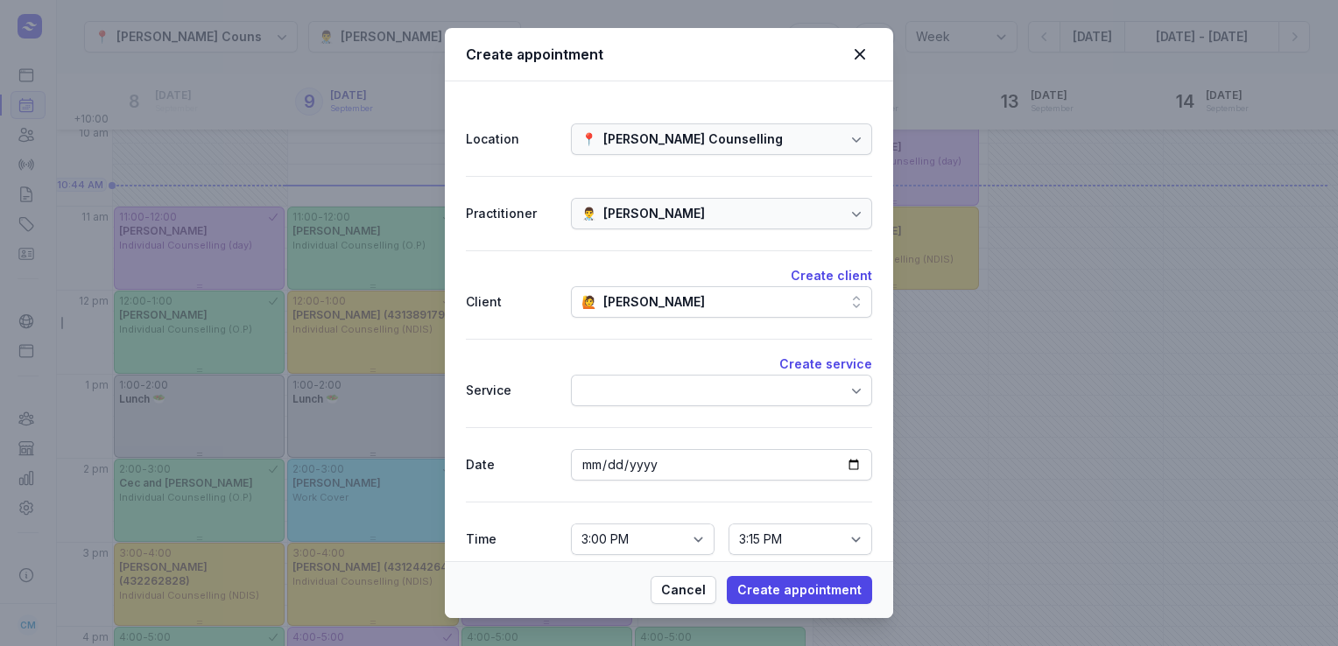
click at [695, 398] on div at bounding box center [721, 391] width 301 height 32
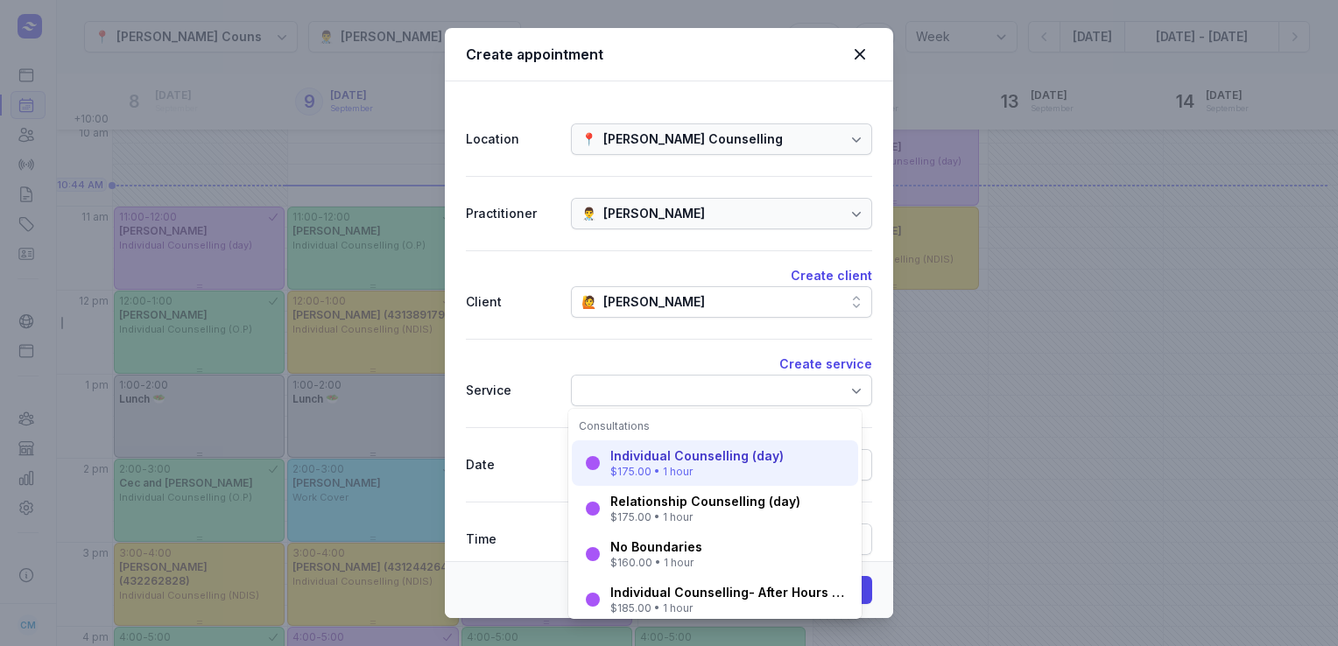
click at [667, 474] on div "$175.00 • 1 hour" at bounding box center [697, 472] width 173 height 14
select select "16:00"
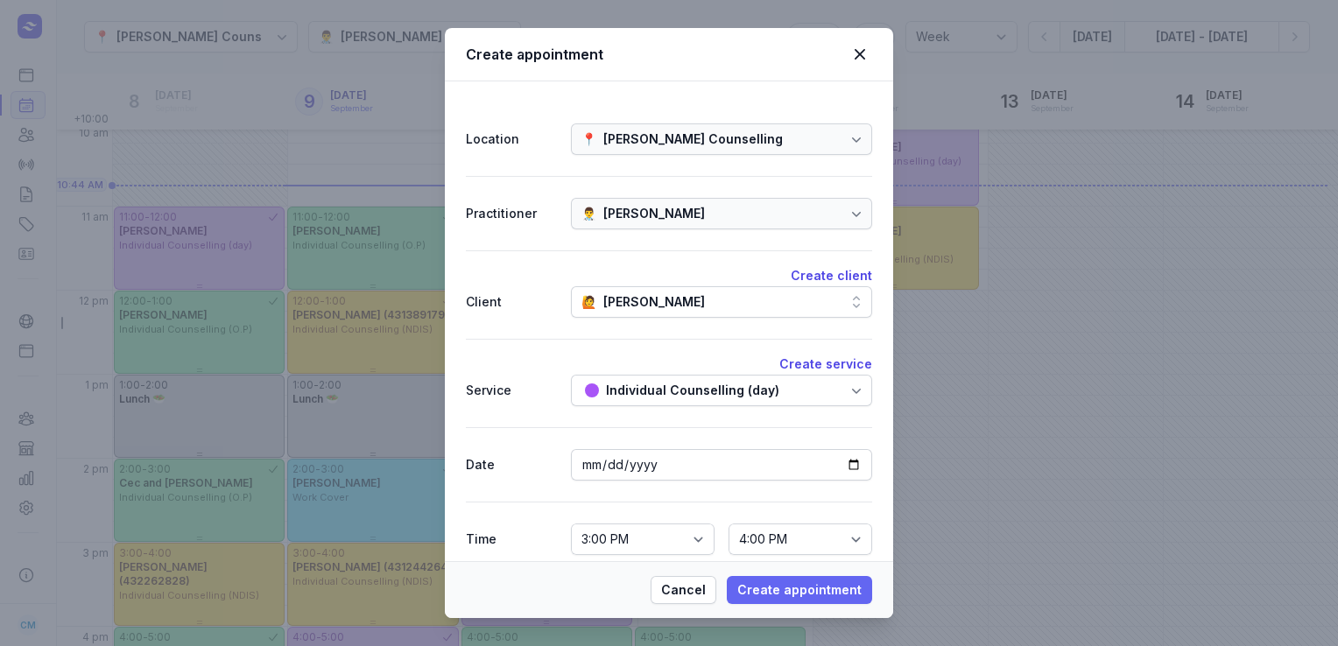
click at [767, 586] on span "Create appointment" at bounding box center [800, 590] width 124 height 21
select select
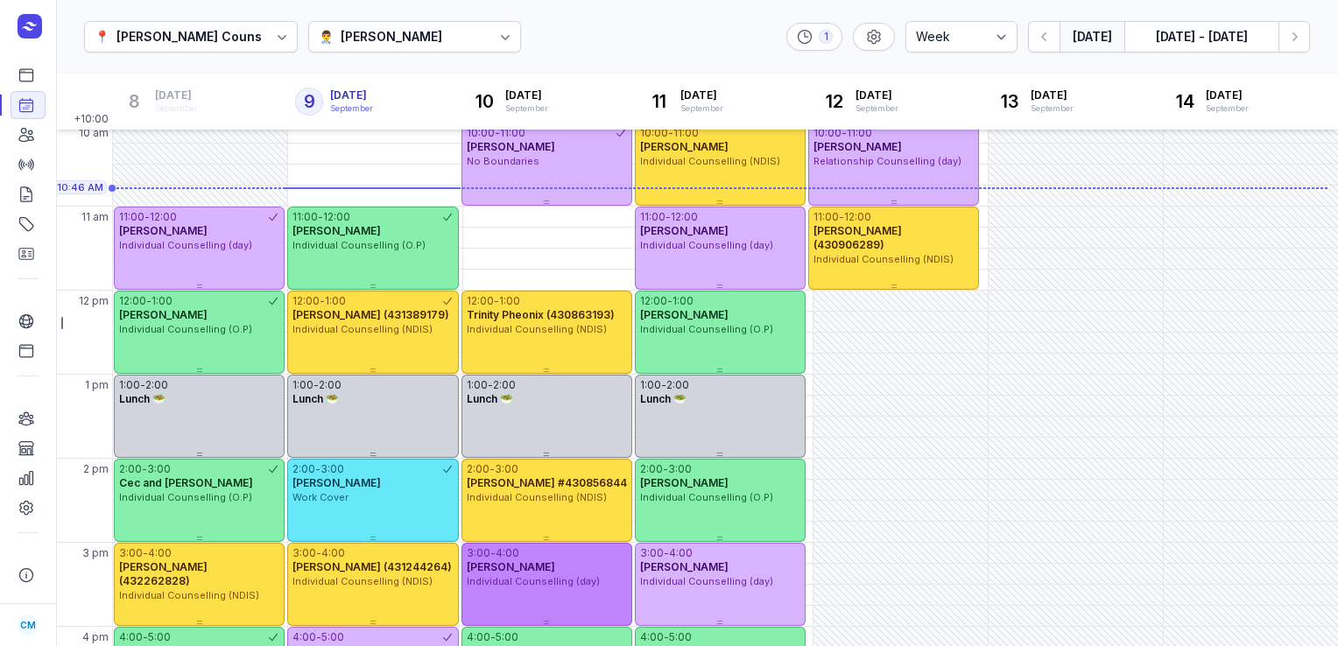
click at [586, 556] on div "3:00 - 4:00" at bounding box center [547, 554] width 160 height 14
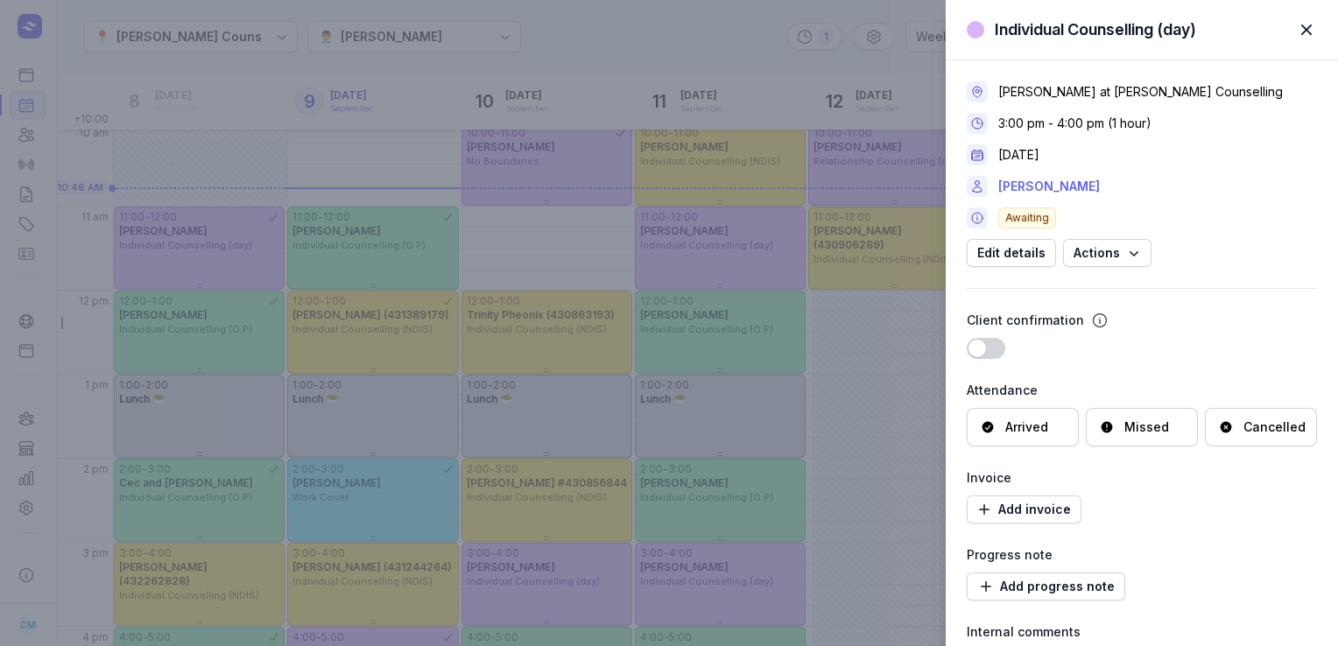
click at [1047, 180] on link "Kassie Griffiths" at bounding box center [1050, 186] width 102 height 21
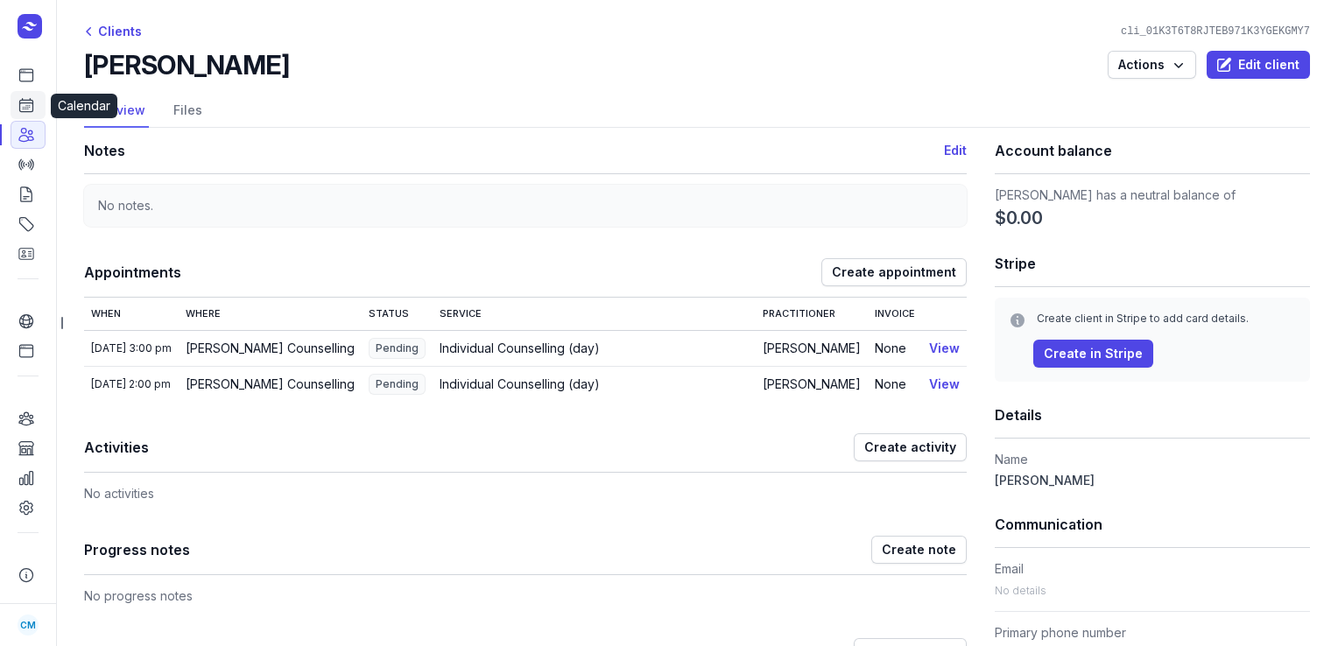
click at [31, 106] on icon at bounding box center [27, 105] width 18 height 18
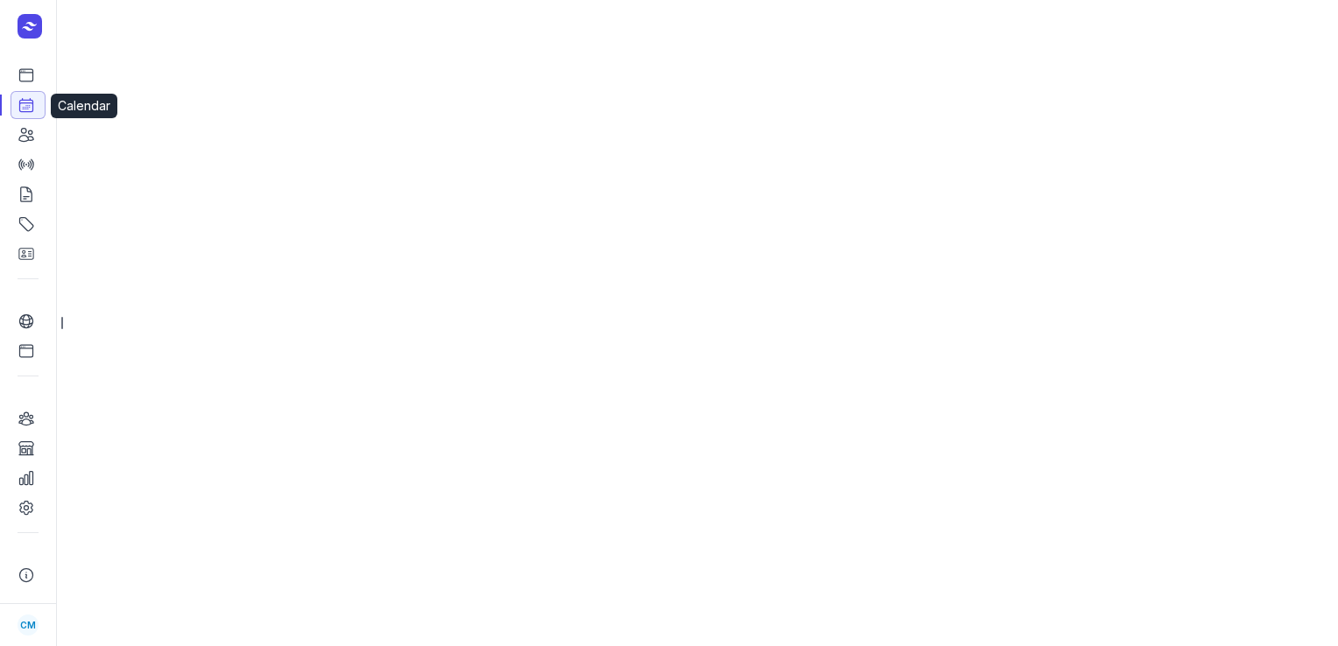
select select "week"
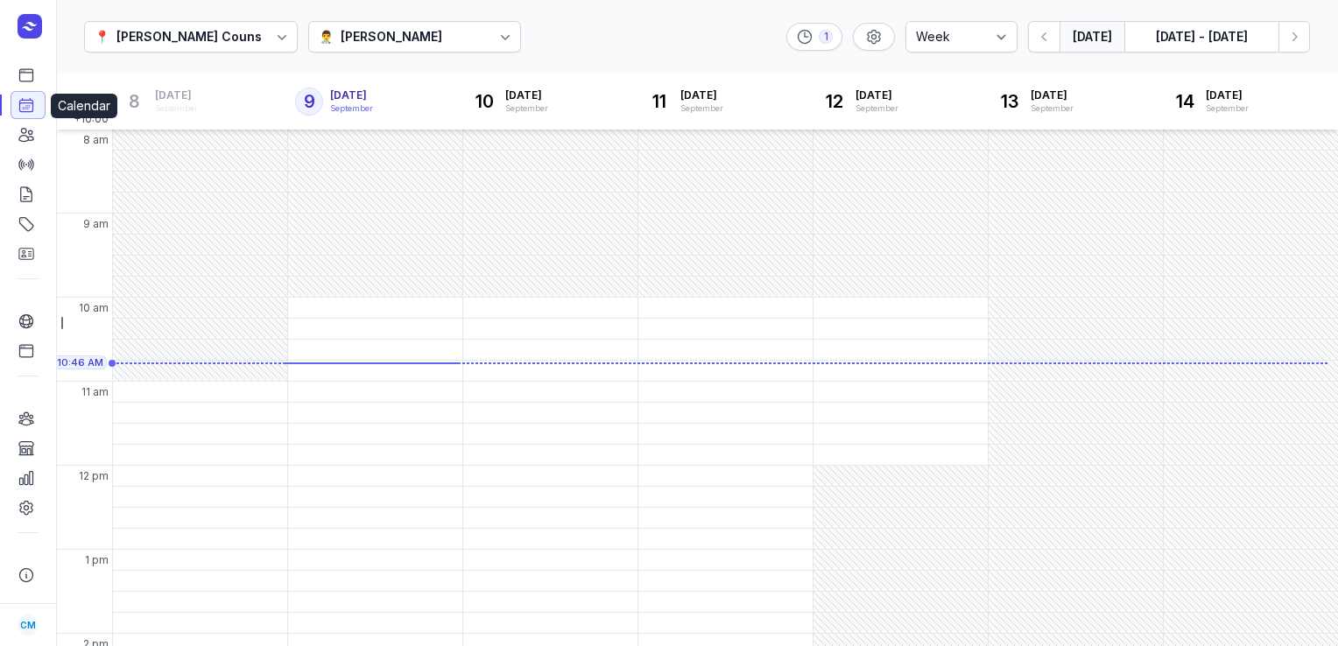
scroll to position [14, 0]
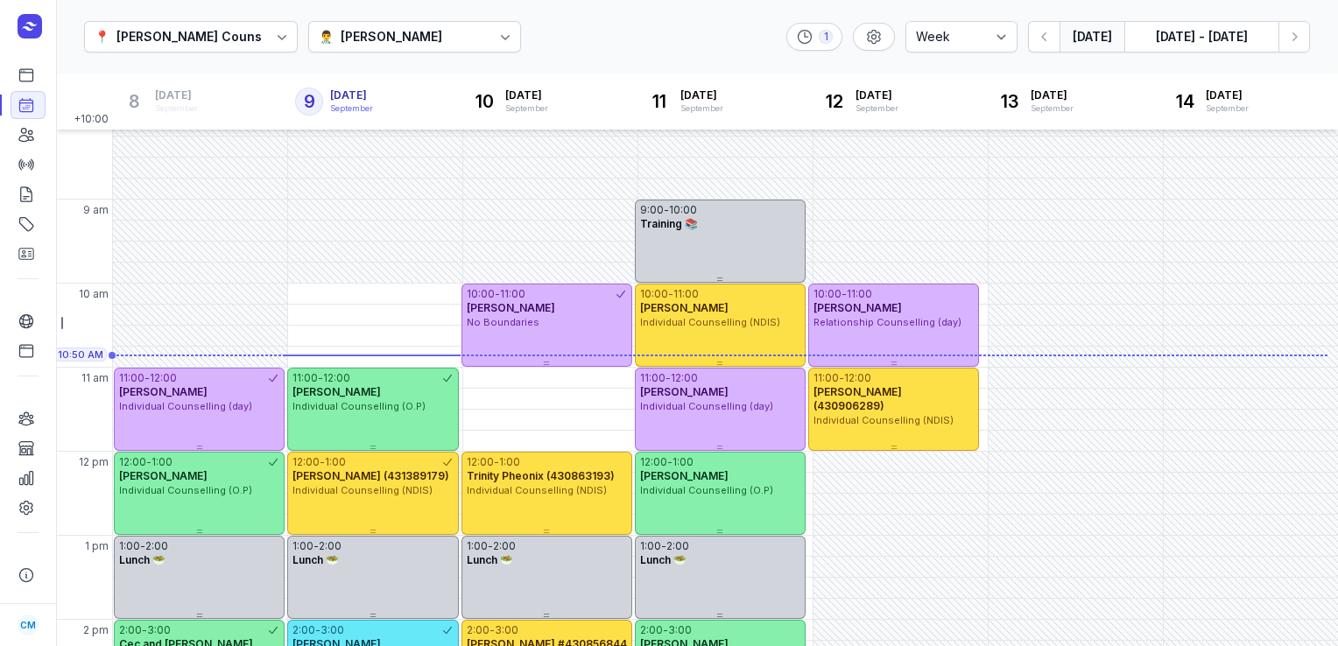
click at [416, 47] on div "👨‍⚕️ Courtney McAliece" at bounding box center [415, 37] width 214 height 32
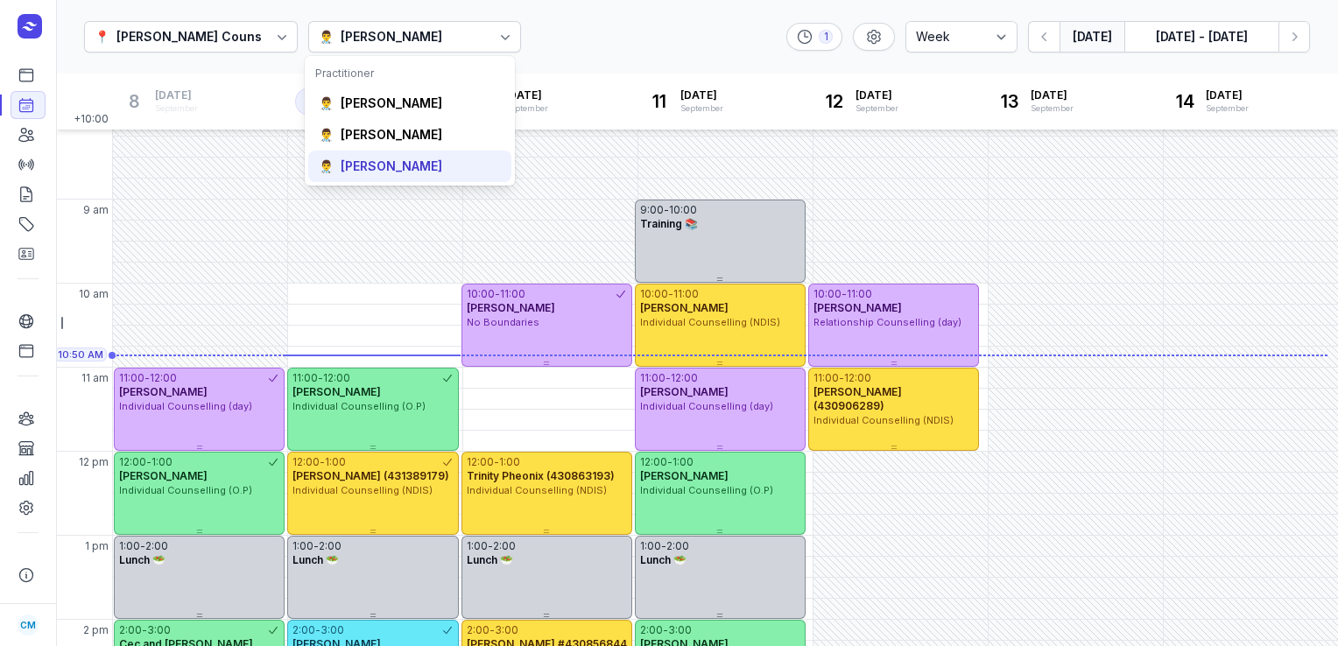
click at [377, 162] on div "Charlee Manaley" at bounding box center [392, 167] width 102 height 18
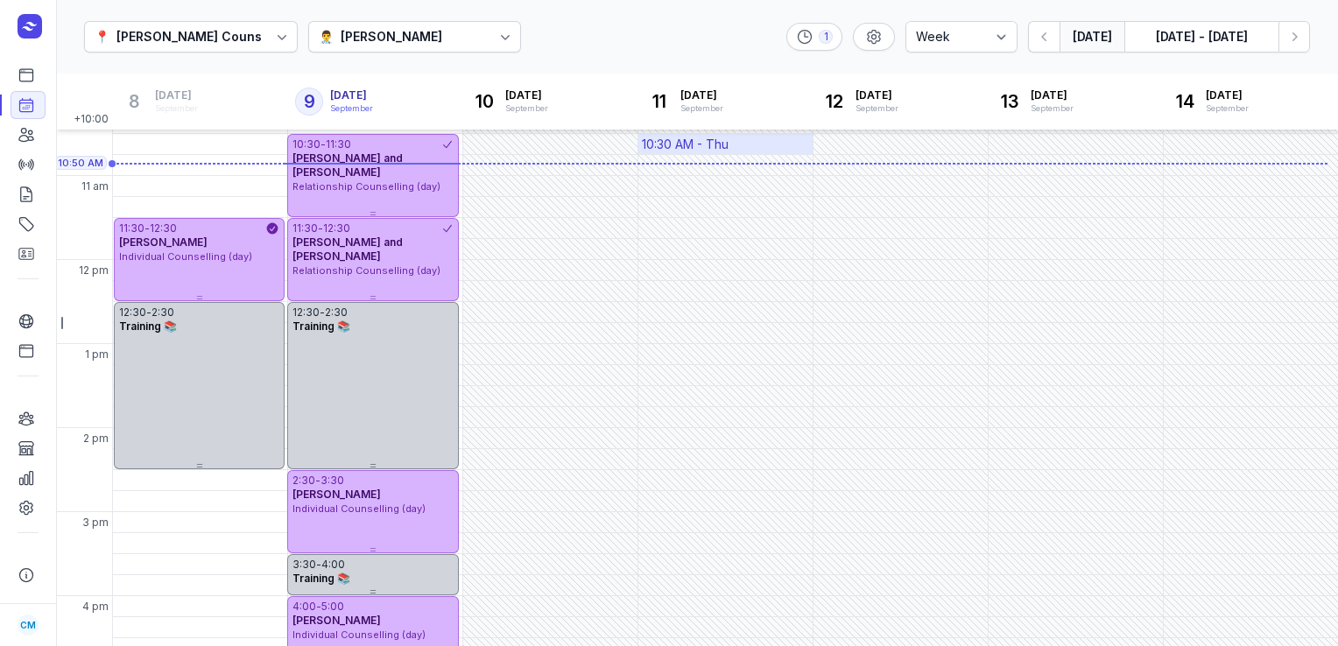
scroll to position [247, 0]
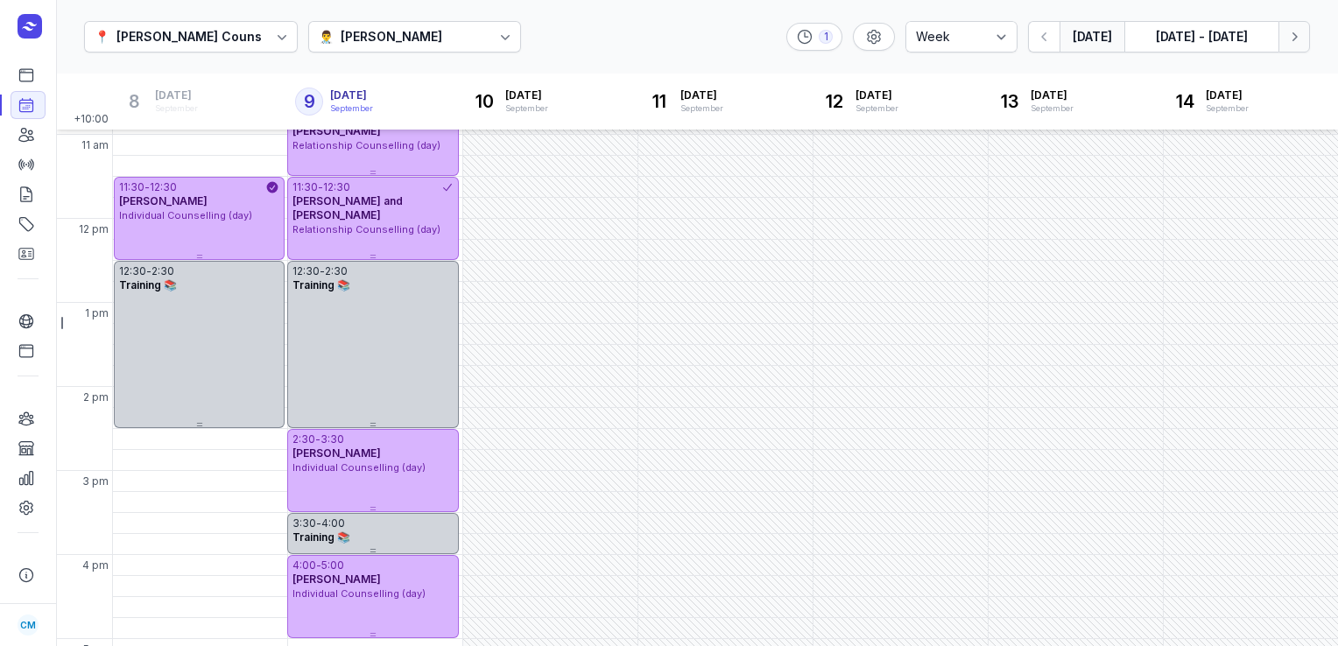
click at [1294, 44] on icon "button" at bounding box center [1295, 37] width 18 height 18
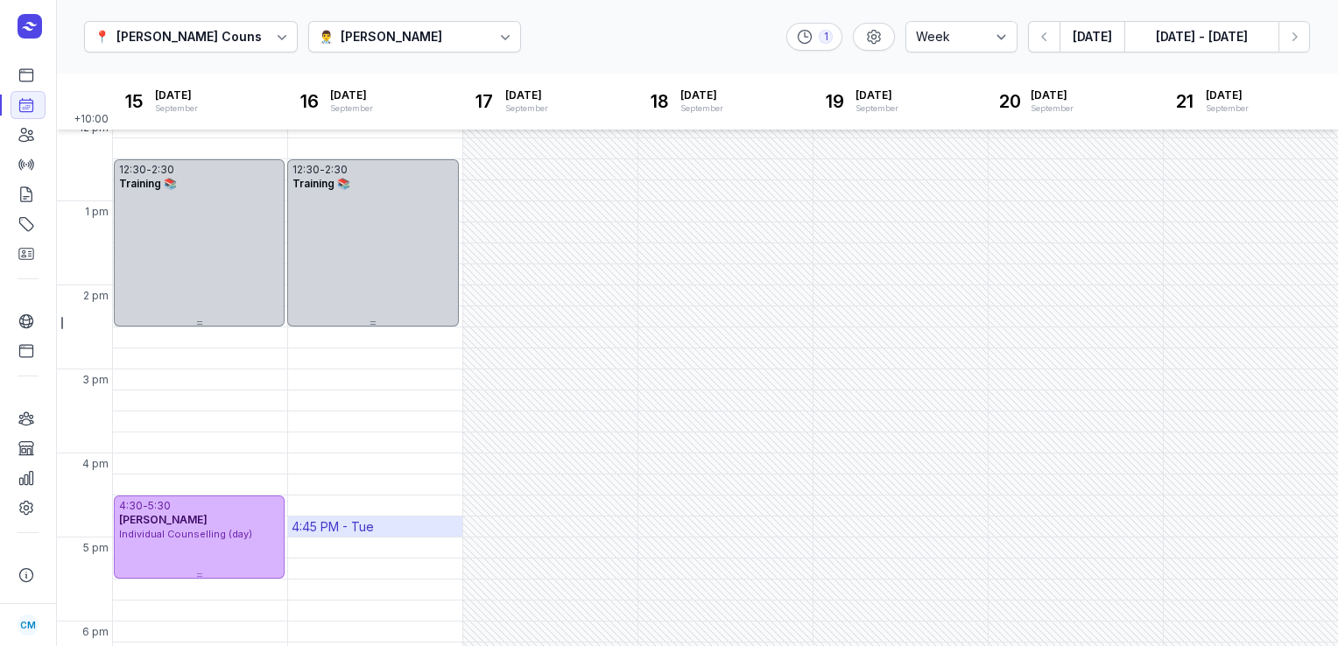
scroll to position [424, 0]
